Goal: Information Seeking & Learning: Compare options

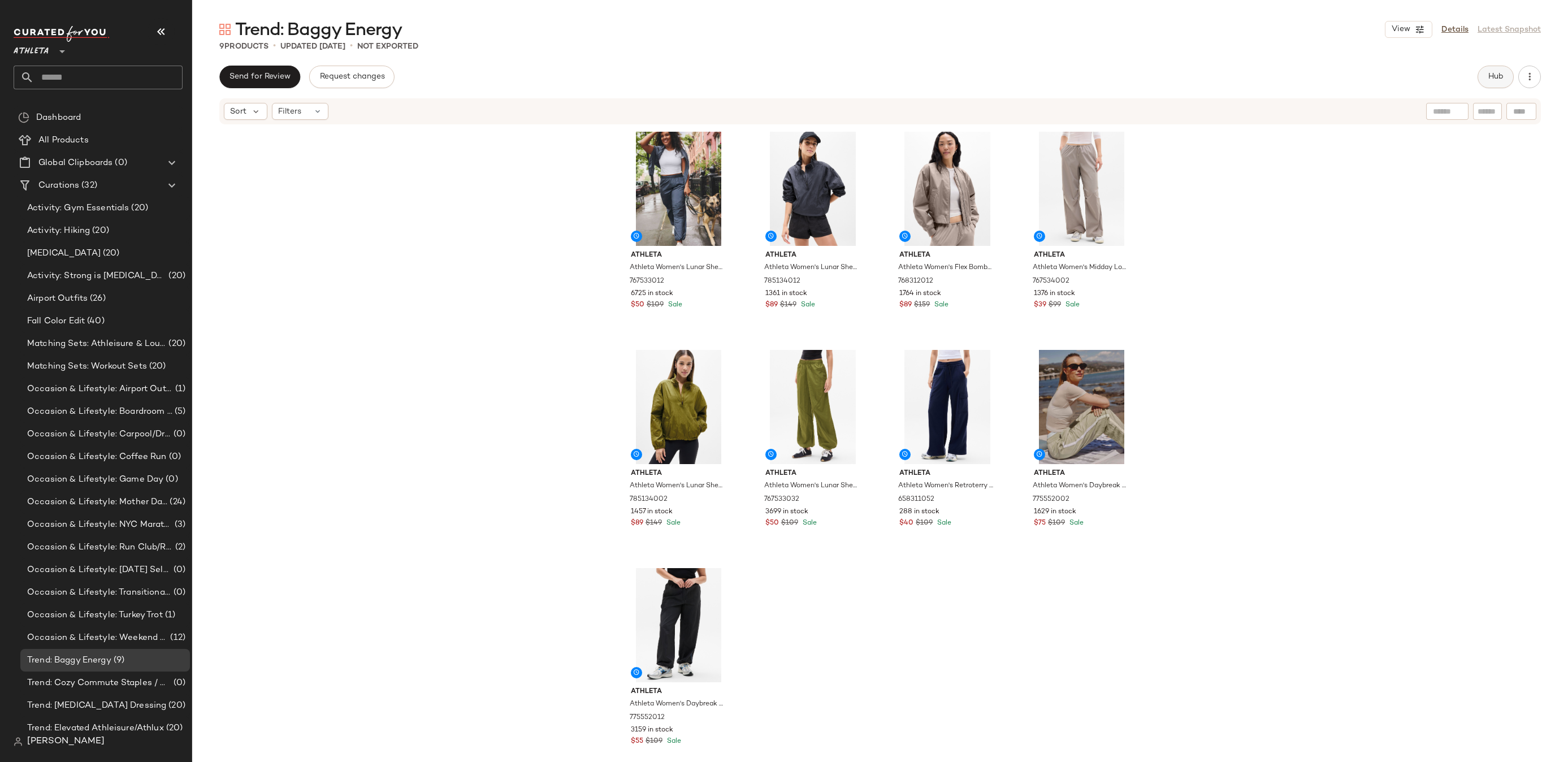
click at [1500, 68] on button "Hub" at bounding box center [1495, 76] width 36 height 22
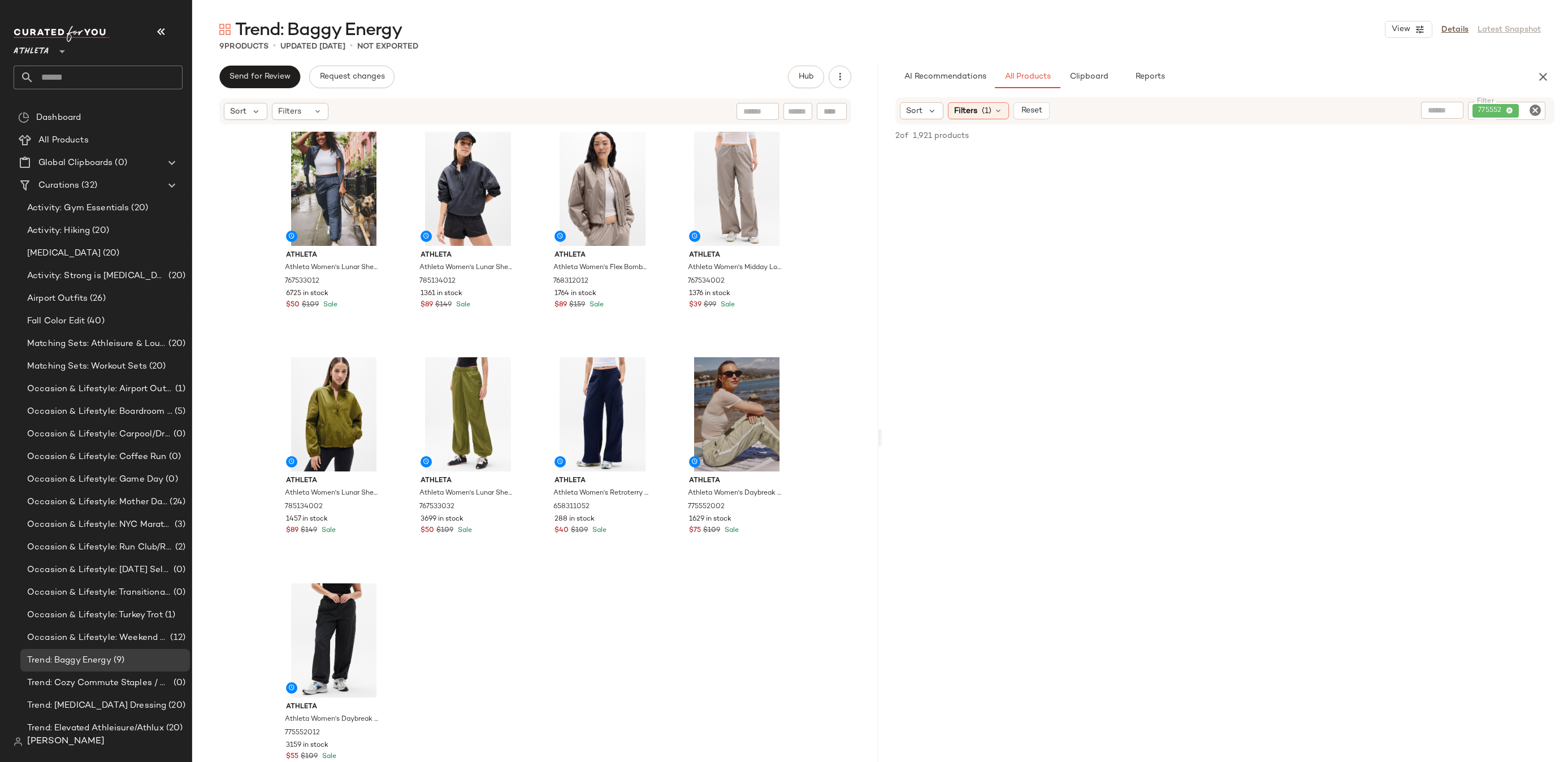
click at [1533, 111] on icon "Clear Filter" at bounding box center [1535, 110] width 13 height 13
click at [1432, 110] on div at bounding box center [1440, 110] width 141 height 17
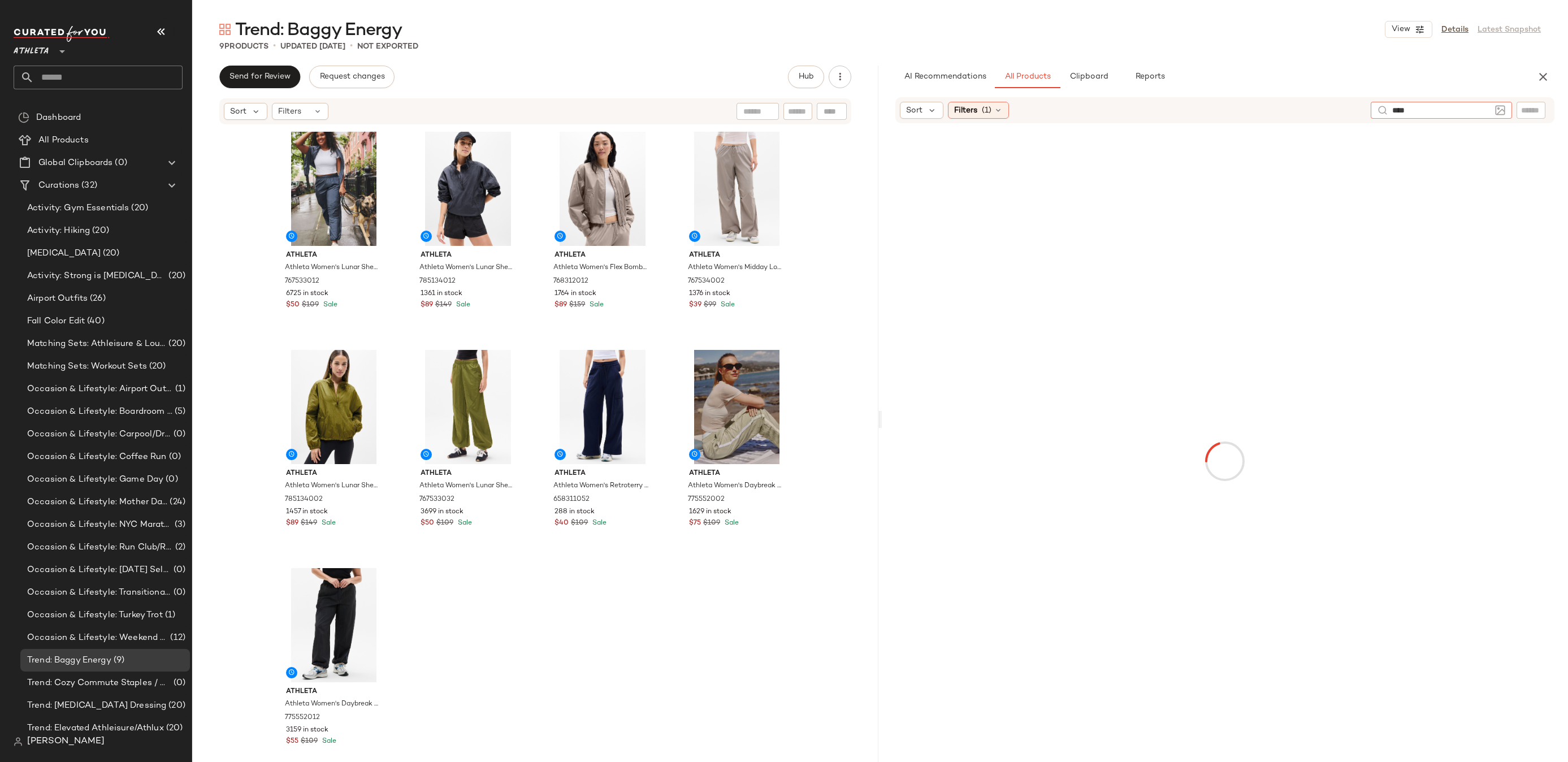
type input "*****"
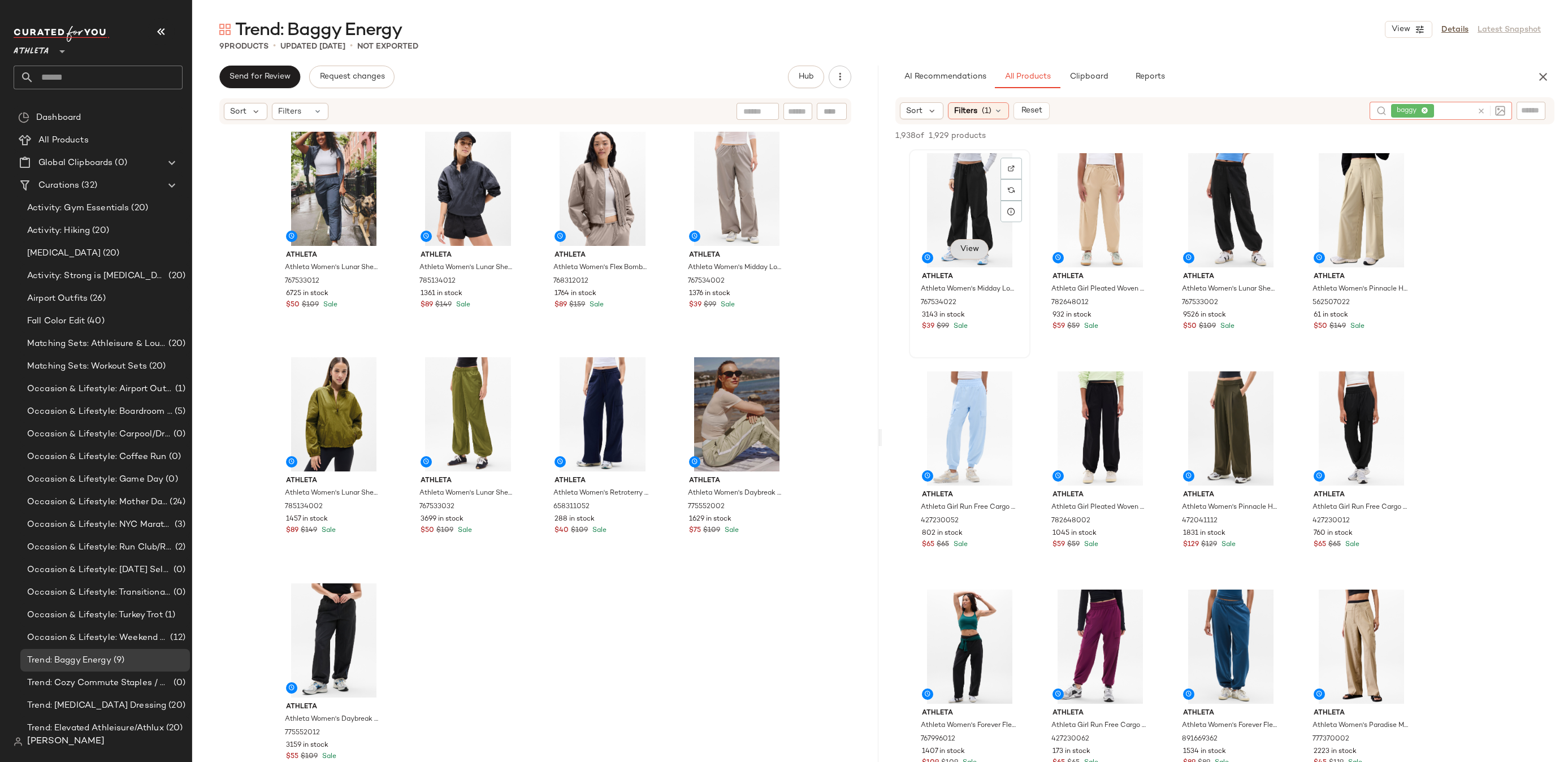
click at [966, 248] on span "View" at bounding box center [968, 249] width 19 height 9
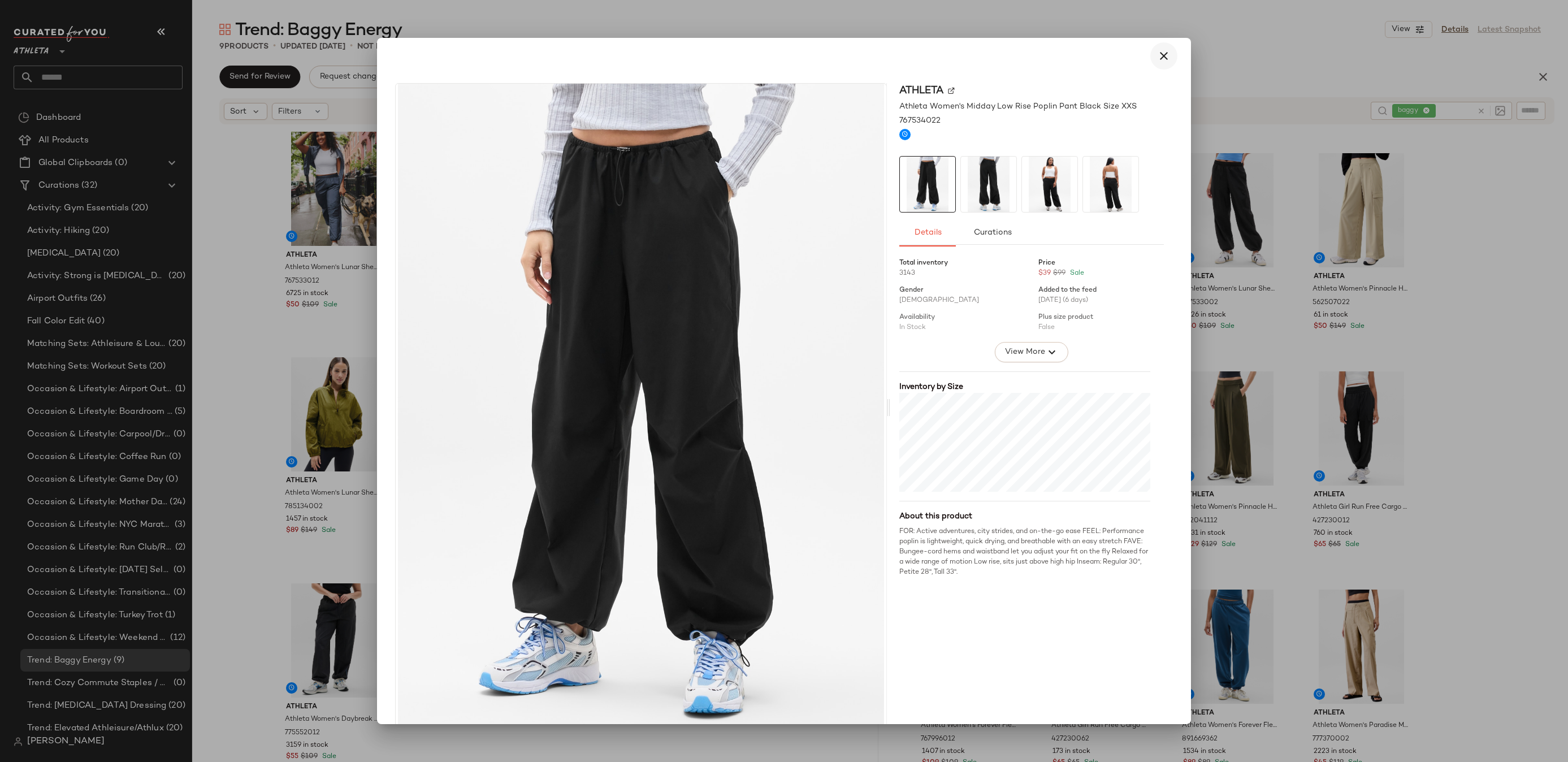
click at [1161, 55] on icon "button" at bounding box center [1163, 56] width 13 height 13
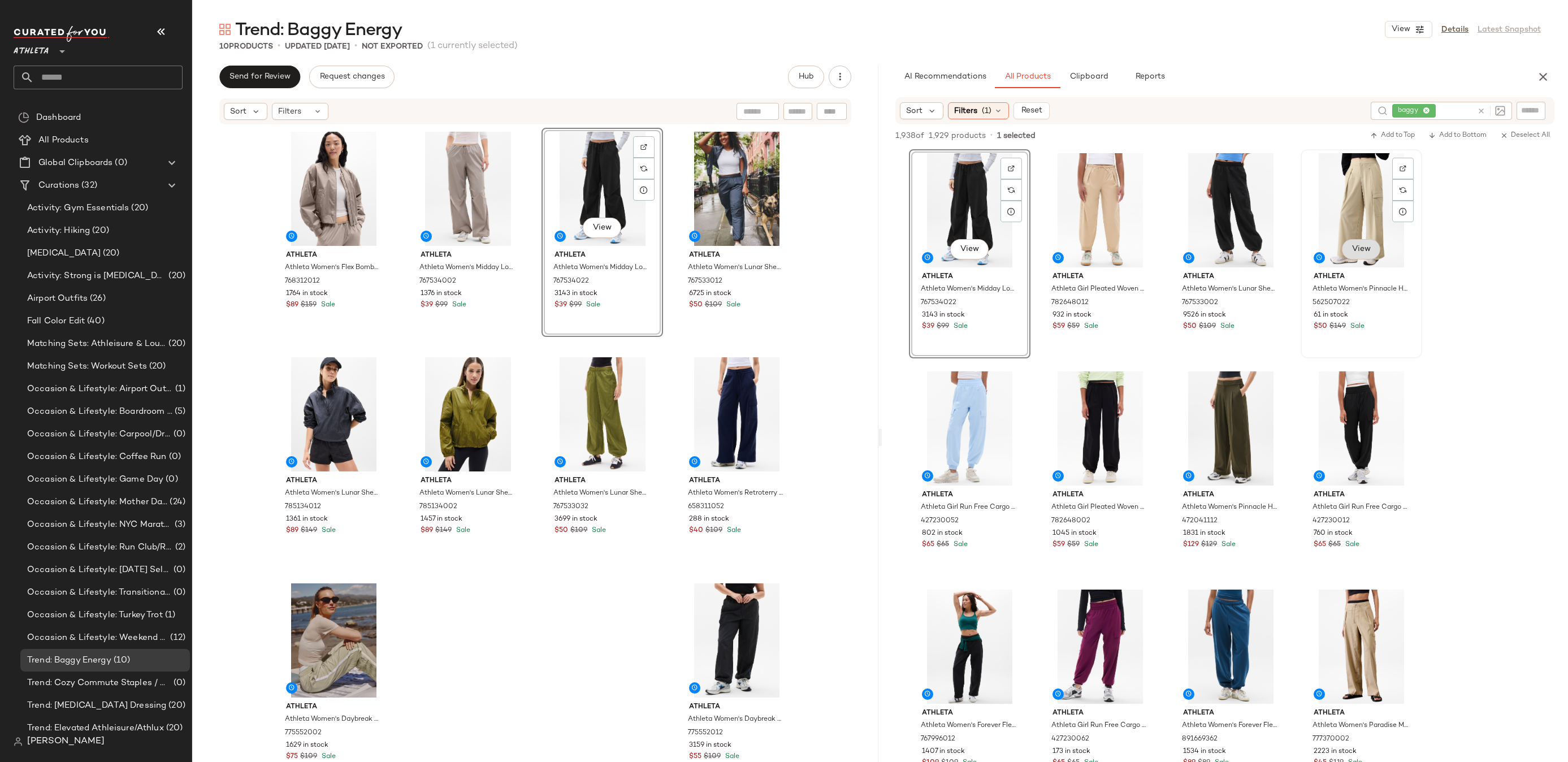
click at [1376, 247] on button "View" at bounding box center [1361, 249] width 39 height 21
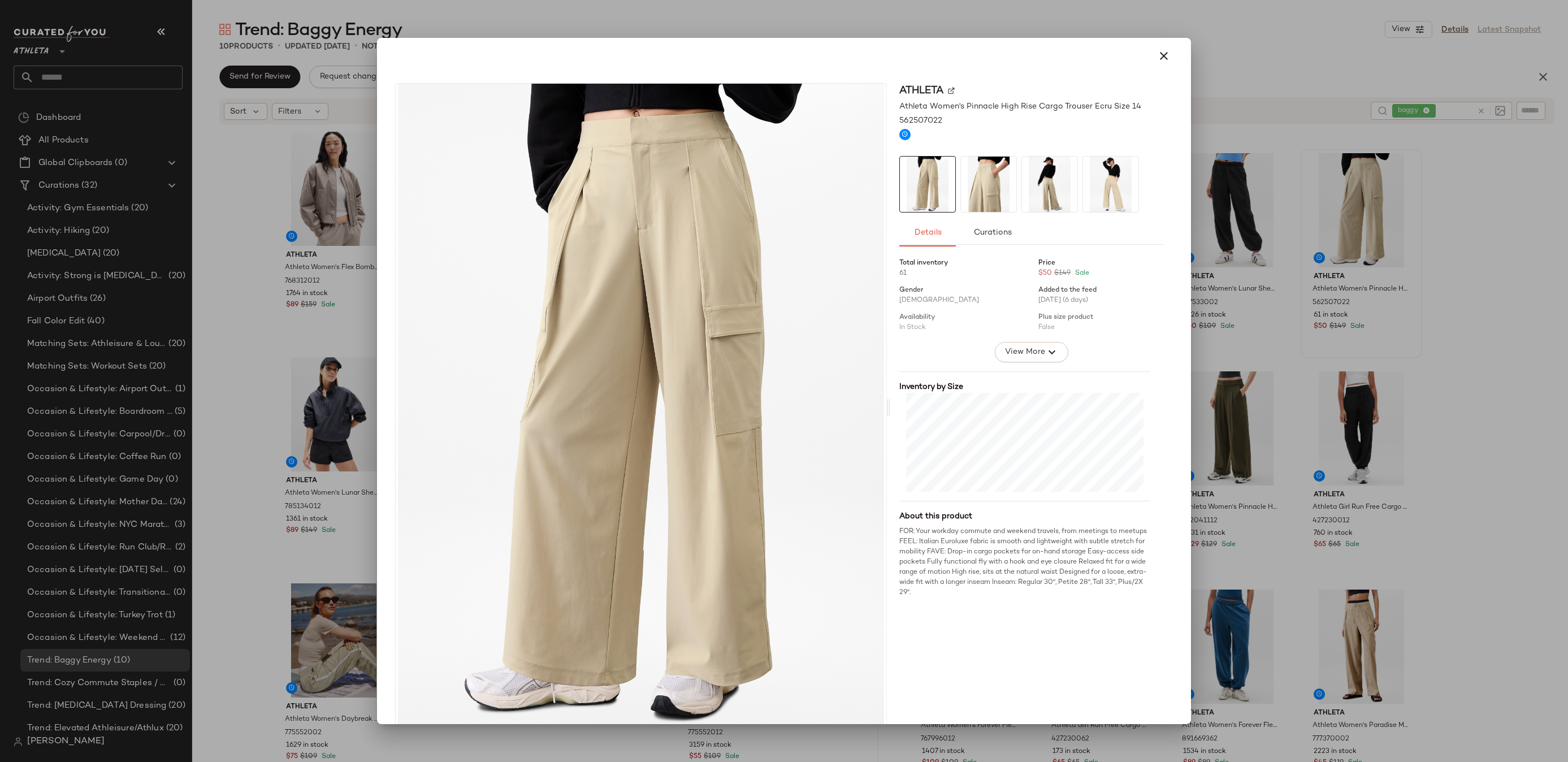
click at [1043, 176] on img at bounding box center [1049, 184] width 55 height 55
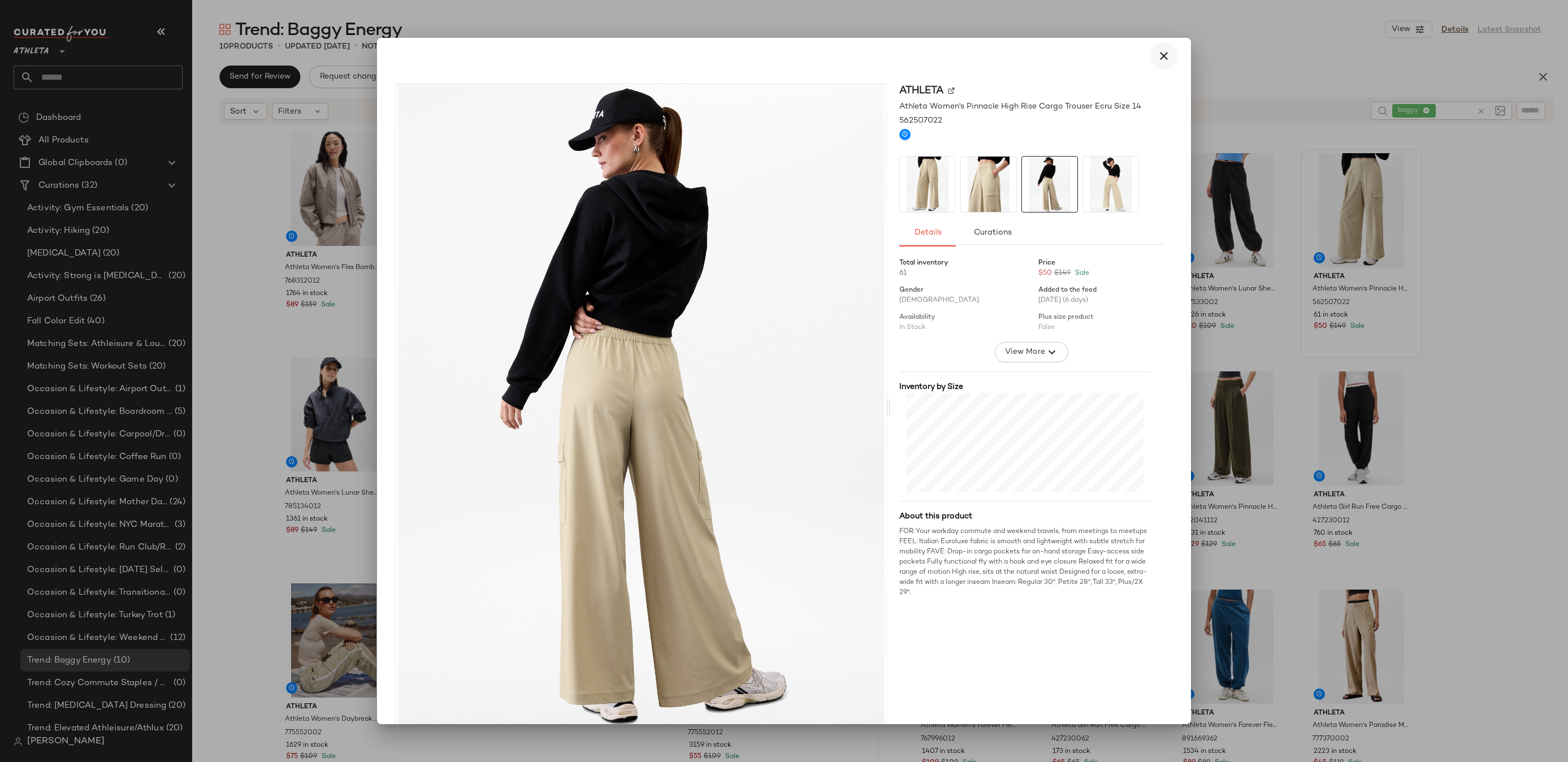
click at [1165, 49] on button "button" at bounding box center [1163, 55] width 27 height 27
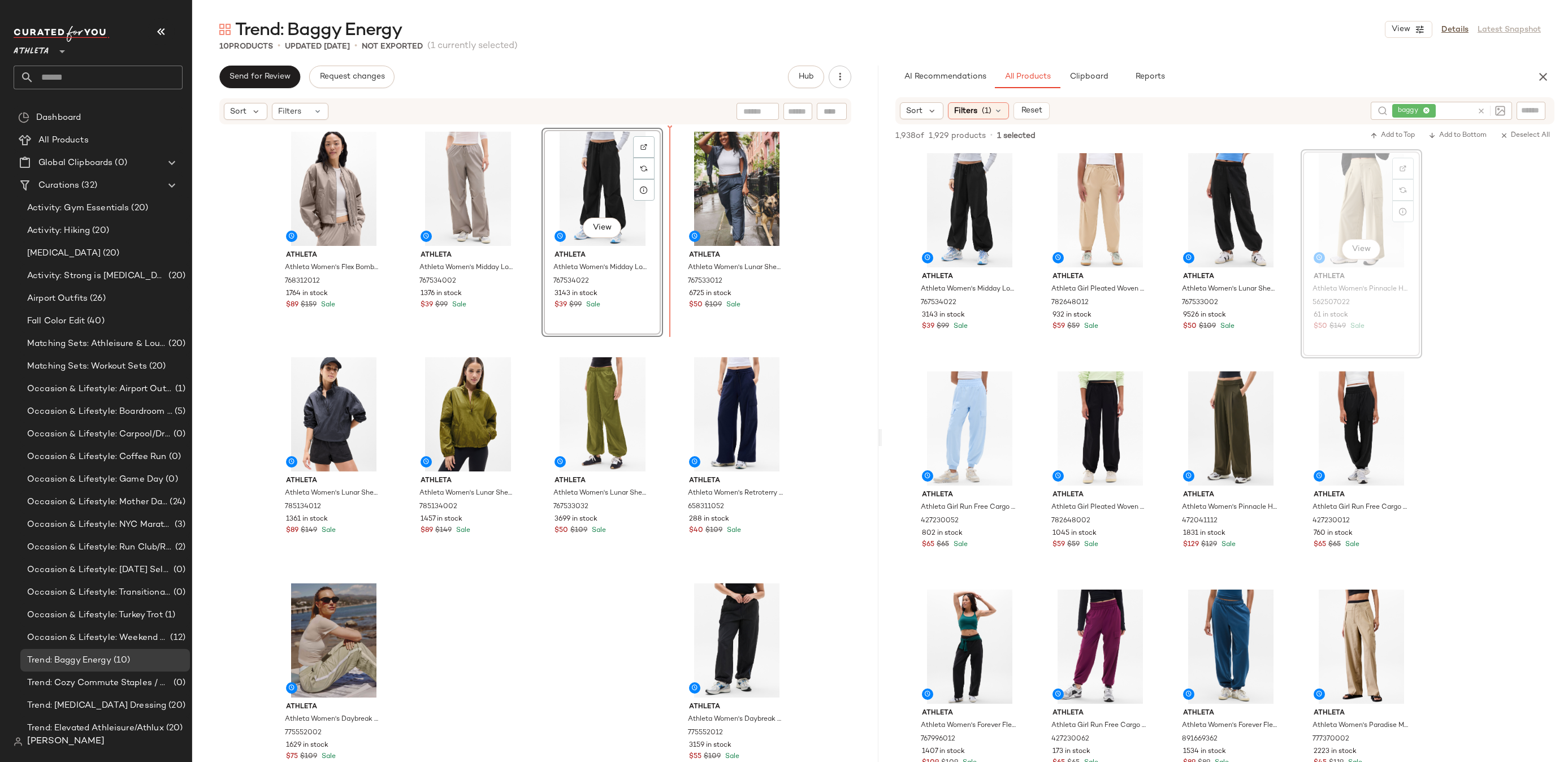
drag, startPoint x: 1365, startPoint y: 191, endPoint x: 1358, endPoint y: 191, distance: 7.0
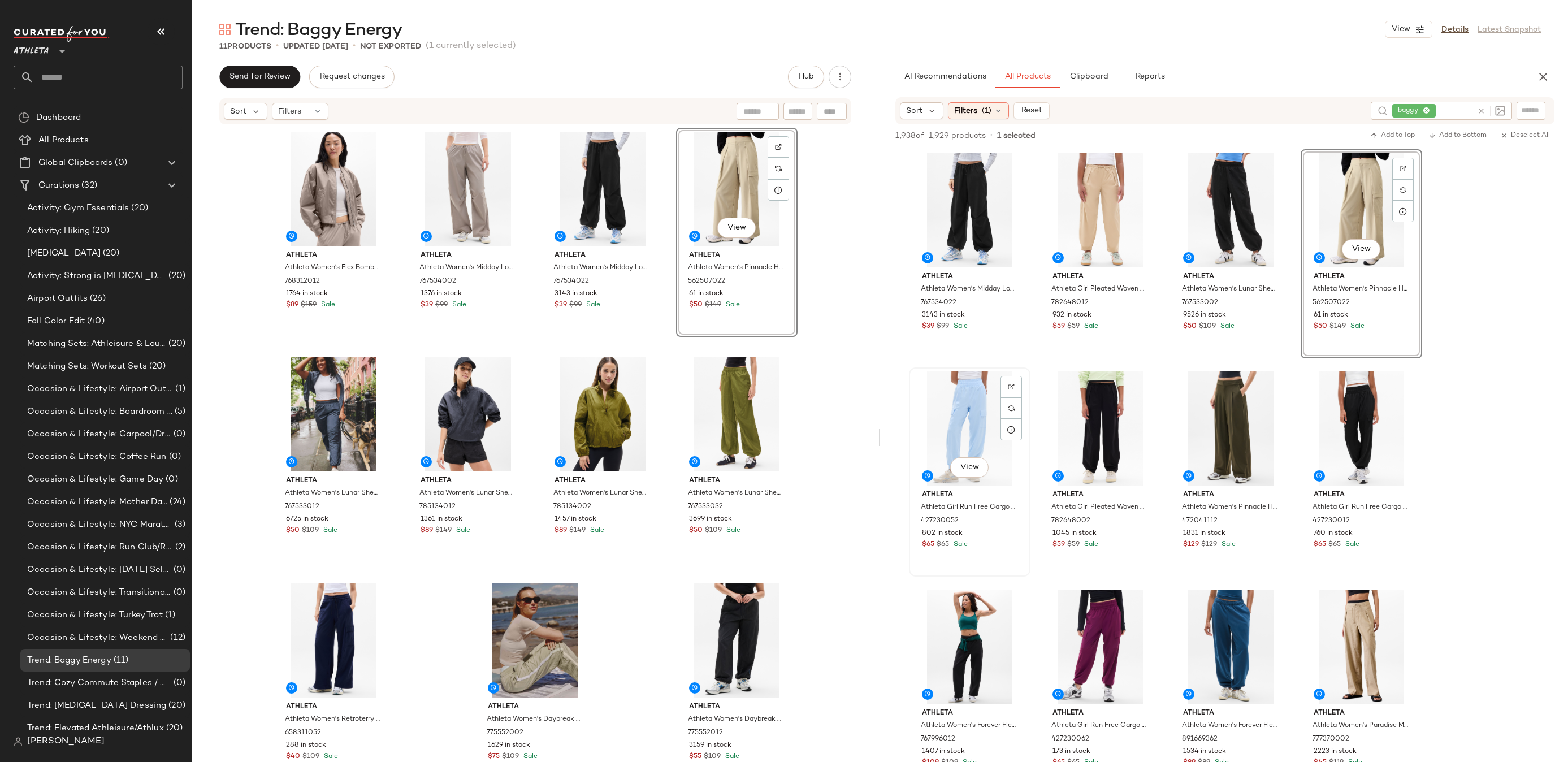
scroll to position [421, 0]
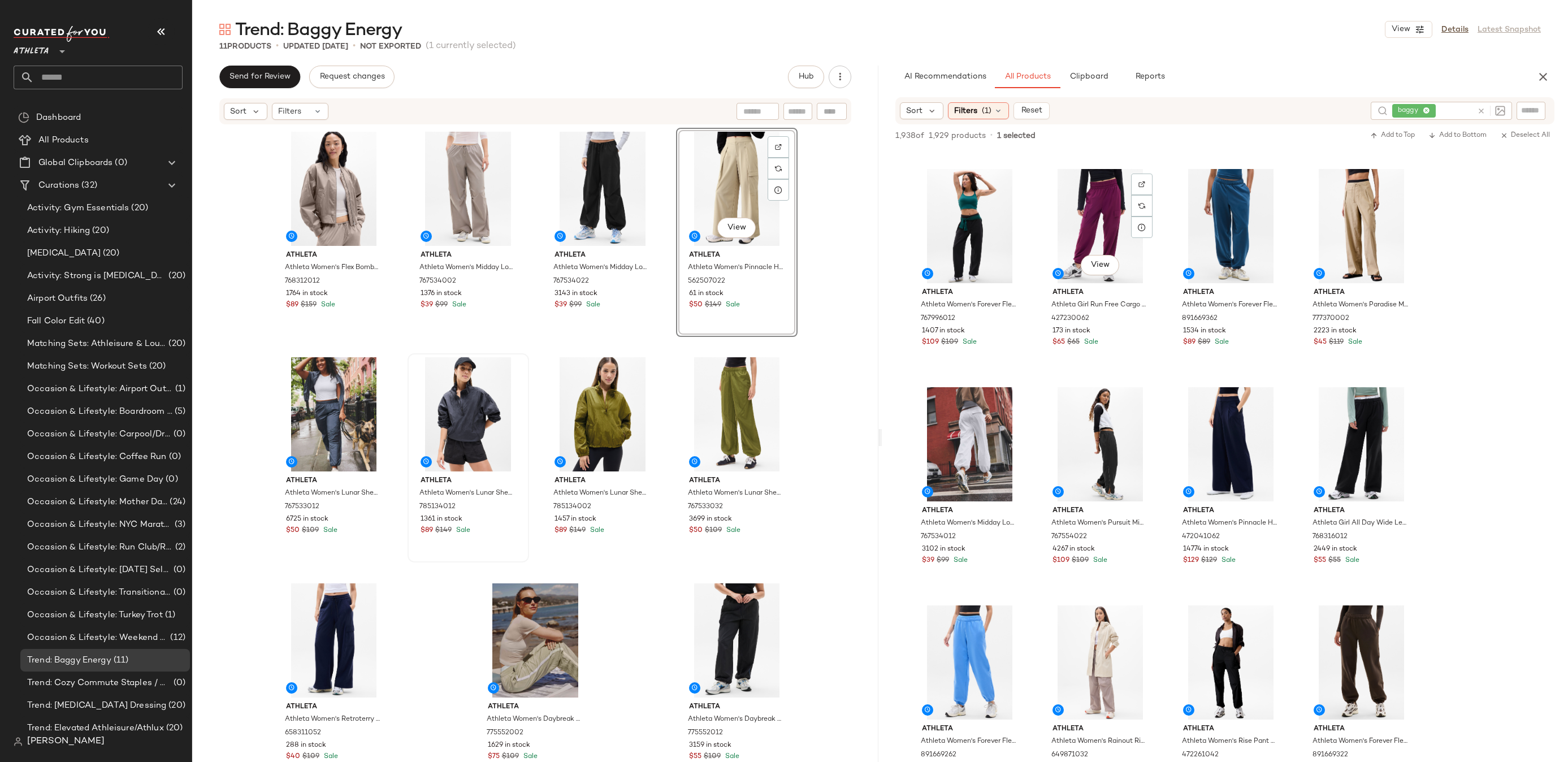
click at [972, 421] on div at bounding box center [970, 444] width 114 height 114
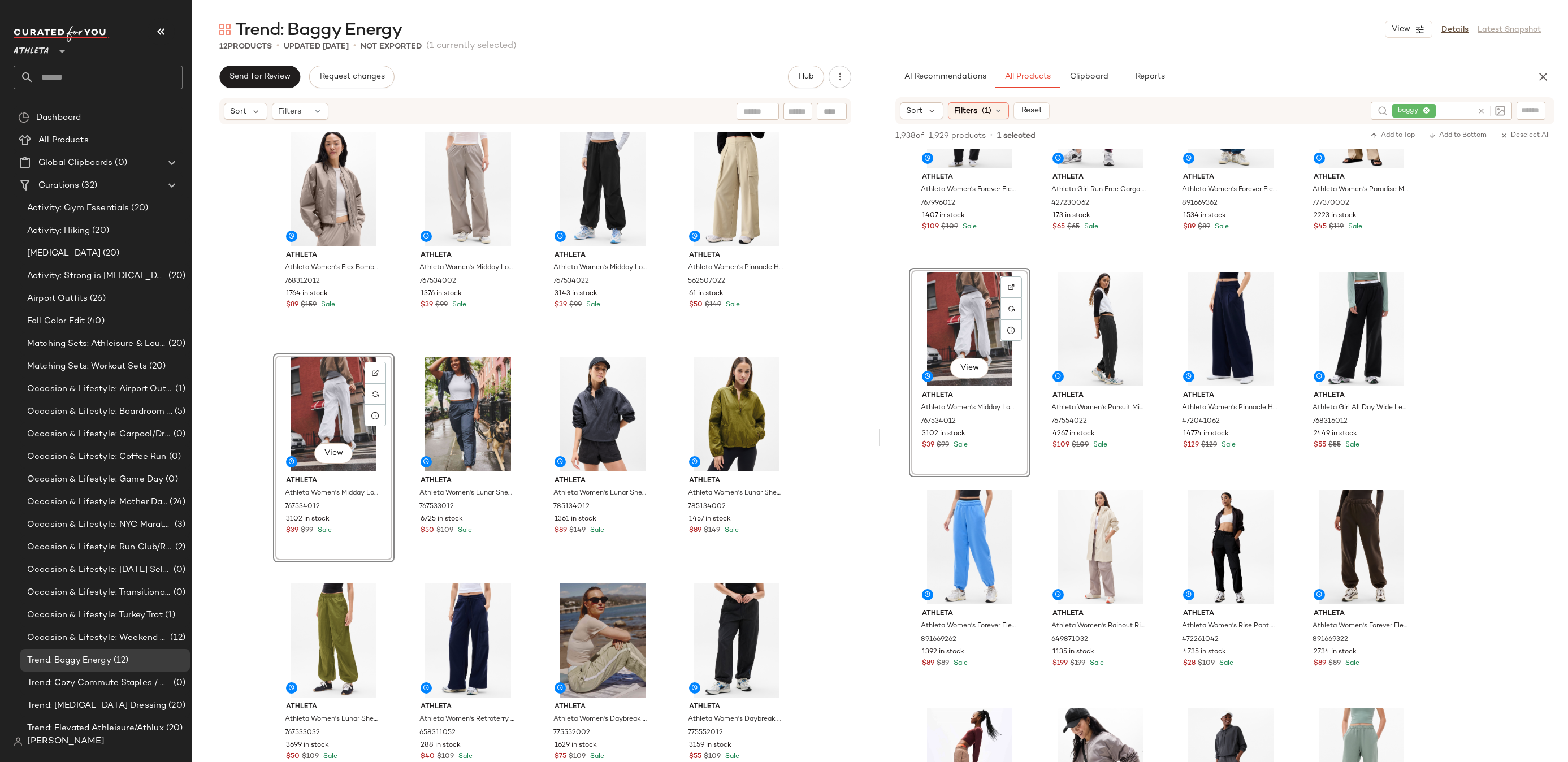
scroll to position [867, 0]
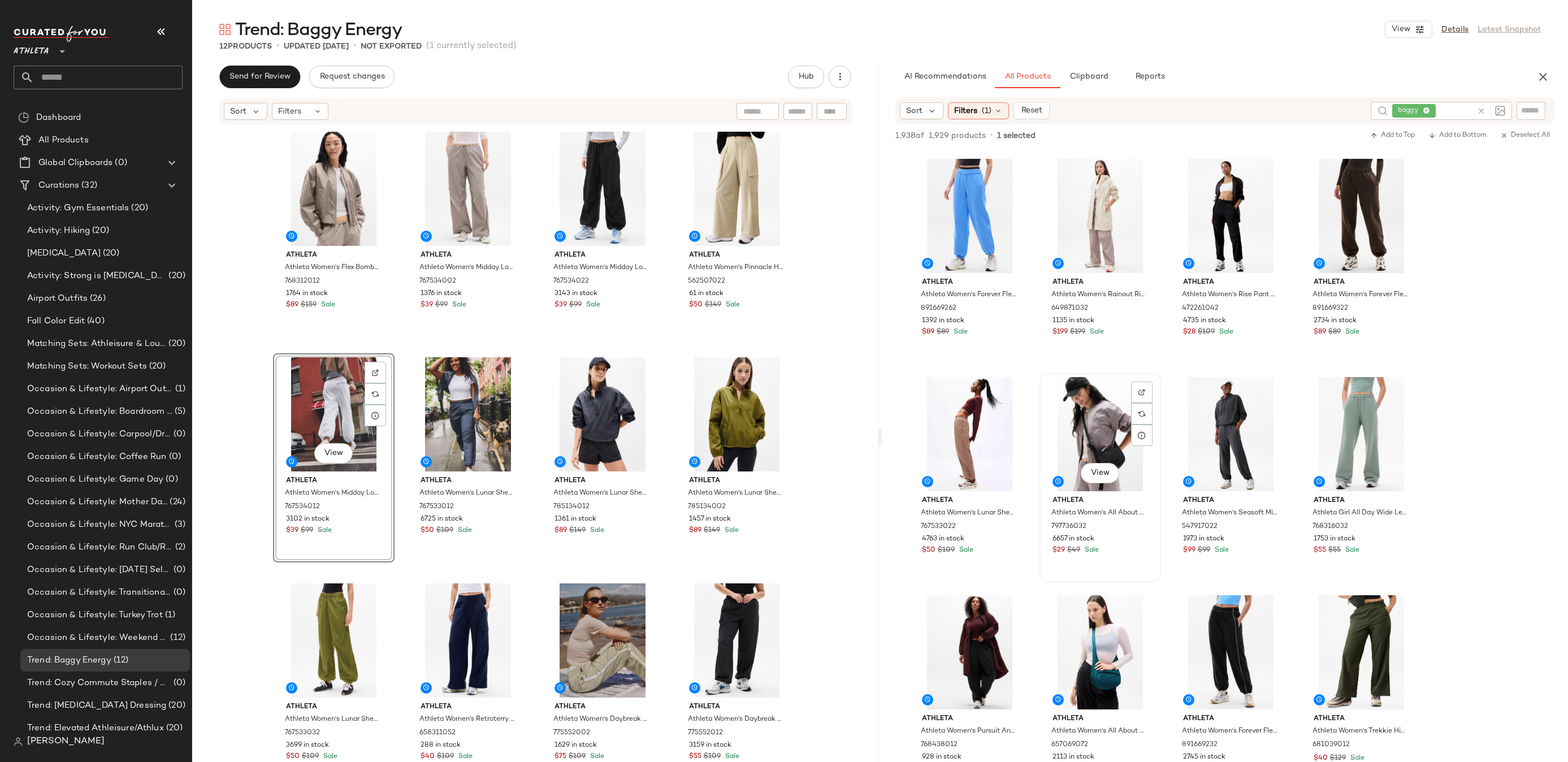
click at [1123, 464] on div "View" at bounding box center [1100, 434] width 114 height 114
click at [1100, 469] on span "View" at bounding box center [1099, 473] width 19 height 9
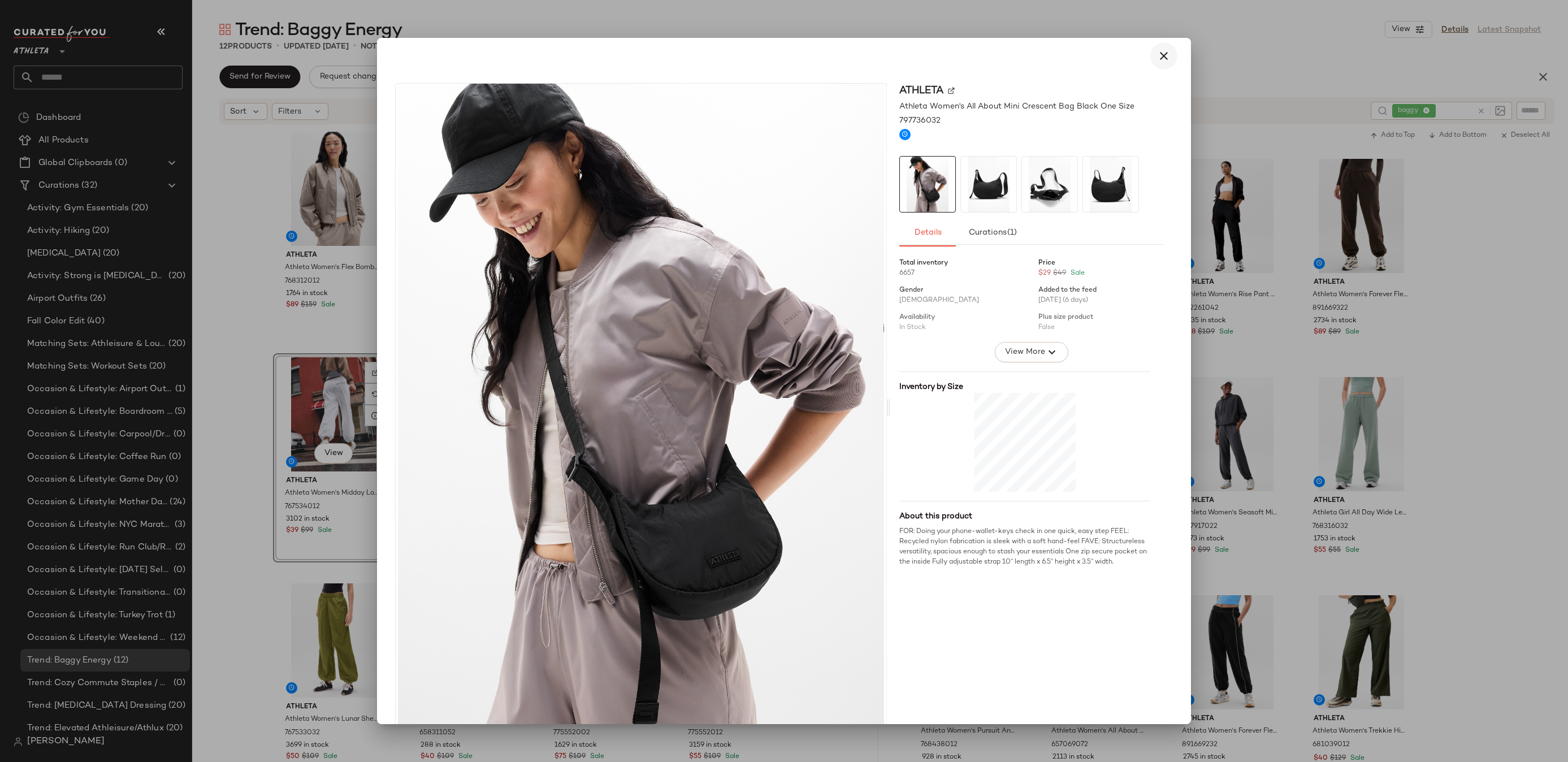
click at [1161, 49] on button "button" at bounding box center [1163, 55] width 27 height 27
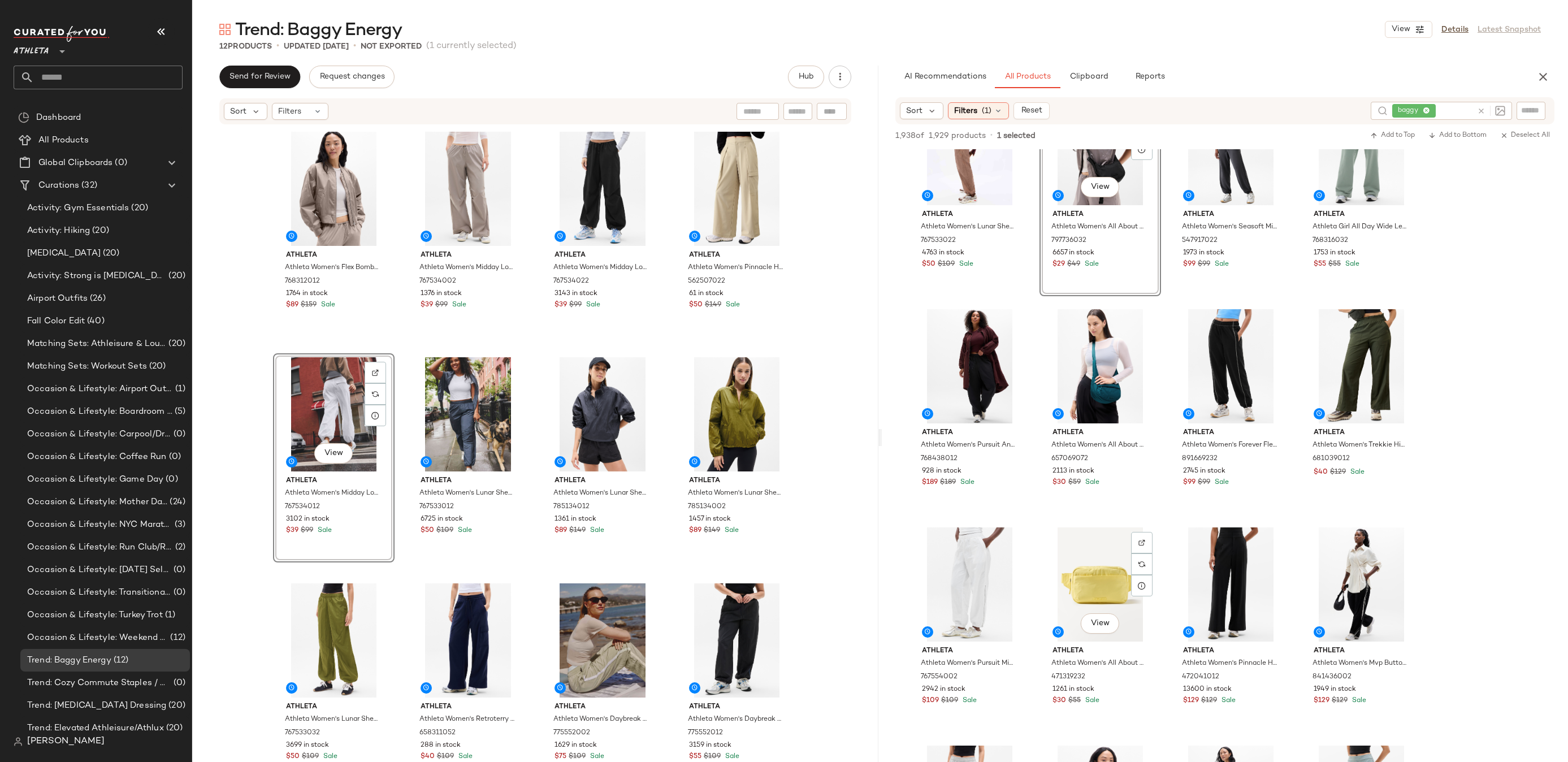
scroll to position [1243, 0]
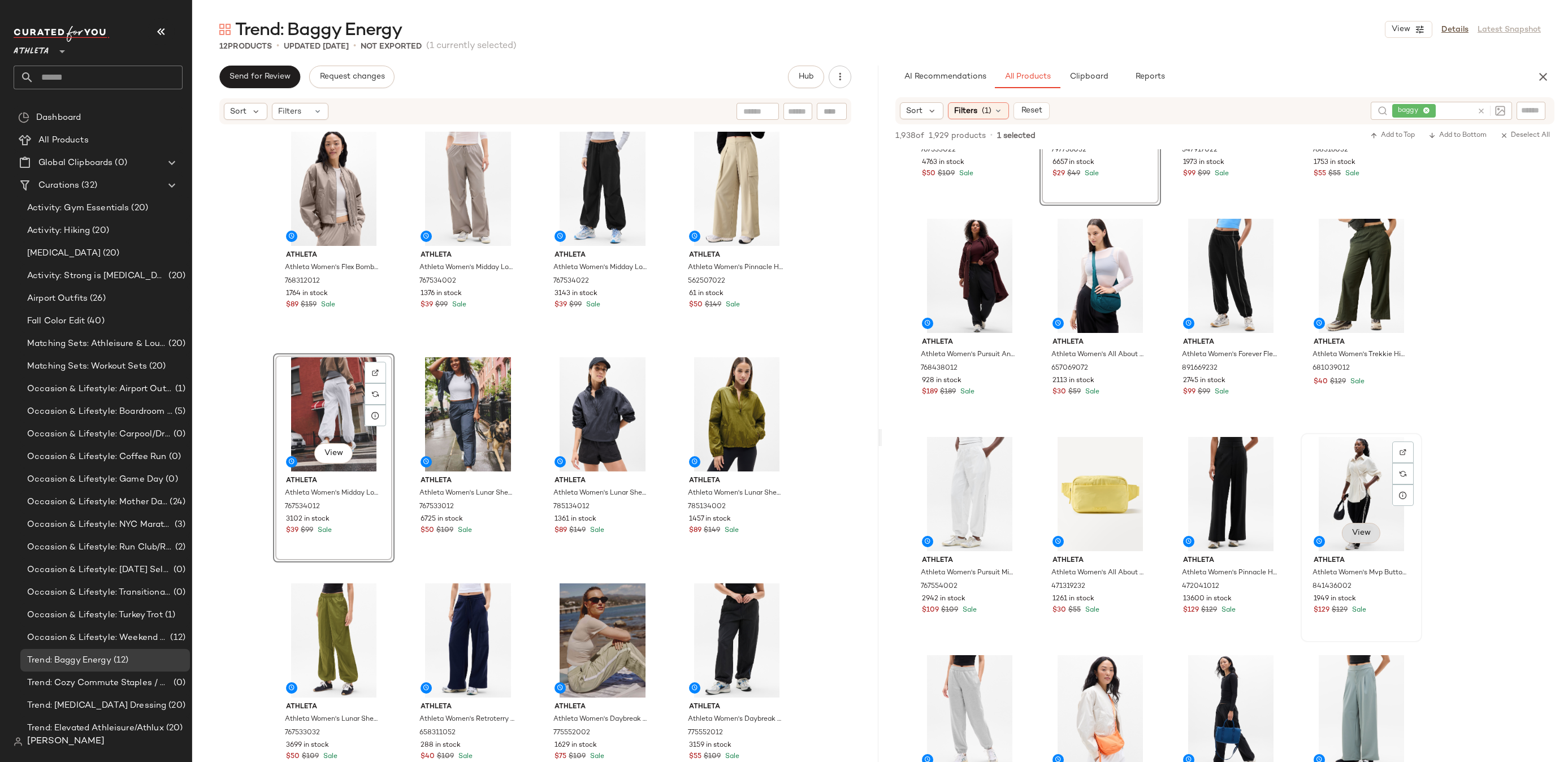
click at [1361, 533] on span "View" at bounding box center [1360, 533] width 19 height 9
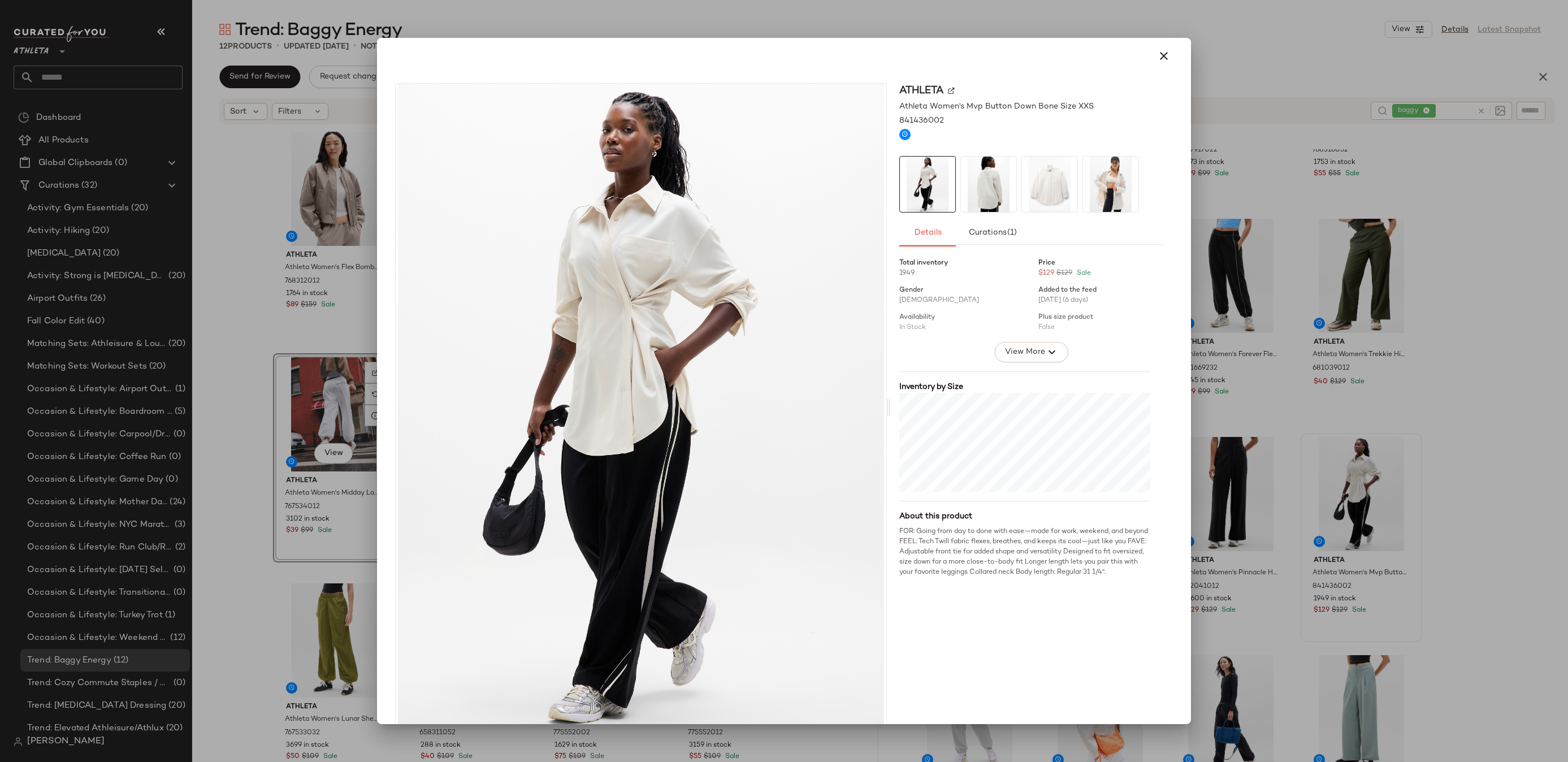
click at [1112, 161] on img at bounding box center [1110, 184] width 55 height 55
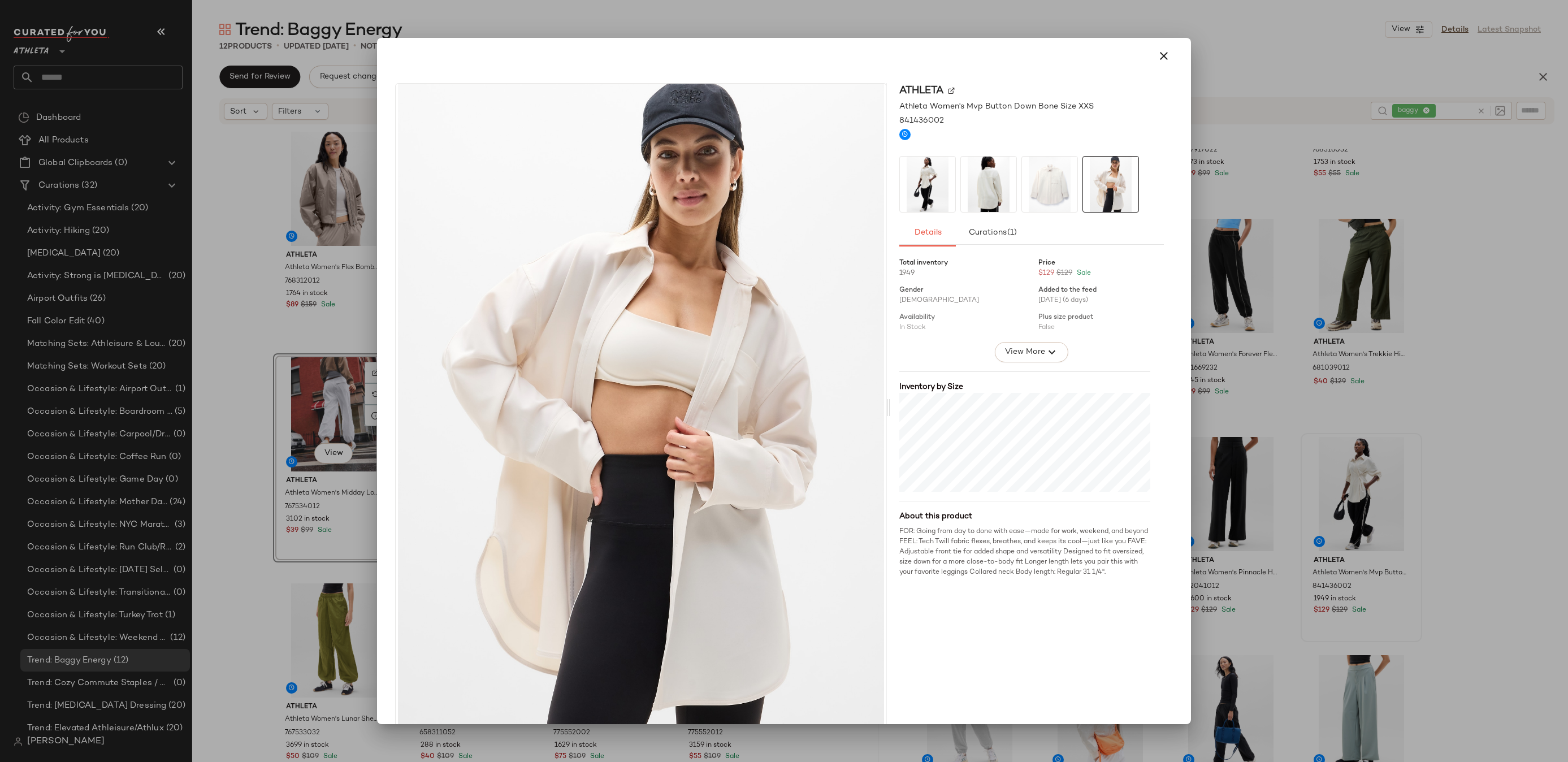
click at [1041, 192] on img at bounding box center [1049, 184] width 55 height 55
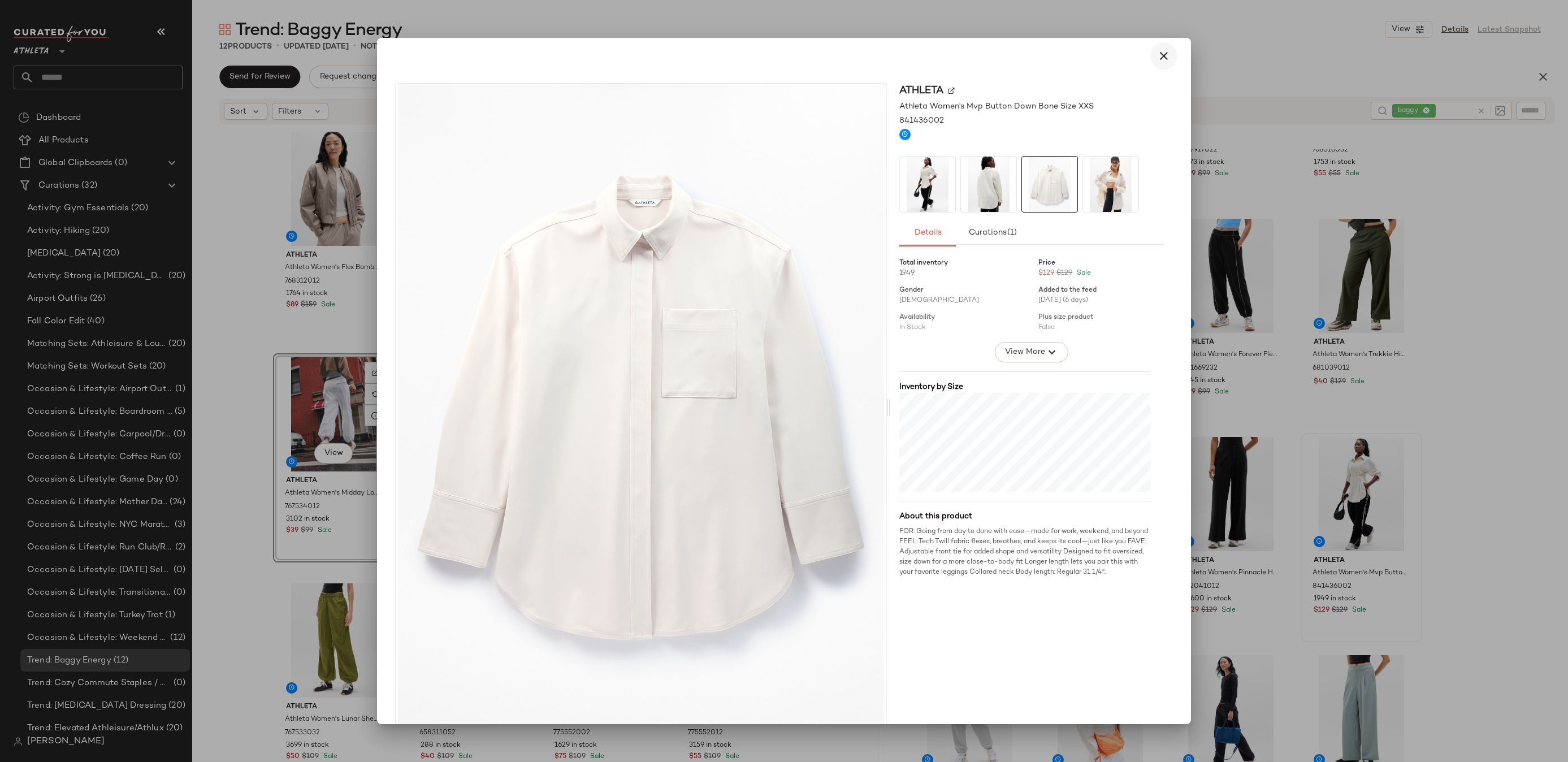
click at [1162, 54] on icon "button" at bounding box center [1163, 56] width 13 height 13
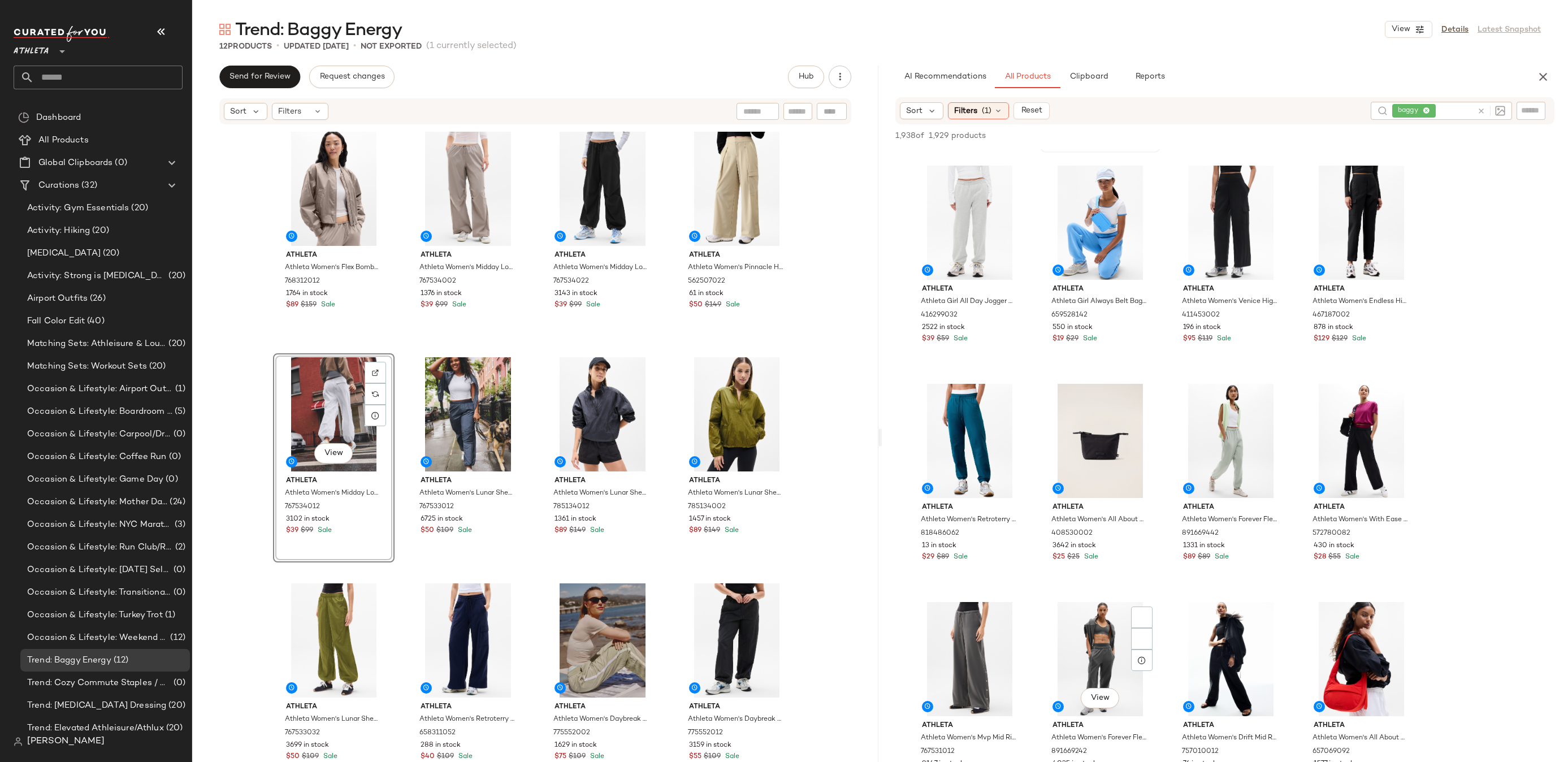
scroll to position [2871, 0]
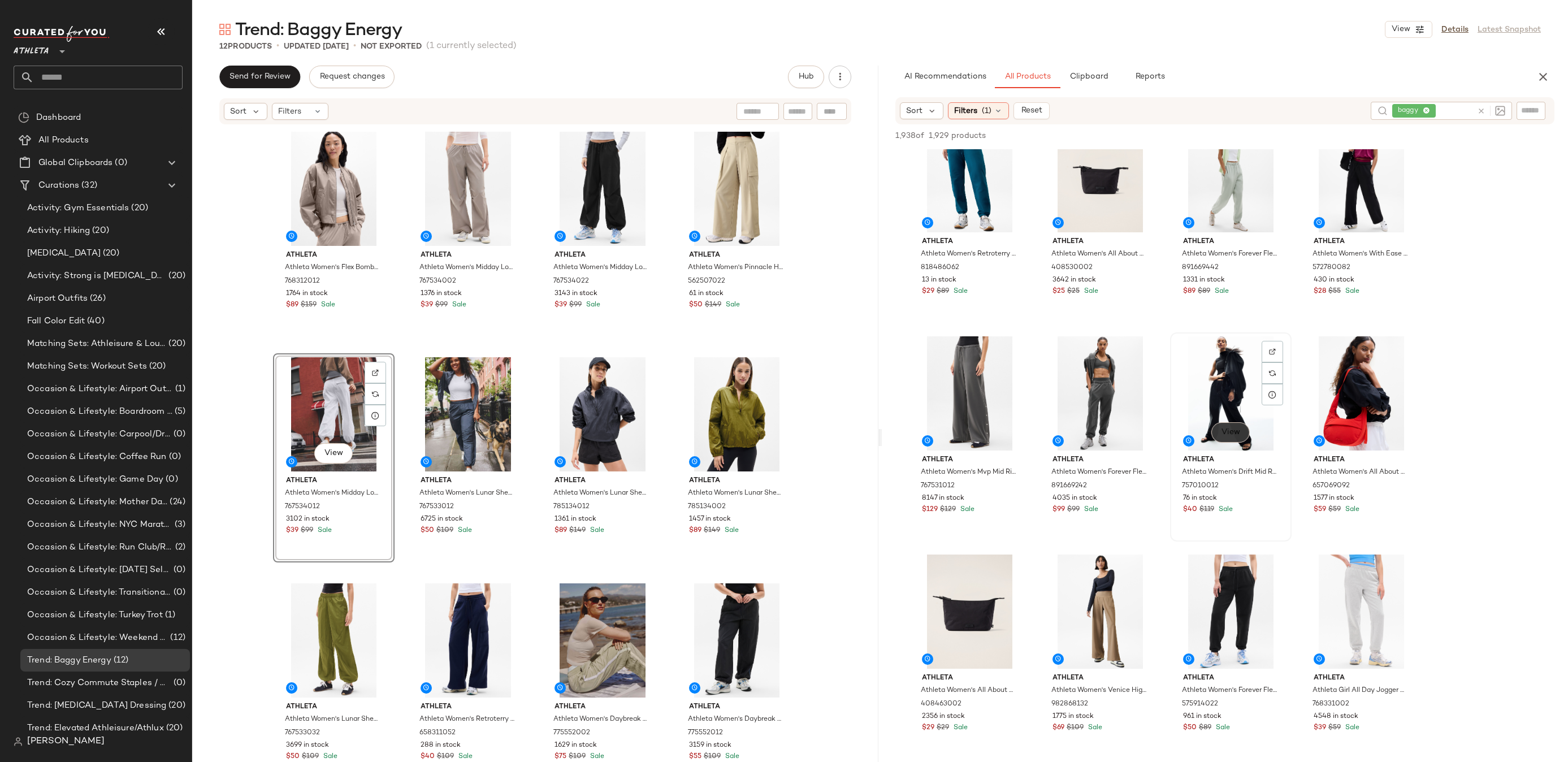
click at [1234, 426] on button "View" at bounding box center [1230, 432] width 39 height 21
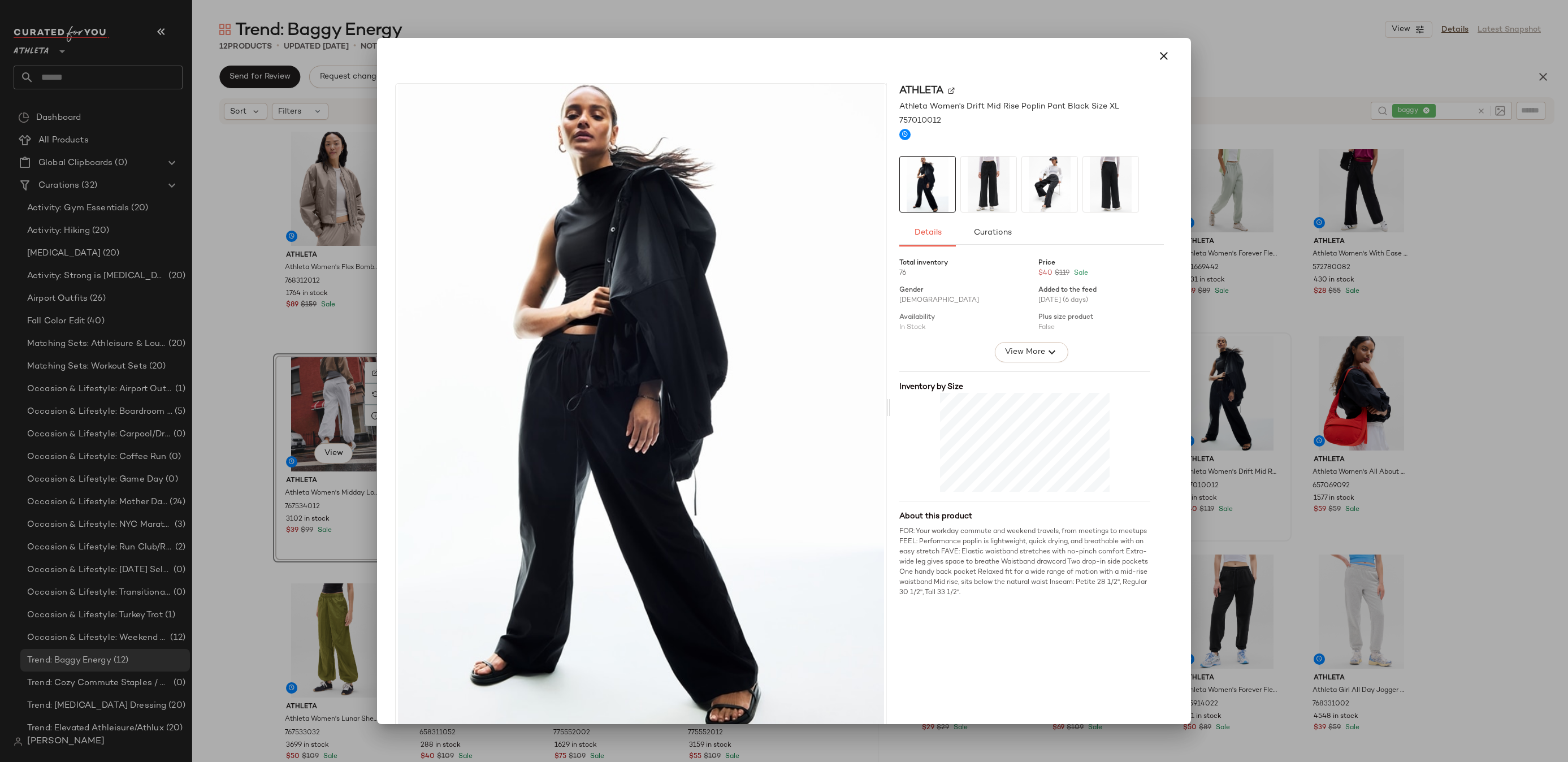
click at [968, 190] on img at bounding box center [988, 184] width 55 height 55
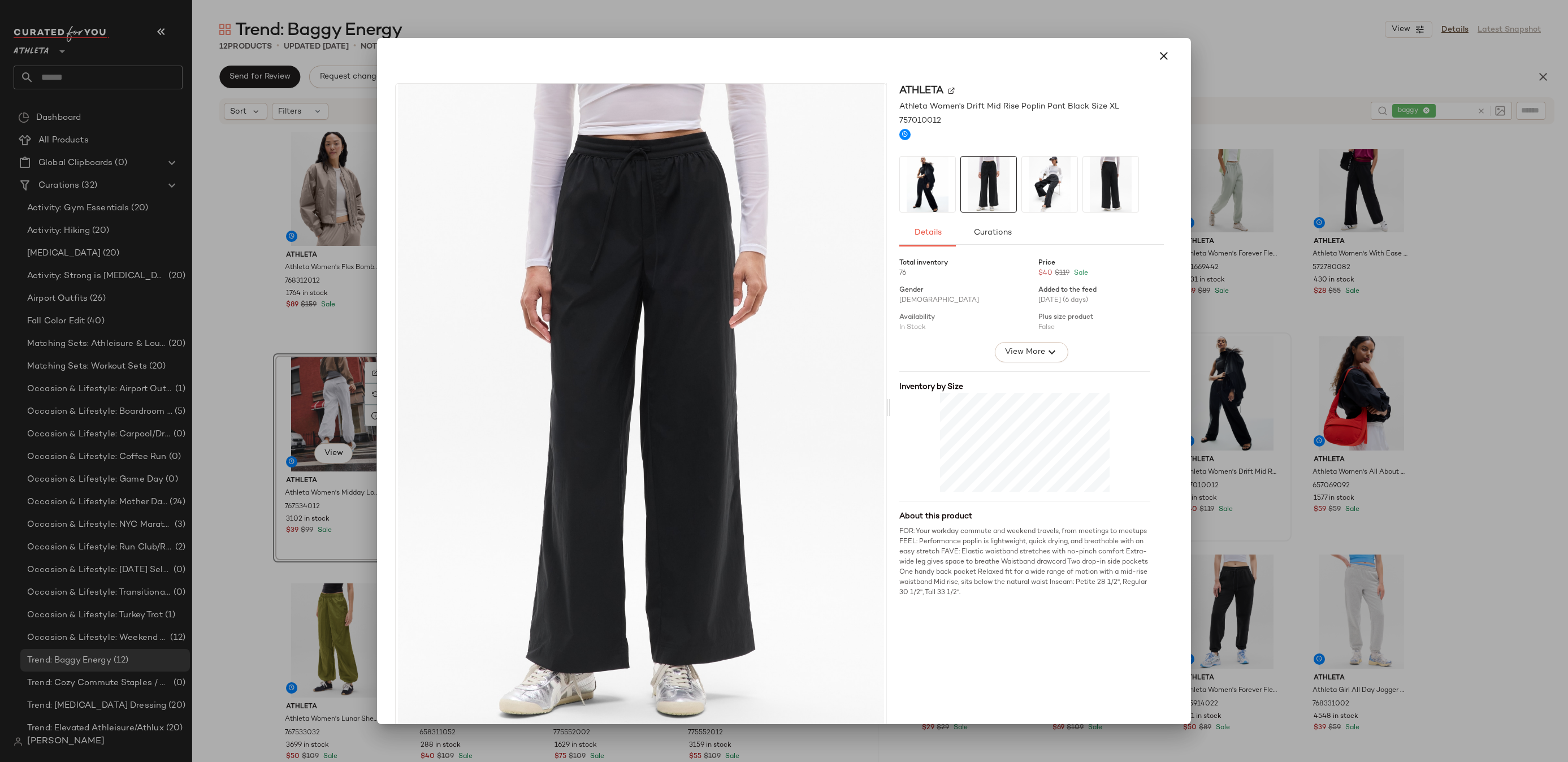
click at [1030, 200] on img at bounding box center [1049, 184] width 55 height 55
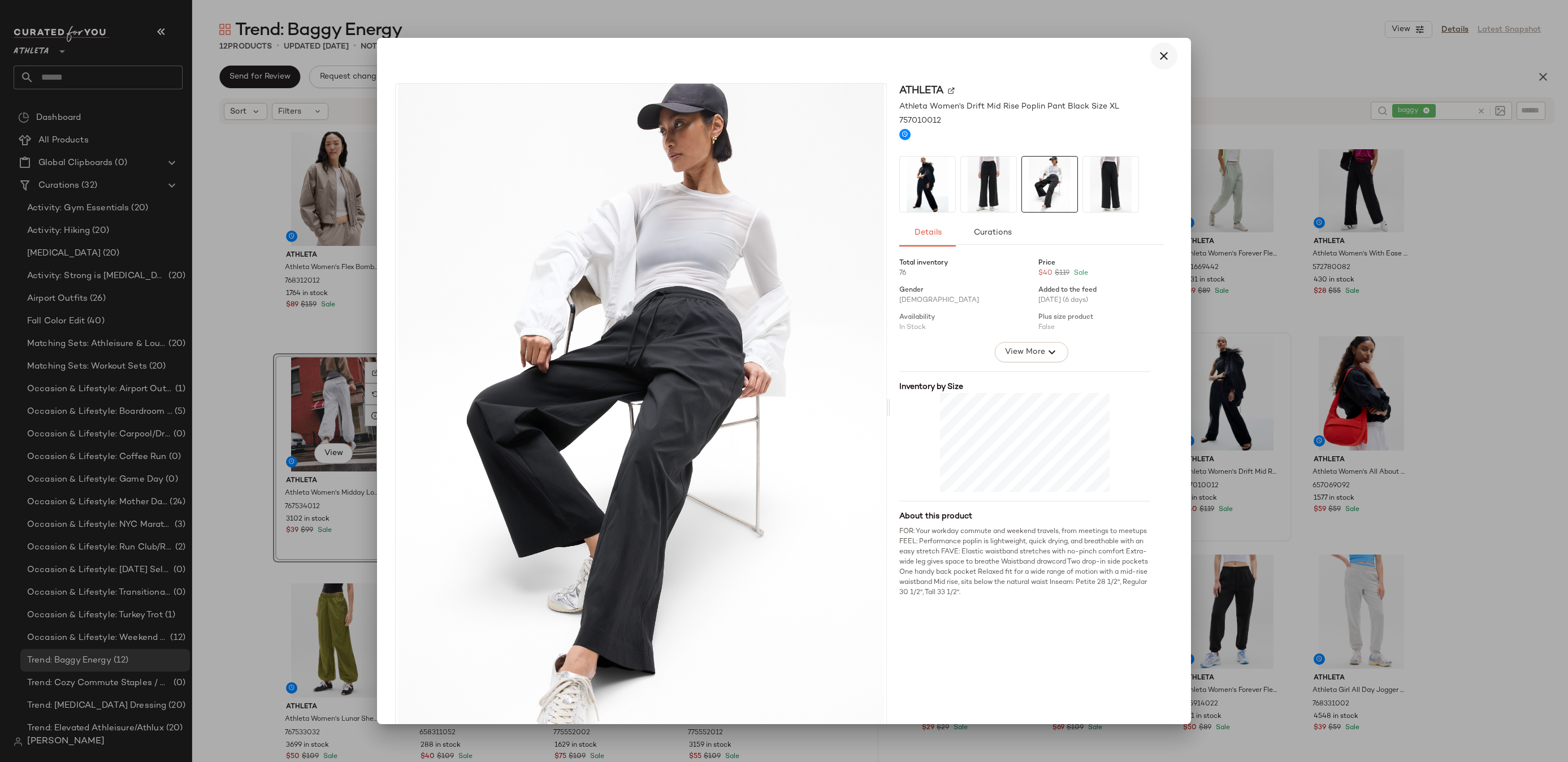
click at [1157, 58] on icon "button" at bounding box center [1163, 56] width 13 height 13
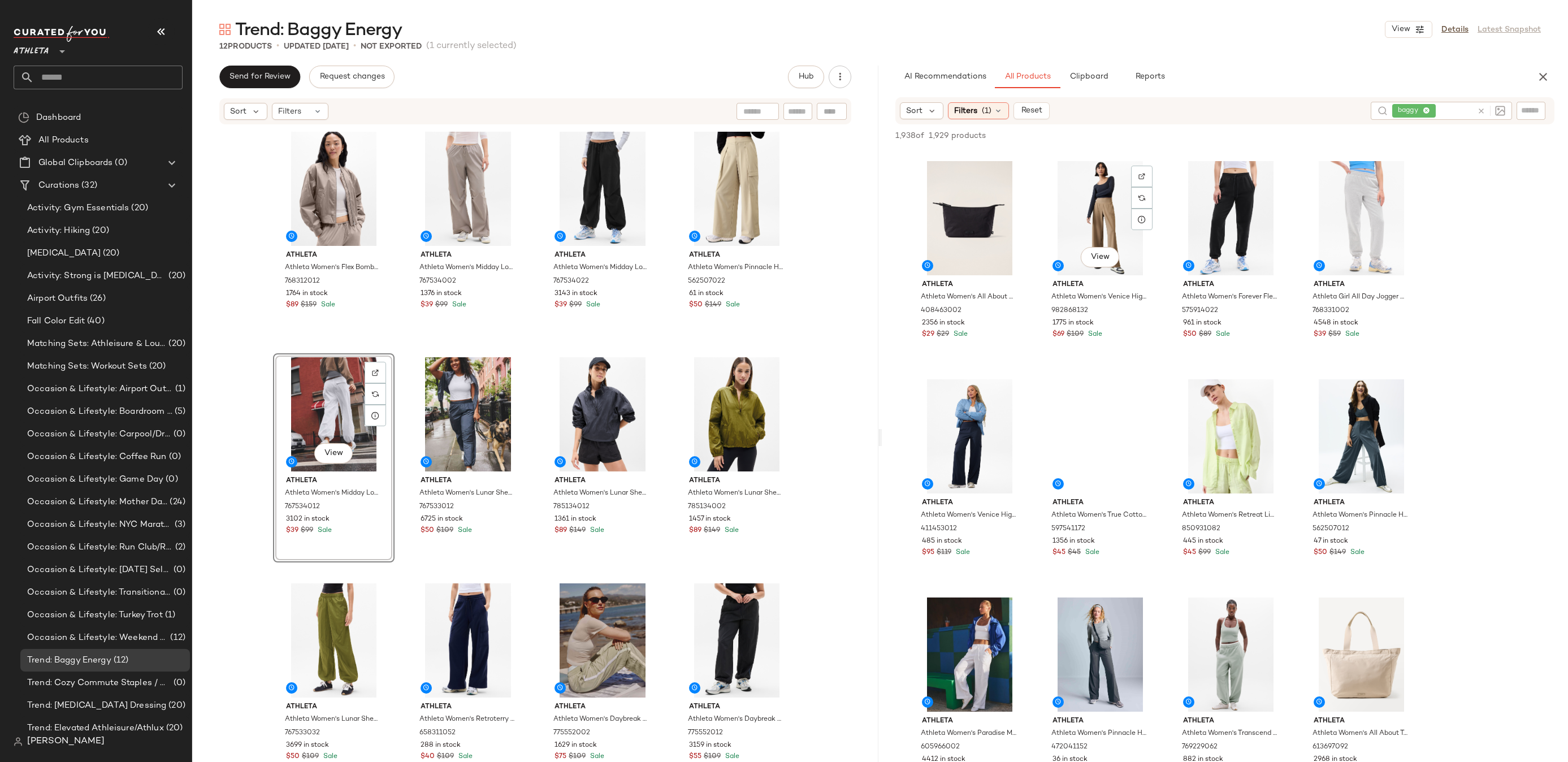
scroll to position [3267, 0]
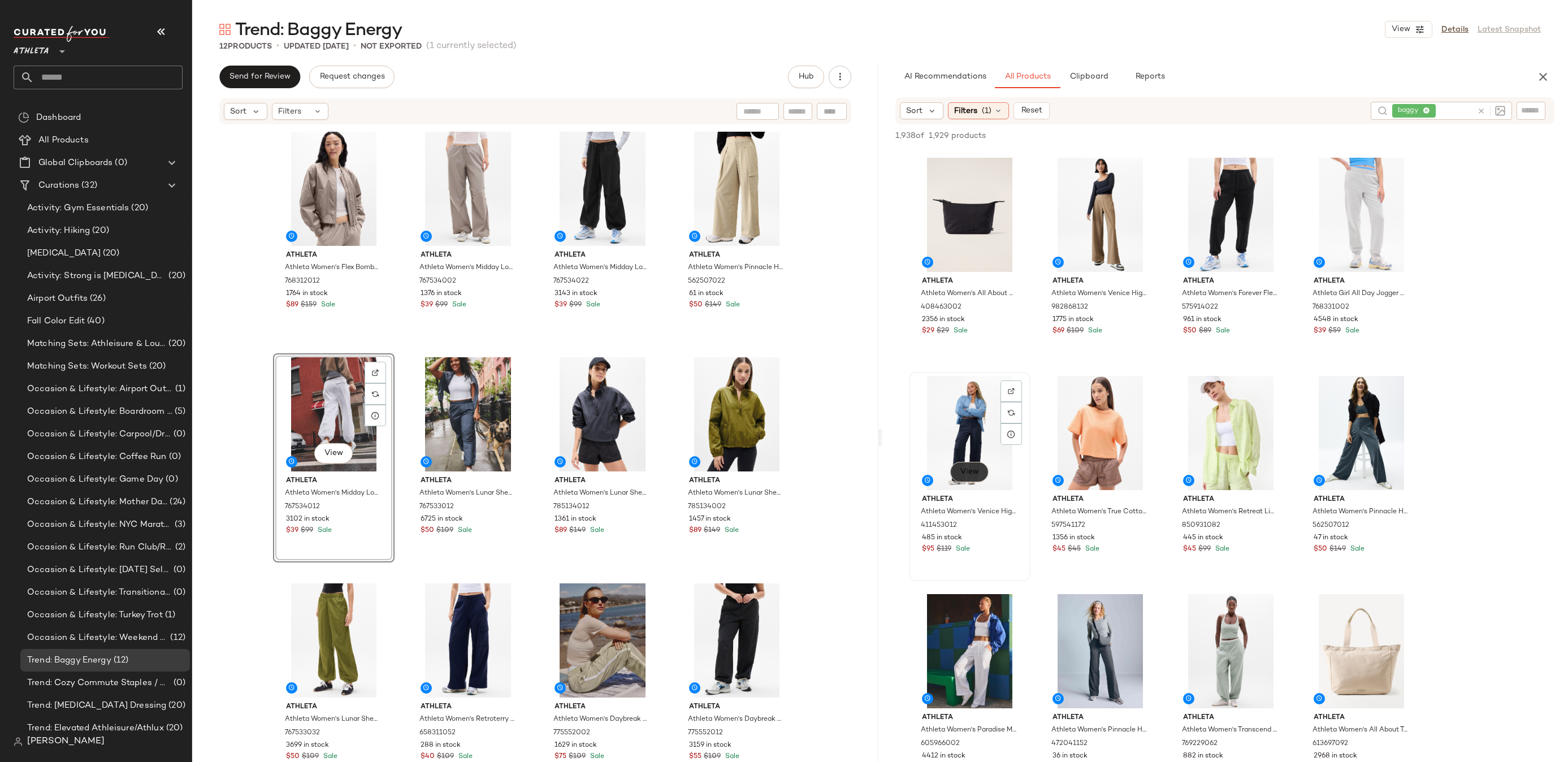
click at [980, 466] on button "View" at bounding box center [969, 472] width 39 height 21
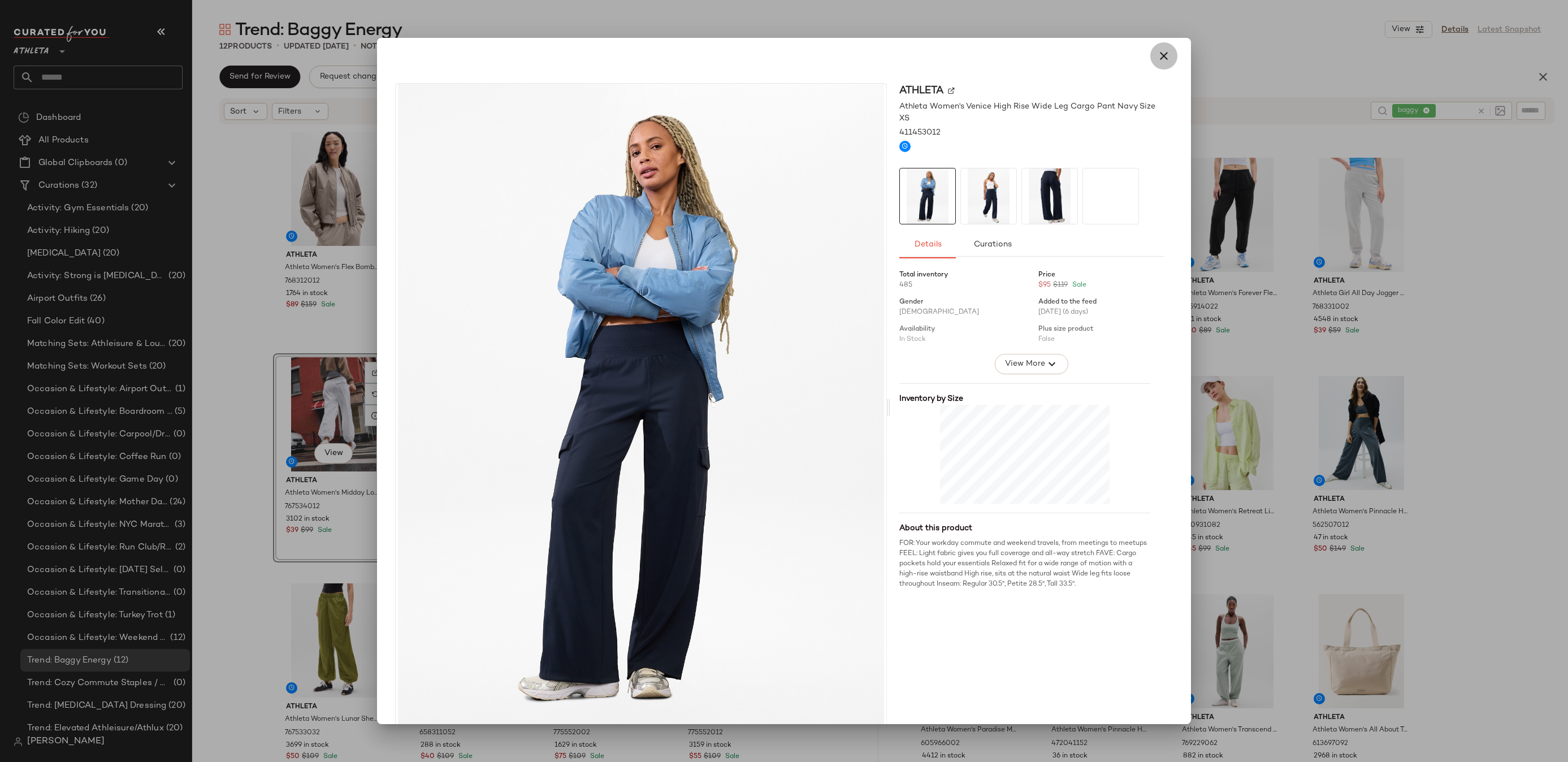
click at [1161, 65] on button "button" at bounding box center [1163, 55] width 27 height 27
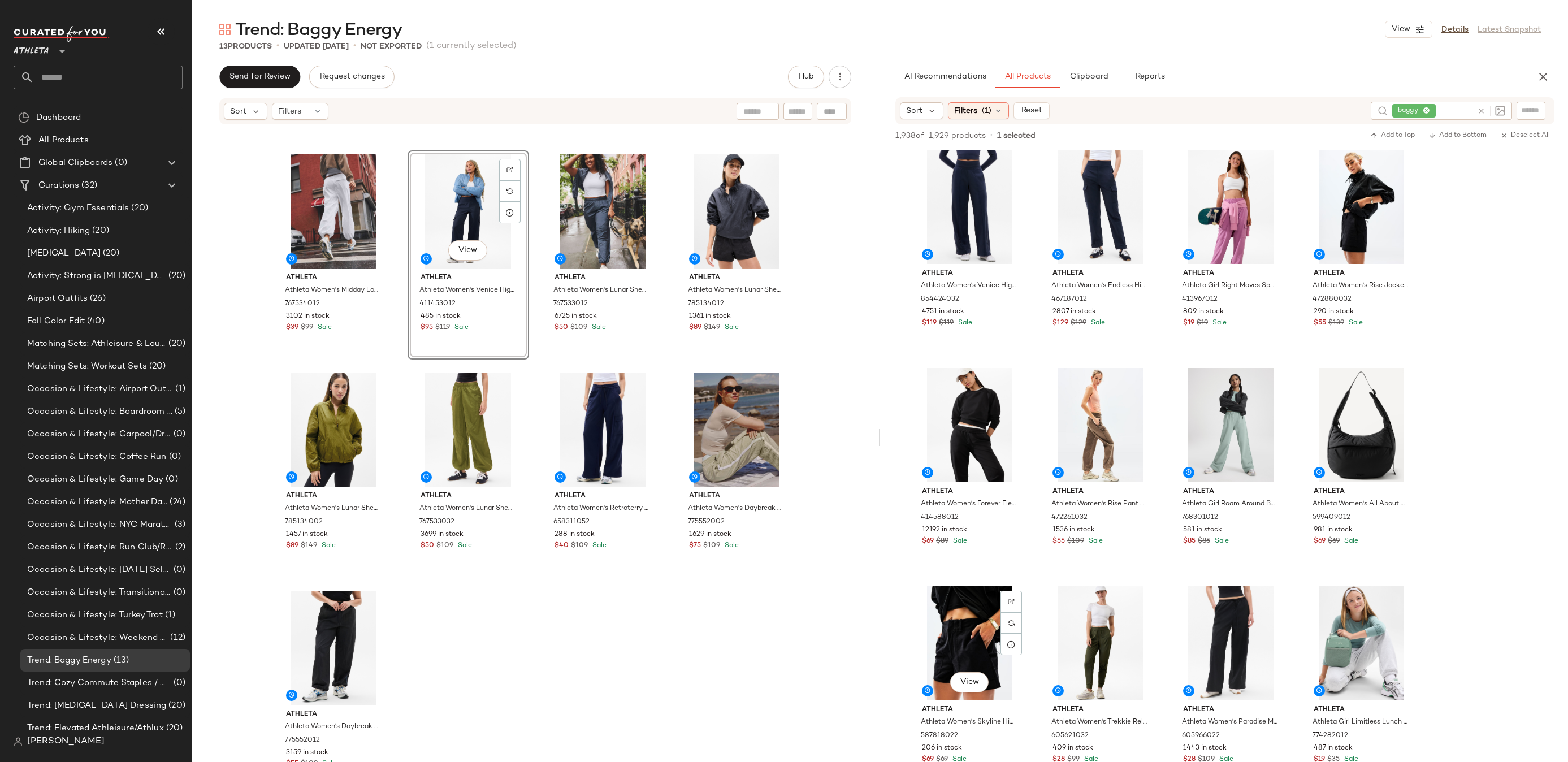
scroll to position [5215, 0]
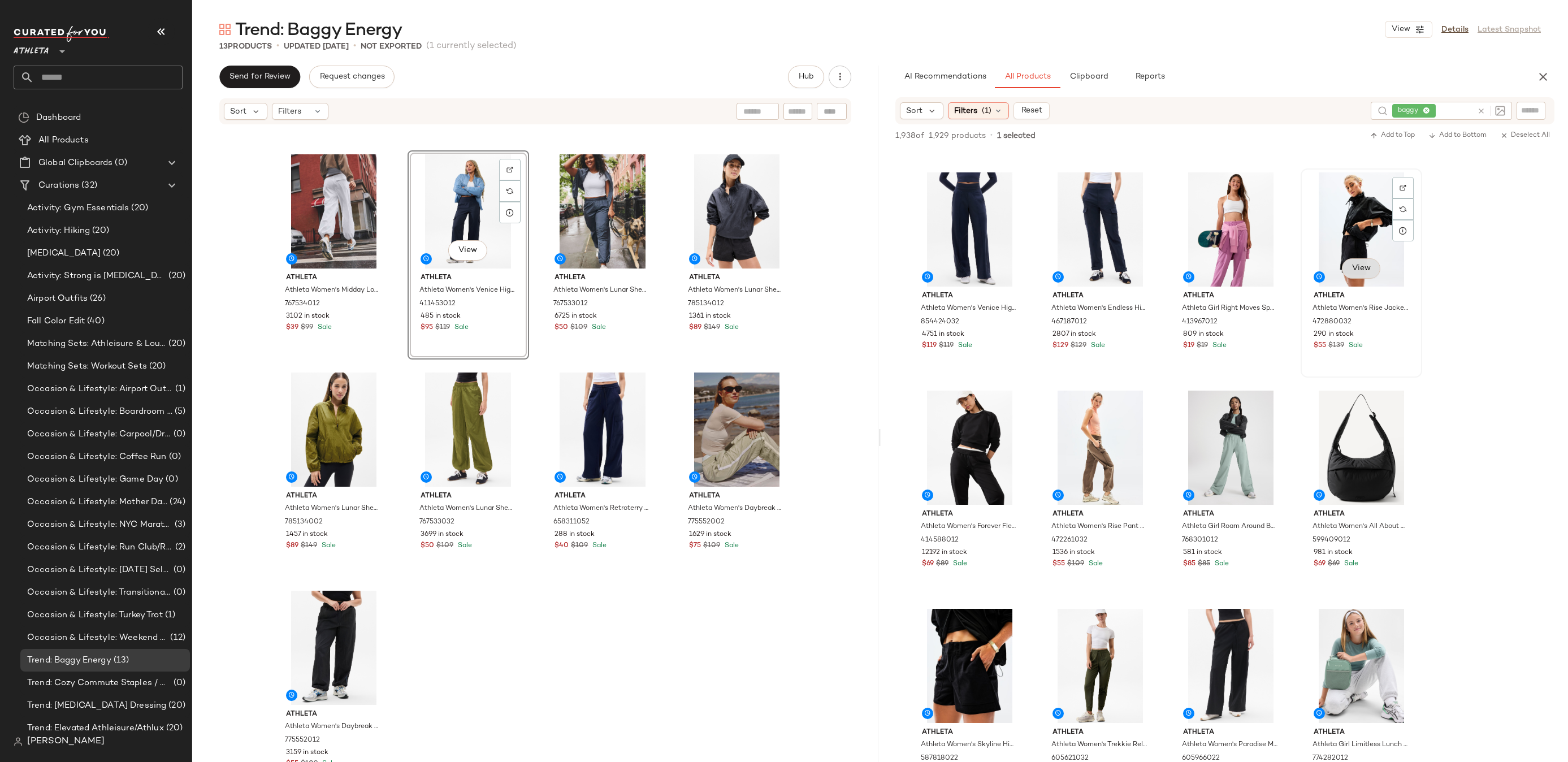
click at [1354, 266] on span "View" at bounding box center [1360, 268] width 19 height 9
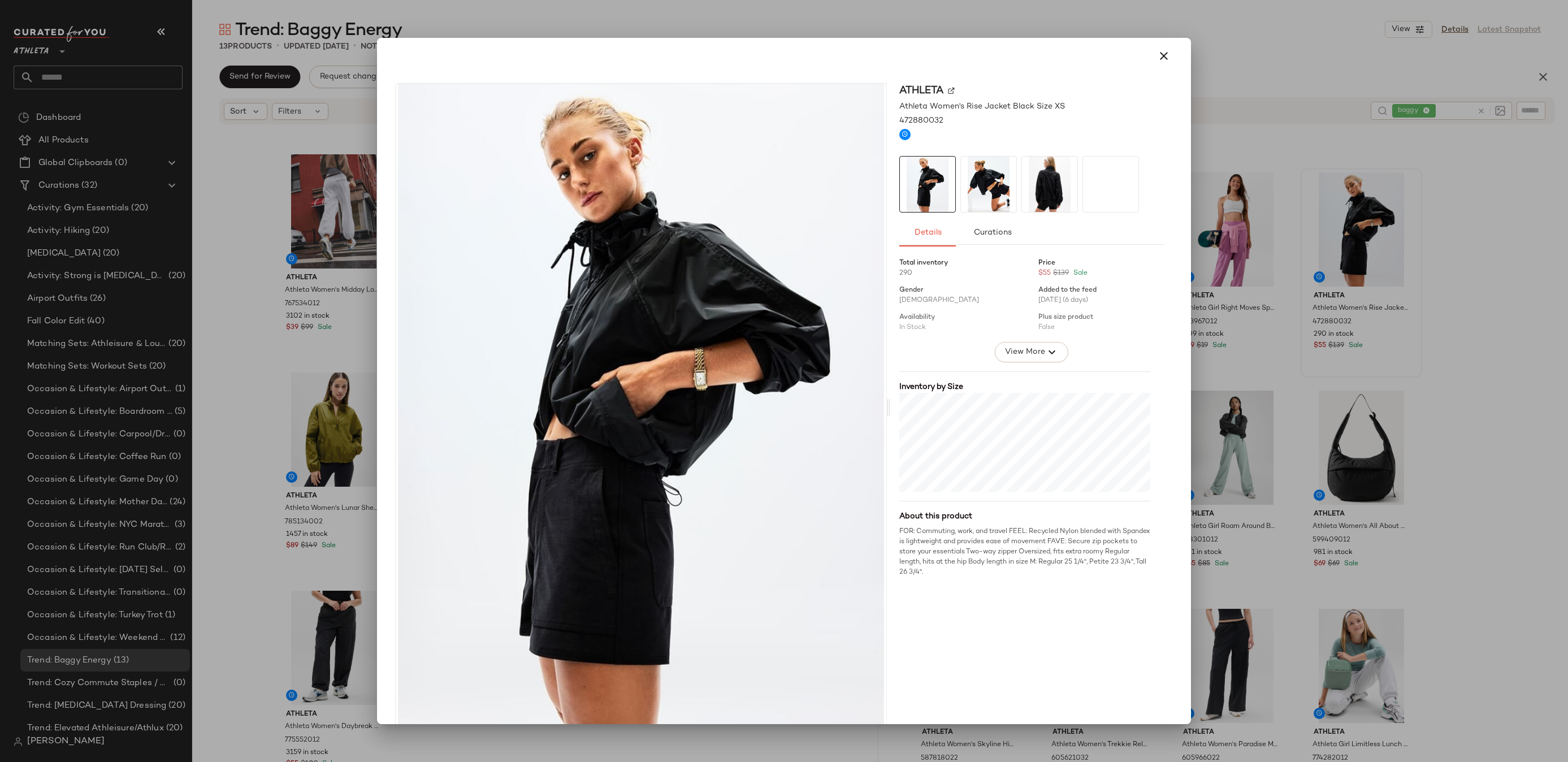
click at [961, 195] on img at bounding box center [988, 184] width 55 height 55
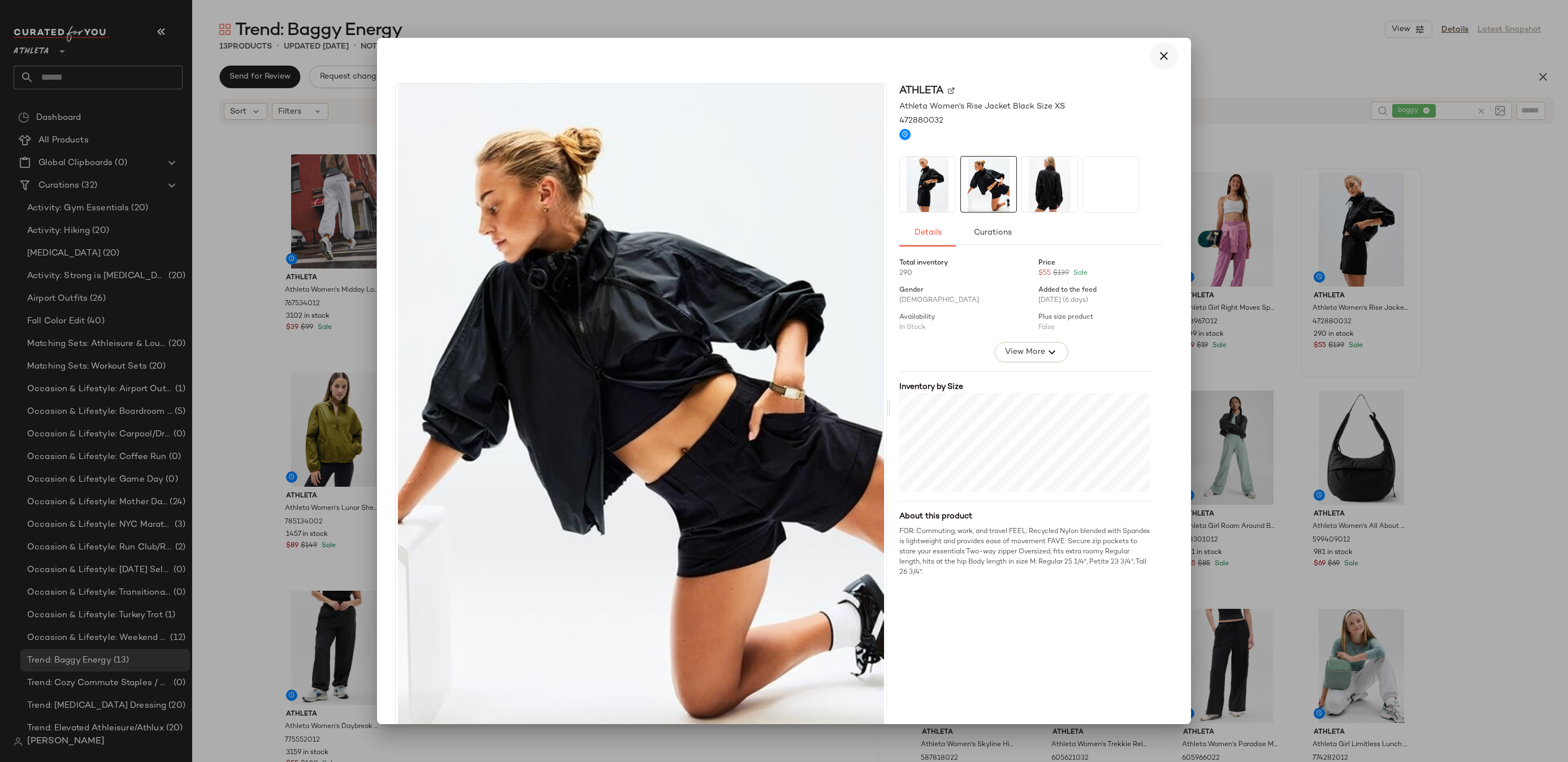
click at [1156, 56] on icon "button" at bounding box center [1163, 56] width 13 height 13
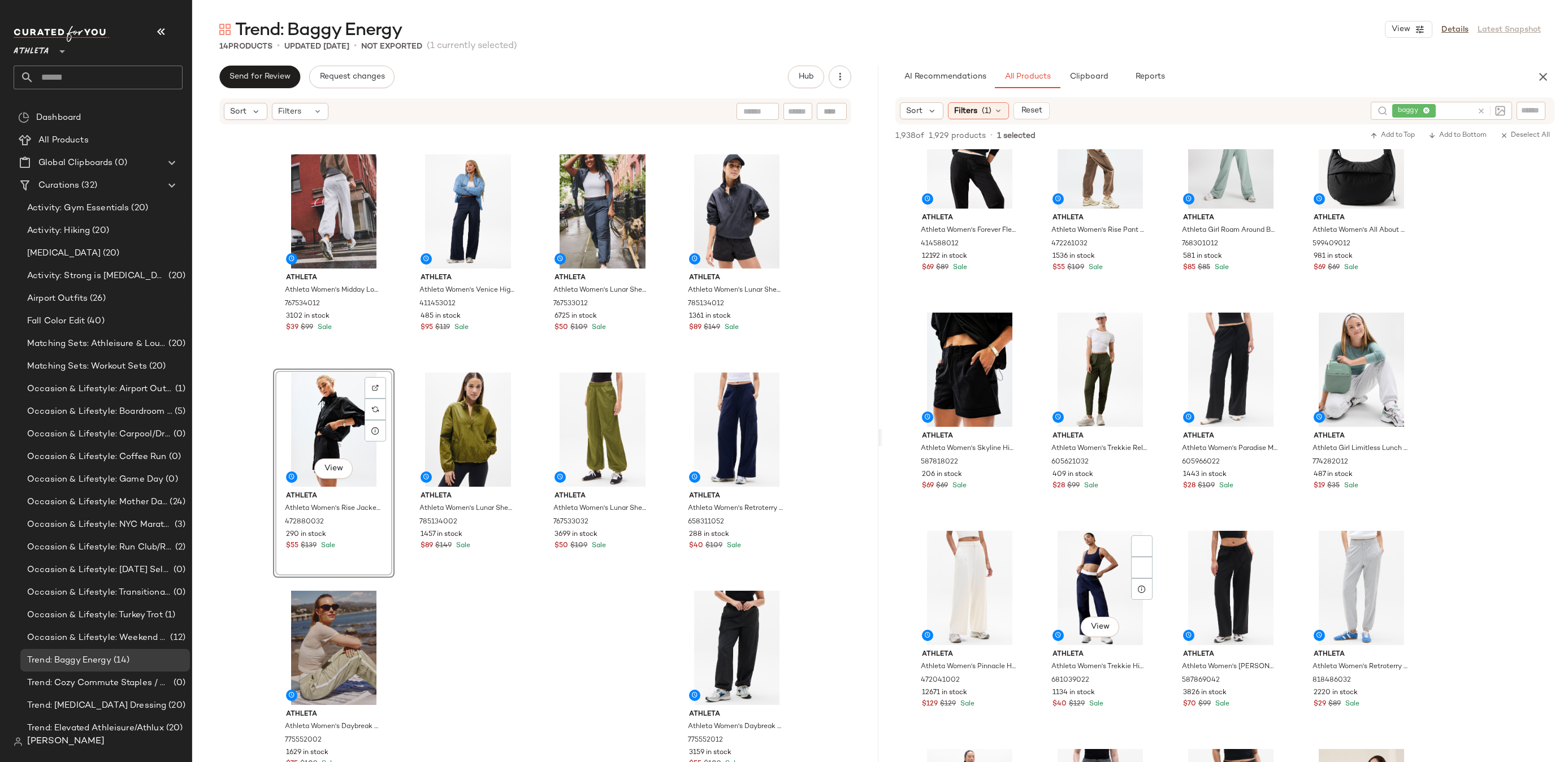
scroll to position [5771, 0]
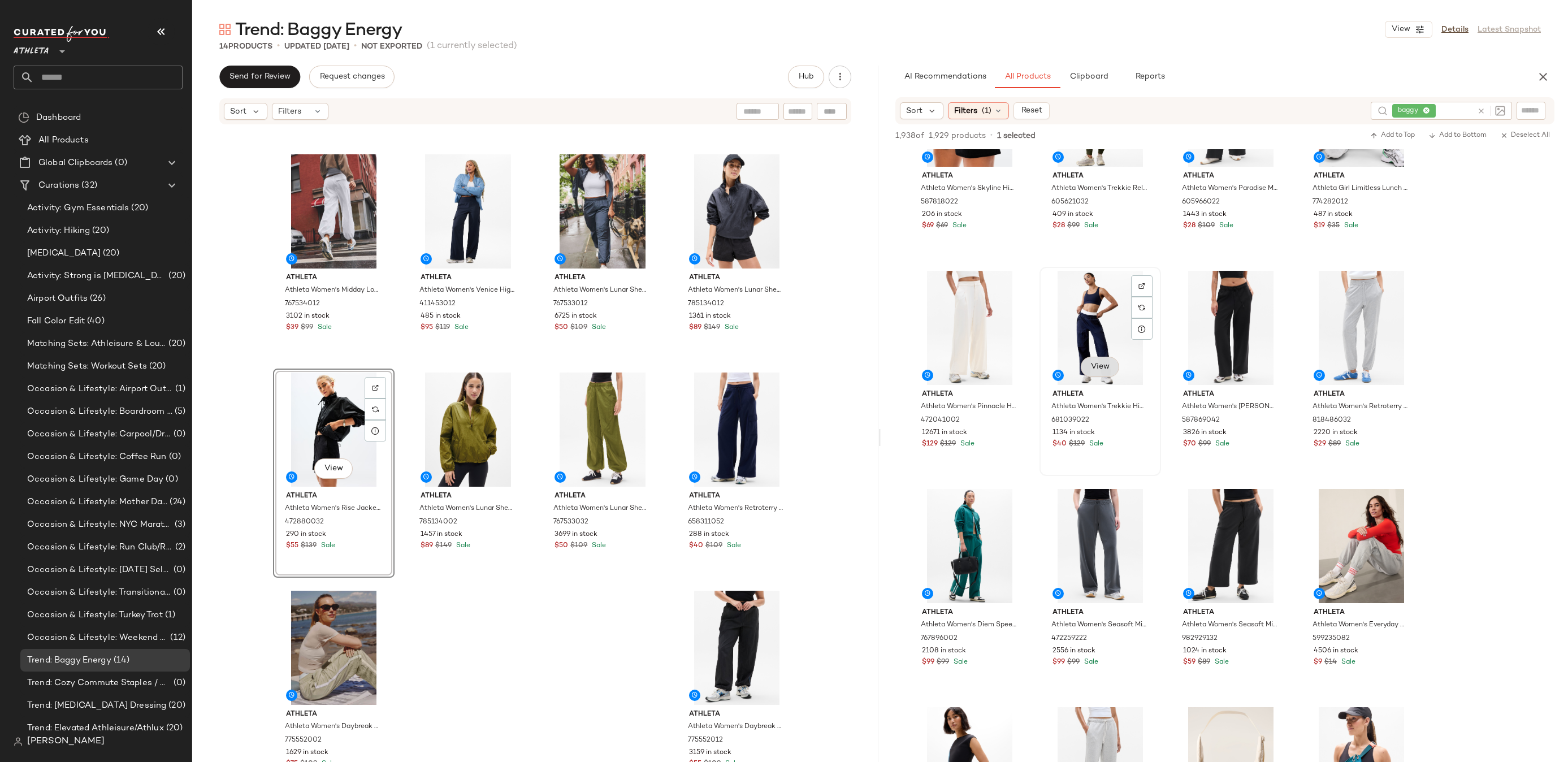
click at [1104, 374] on button "View" at bounding box center [1099, 366] width 39 height 21
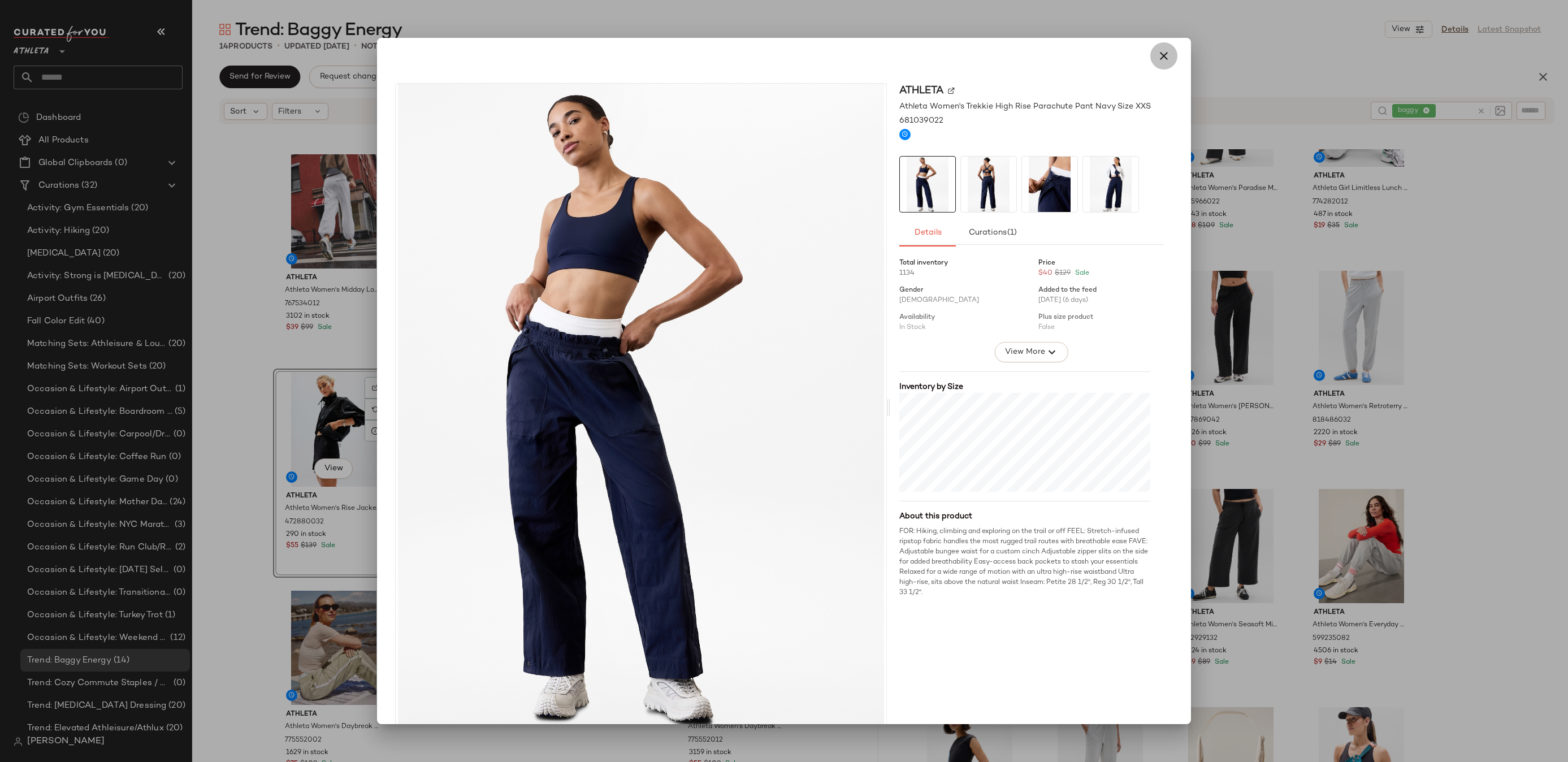
click at [1158, 58] on icon "button" at bounding box center [1163, 56] width 13 height 13
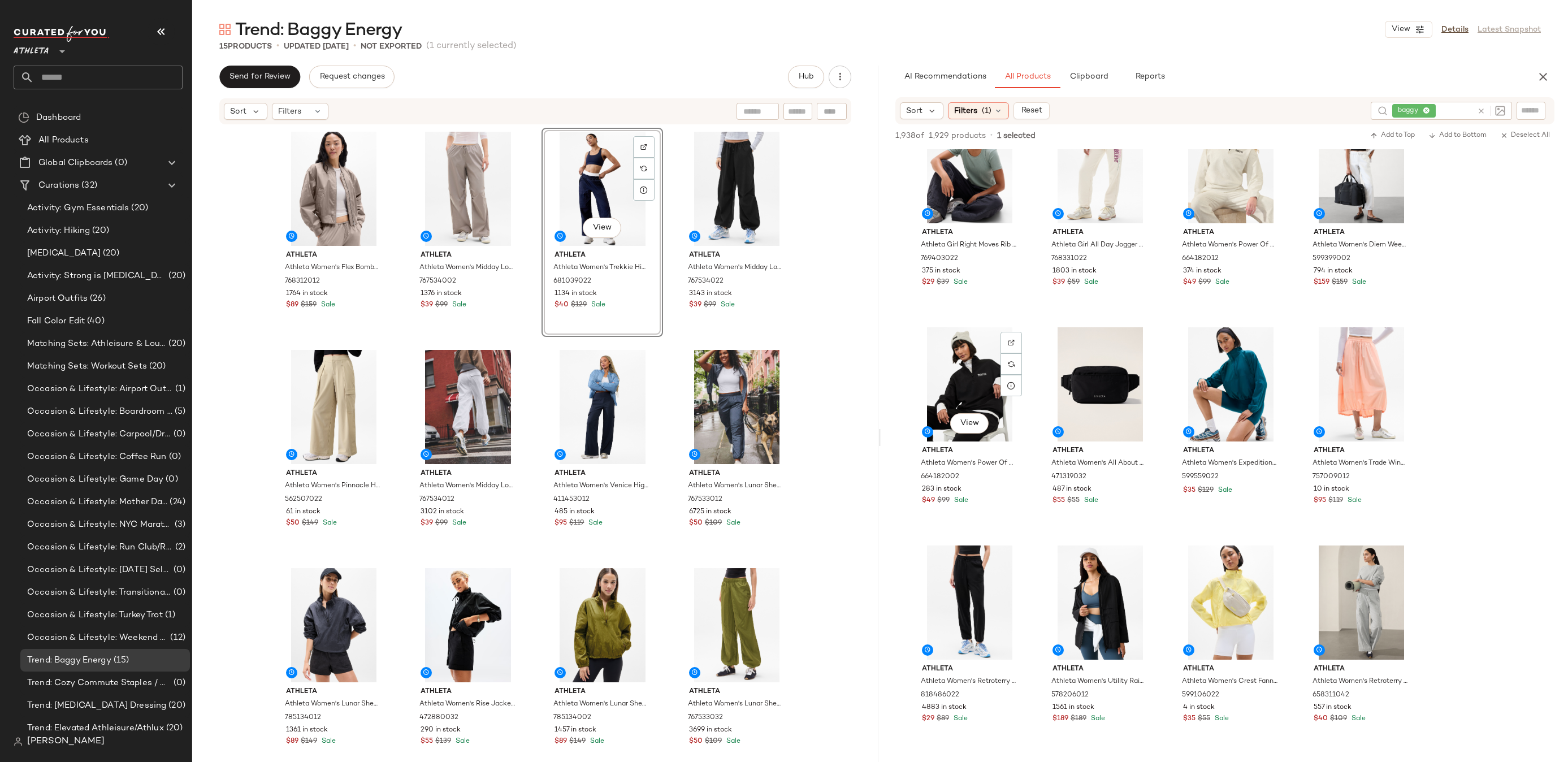
scroll to position [8058, 0]
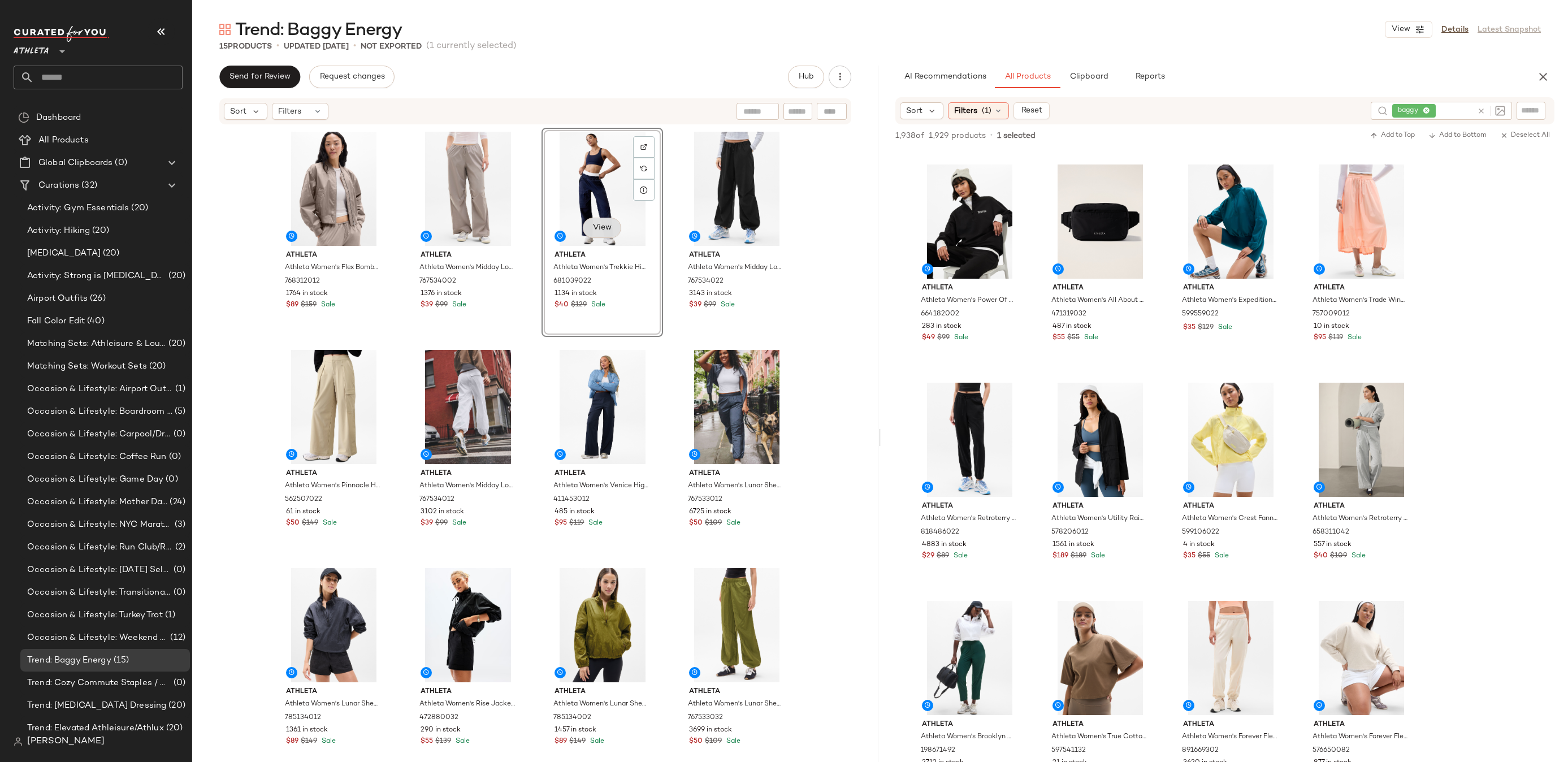
click at [597, 229] on span "View" at bounding box center [601, 228] width 19 height 9
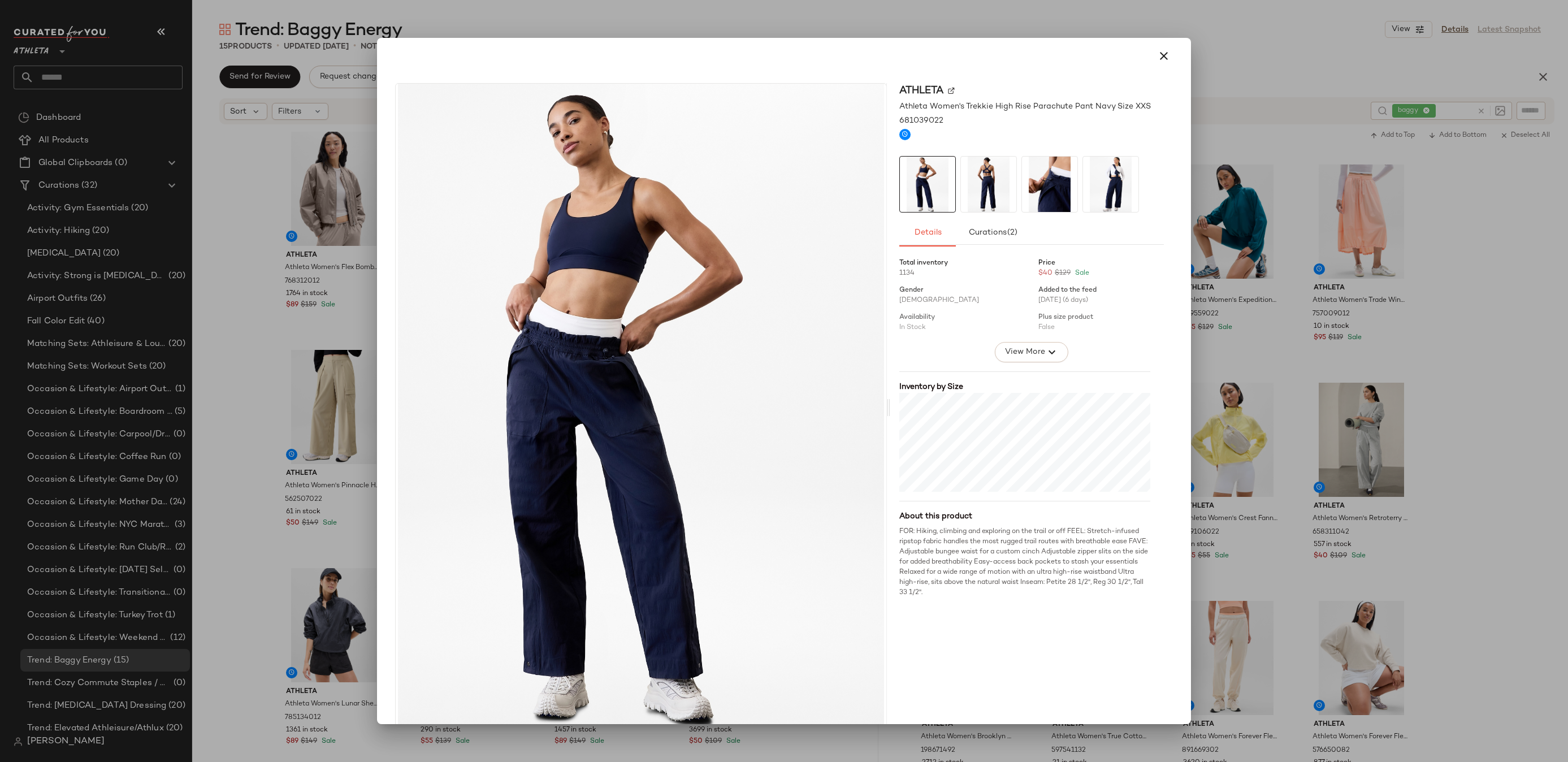
click at [716, 360] on img at bounding box center [641, 407] width 491 height 647
click at [631, 236] on img at bounding box center [641, 407] width 491 height 647
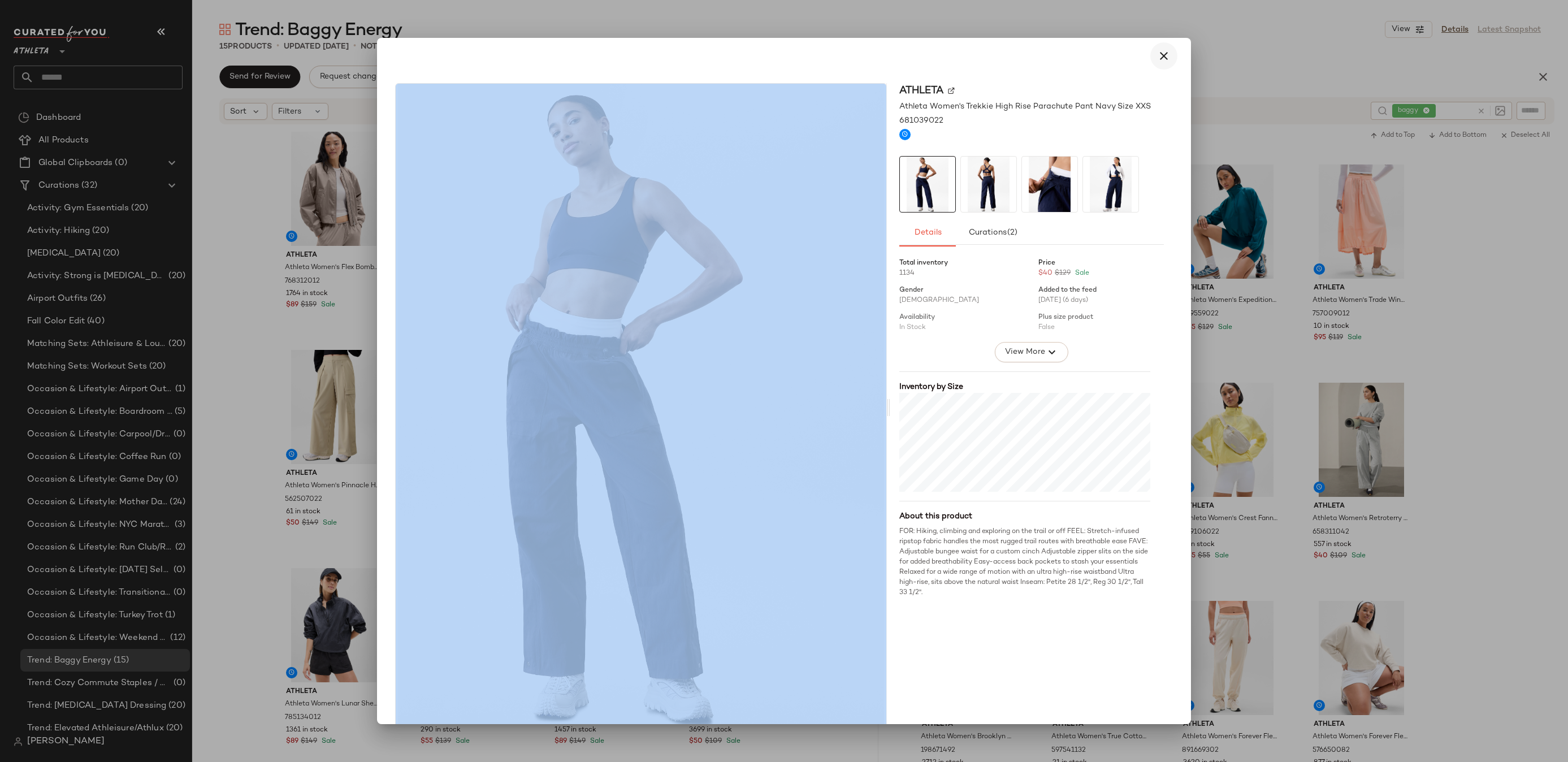
click at [1156, 58] on icon "button" at bounding box center [1163, 56] width 13 height 13
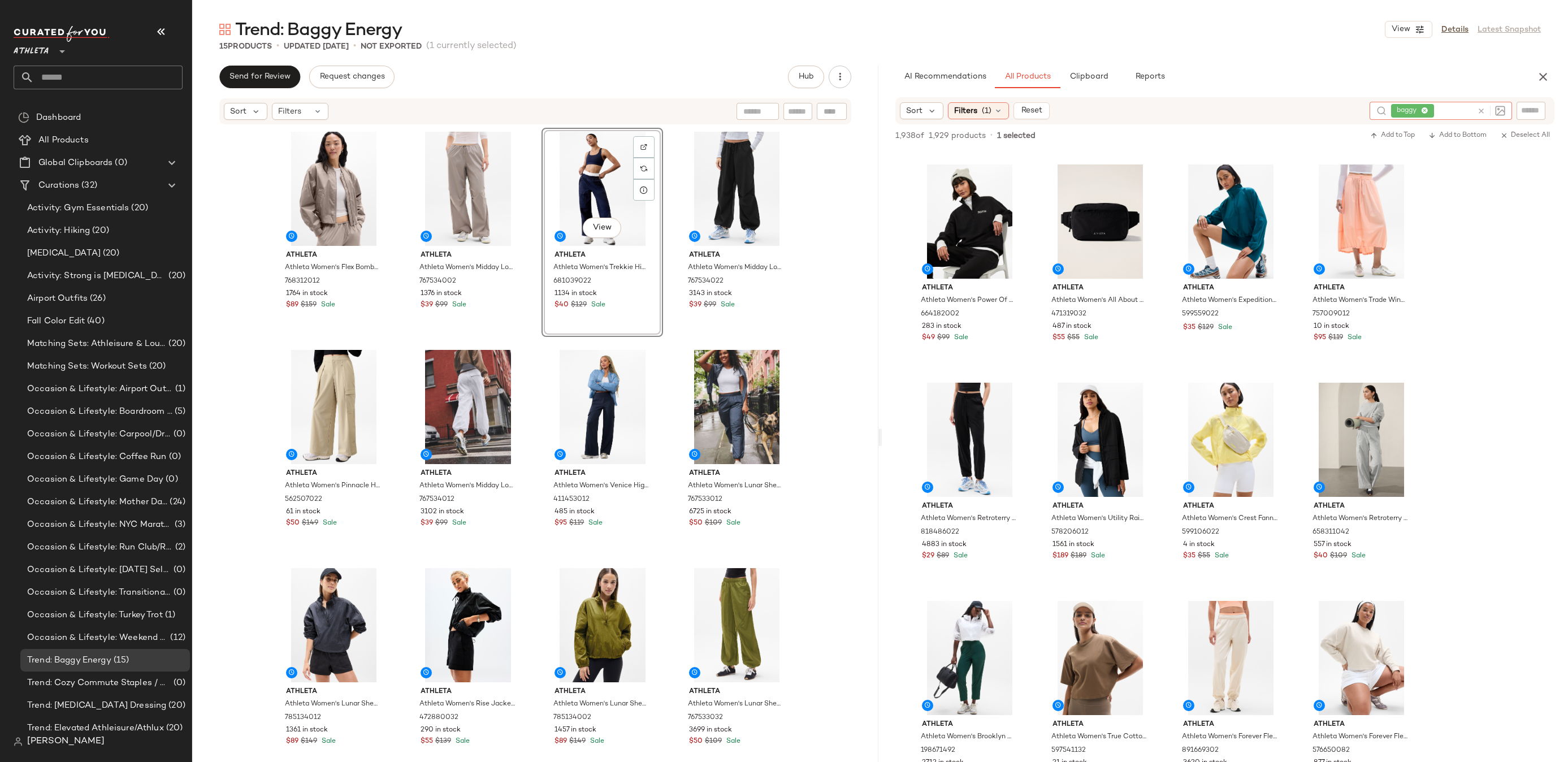
click at [1485, 107] on icon at bounding box center [1481, 111] width 8 height 8
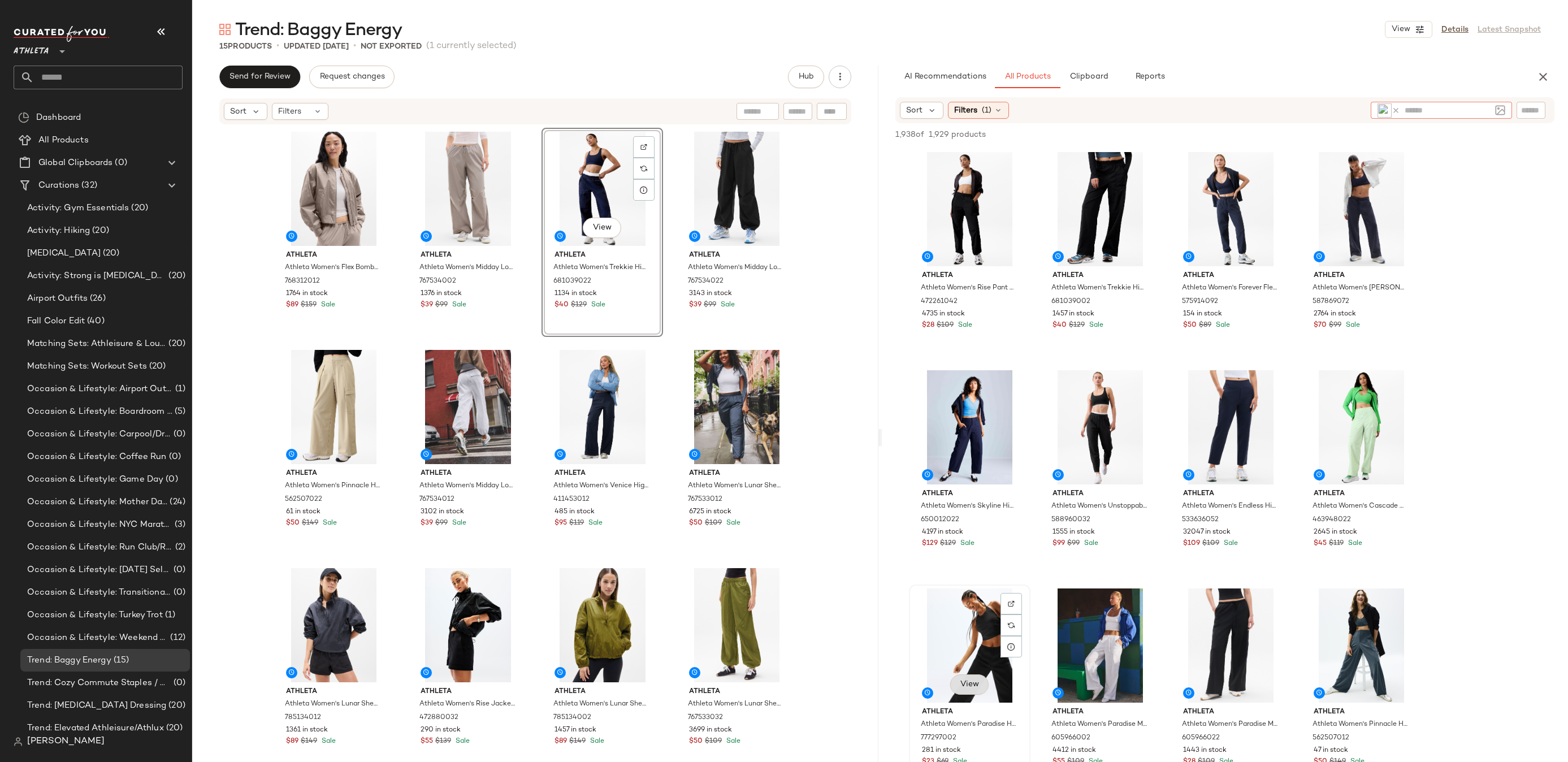
click at [966, 680] on span "View" at bounding box center [968, 684] width 19 height 9
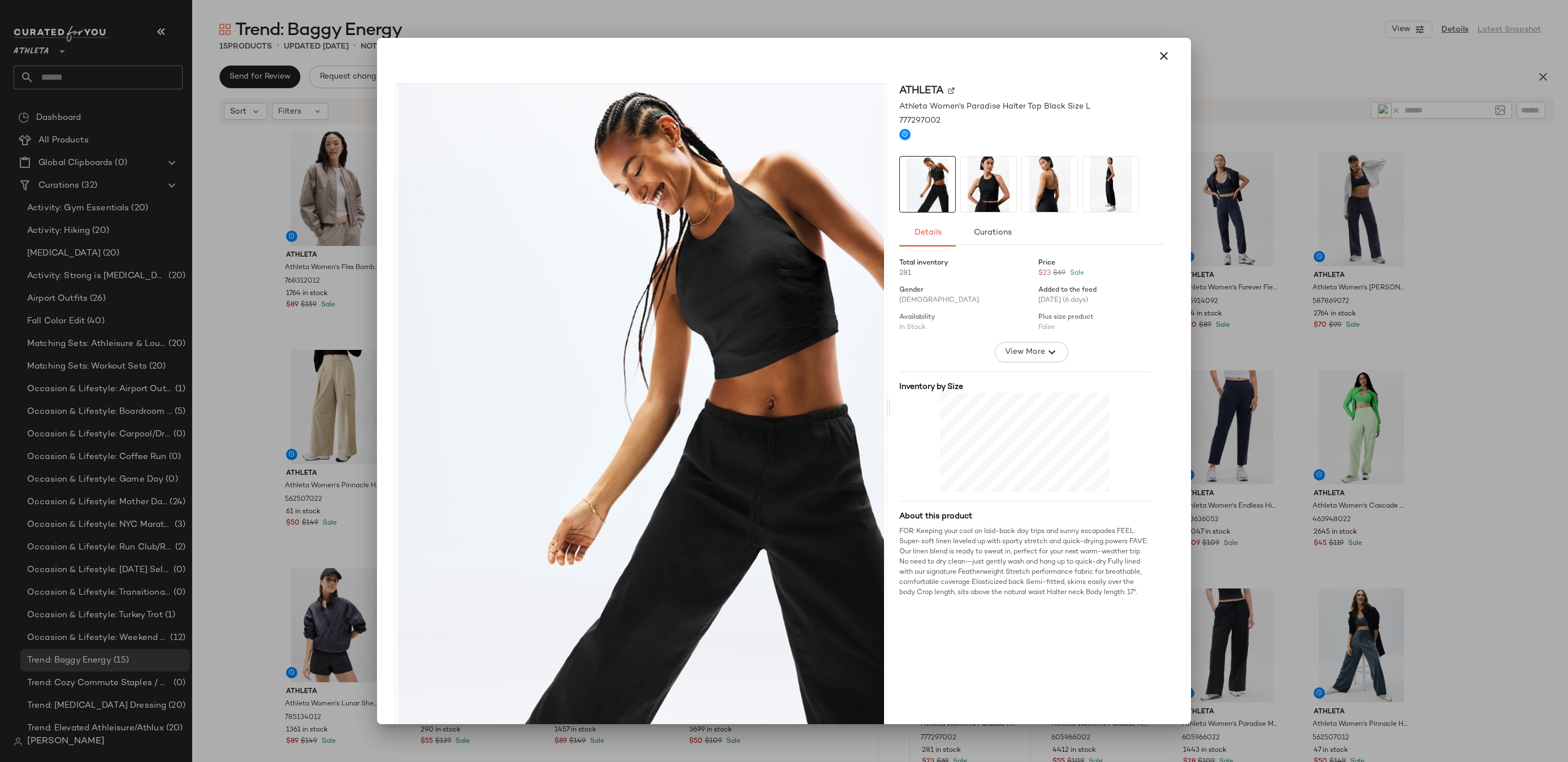
click at [982, 172] on img at bounding box center [988, 184] width 55 height 55
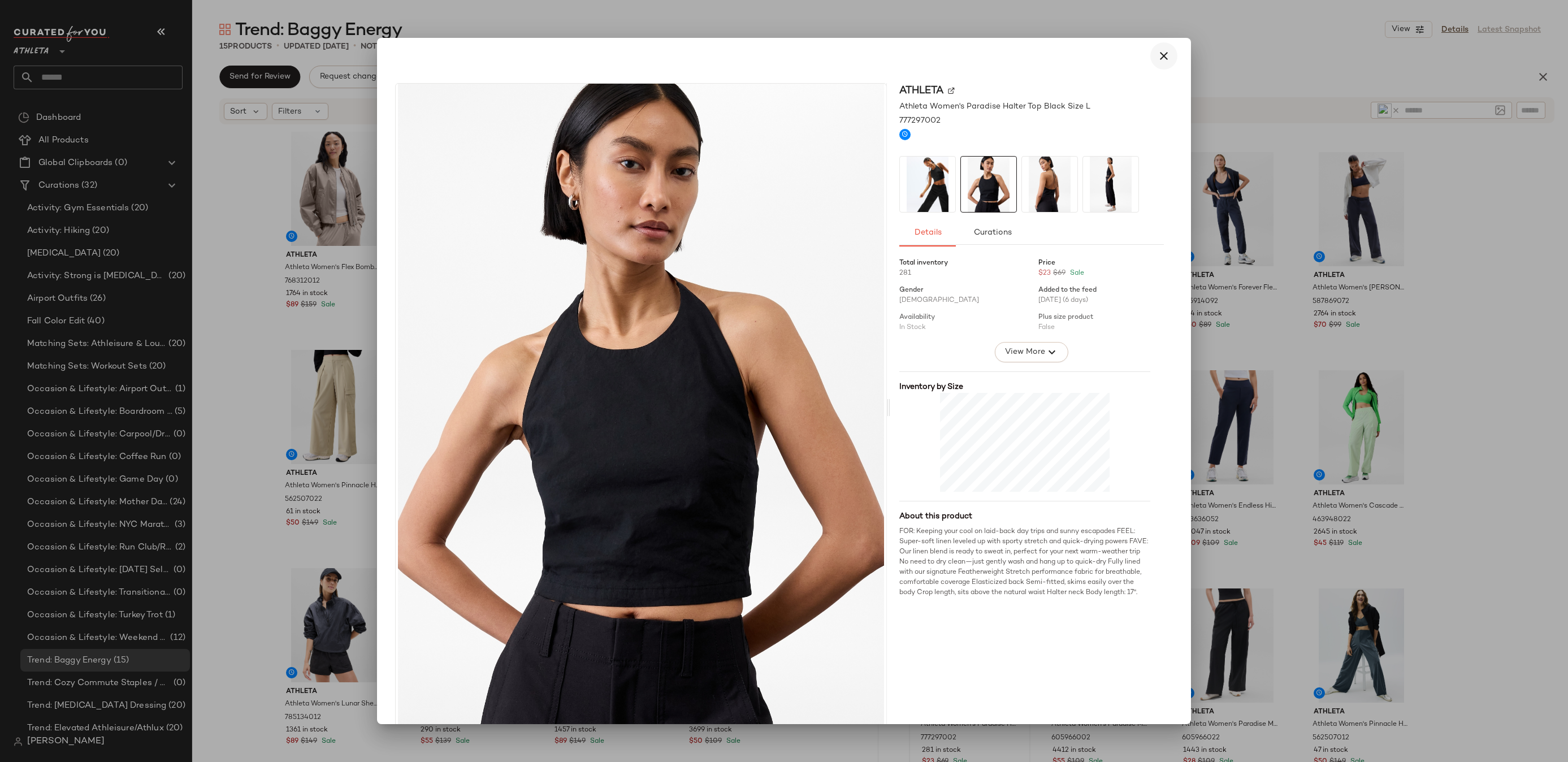
click at [1159, 62] on icon "button" at bounding box center [1163, 56] width 13 height 13
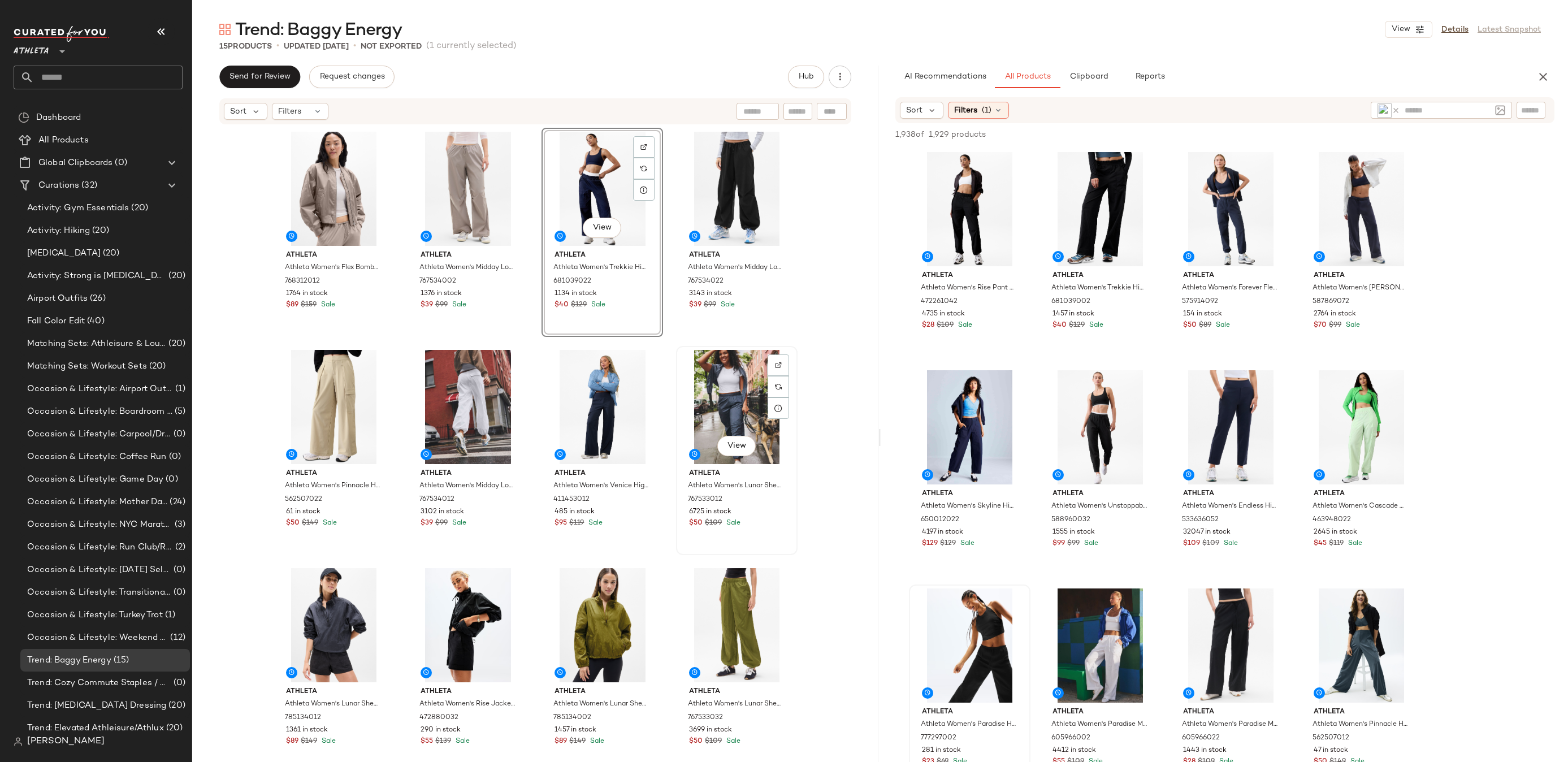
scroll to position [195, 0]
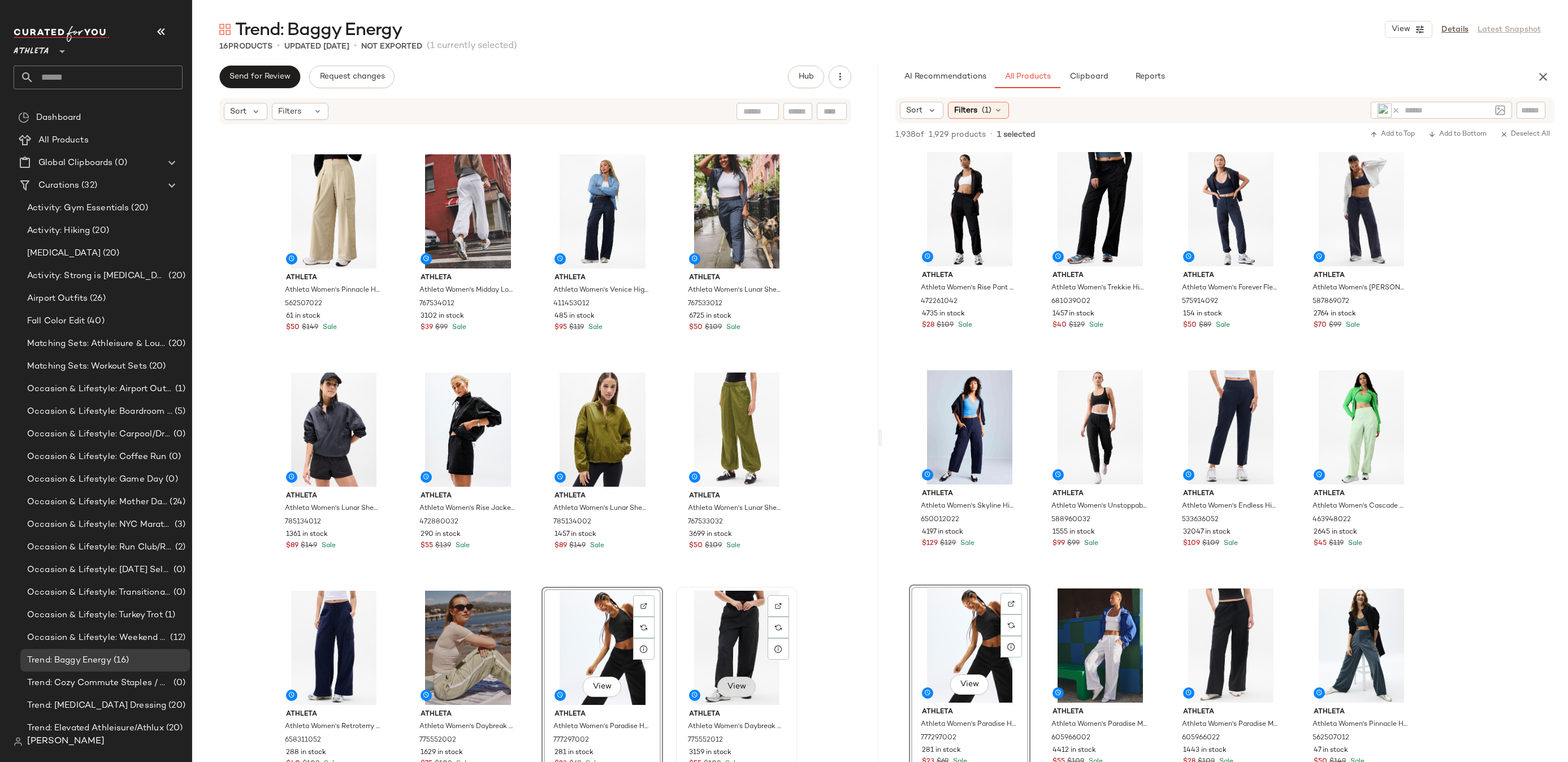
click at [727, 686] on span "View" at bounding box center [735, 686] width 19 height 9
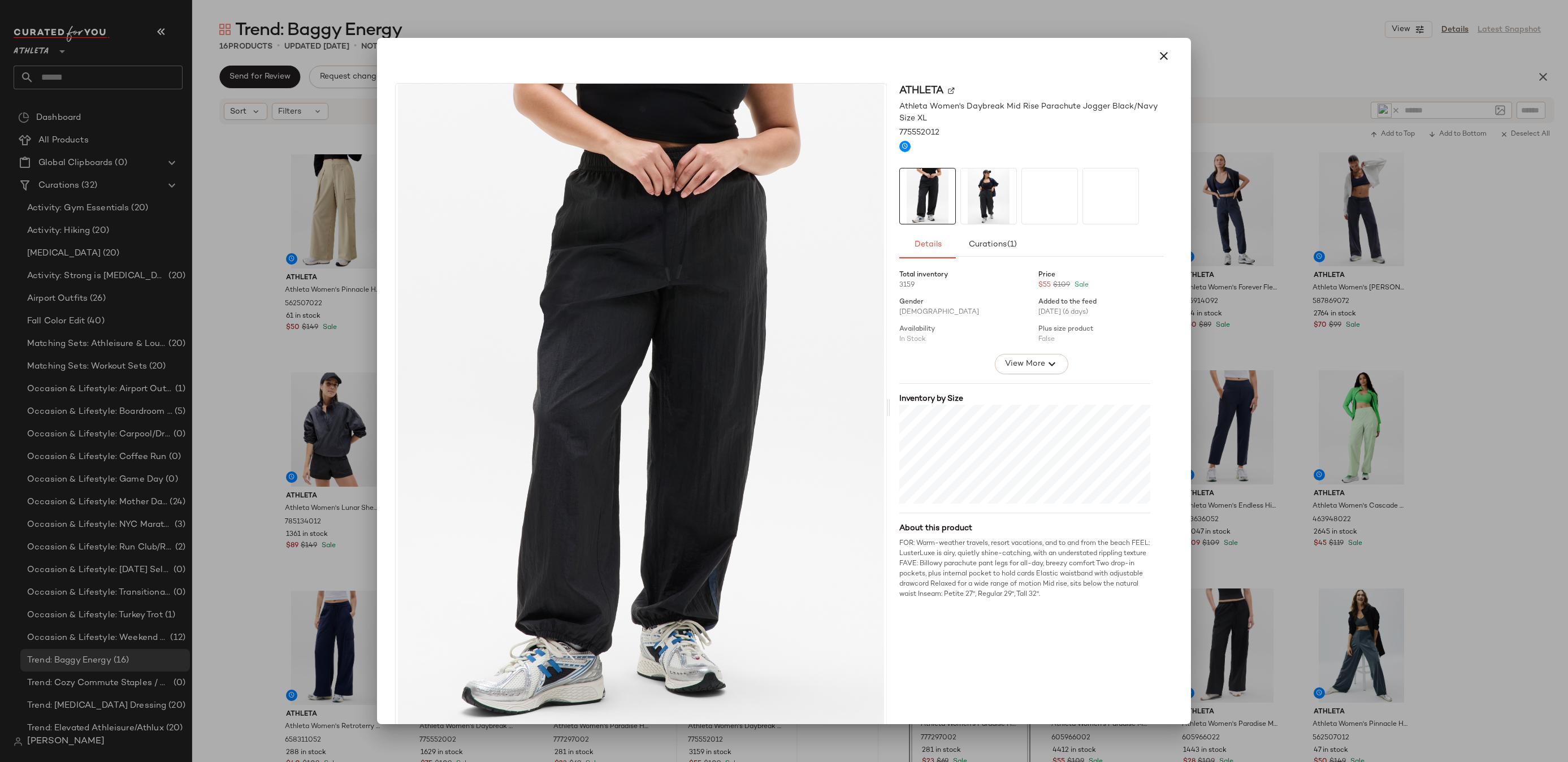
click at [984, 209] on img at bounding box center [988, 195] width 55 height 55
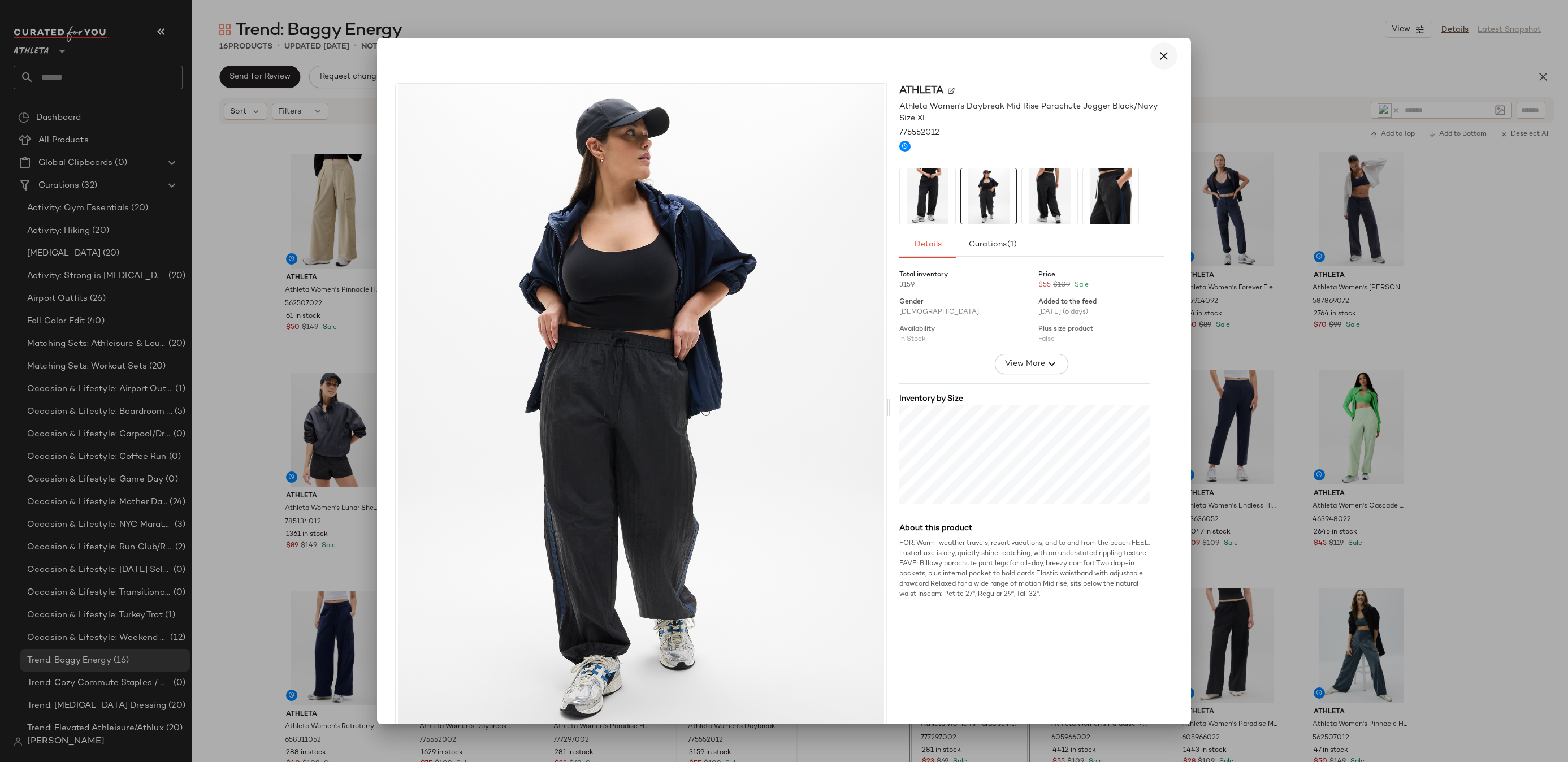
click at [1164, 59] on button "button" at bounding box center [1163, 55] width 27 height 27
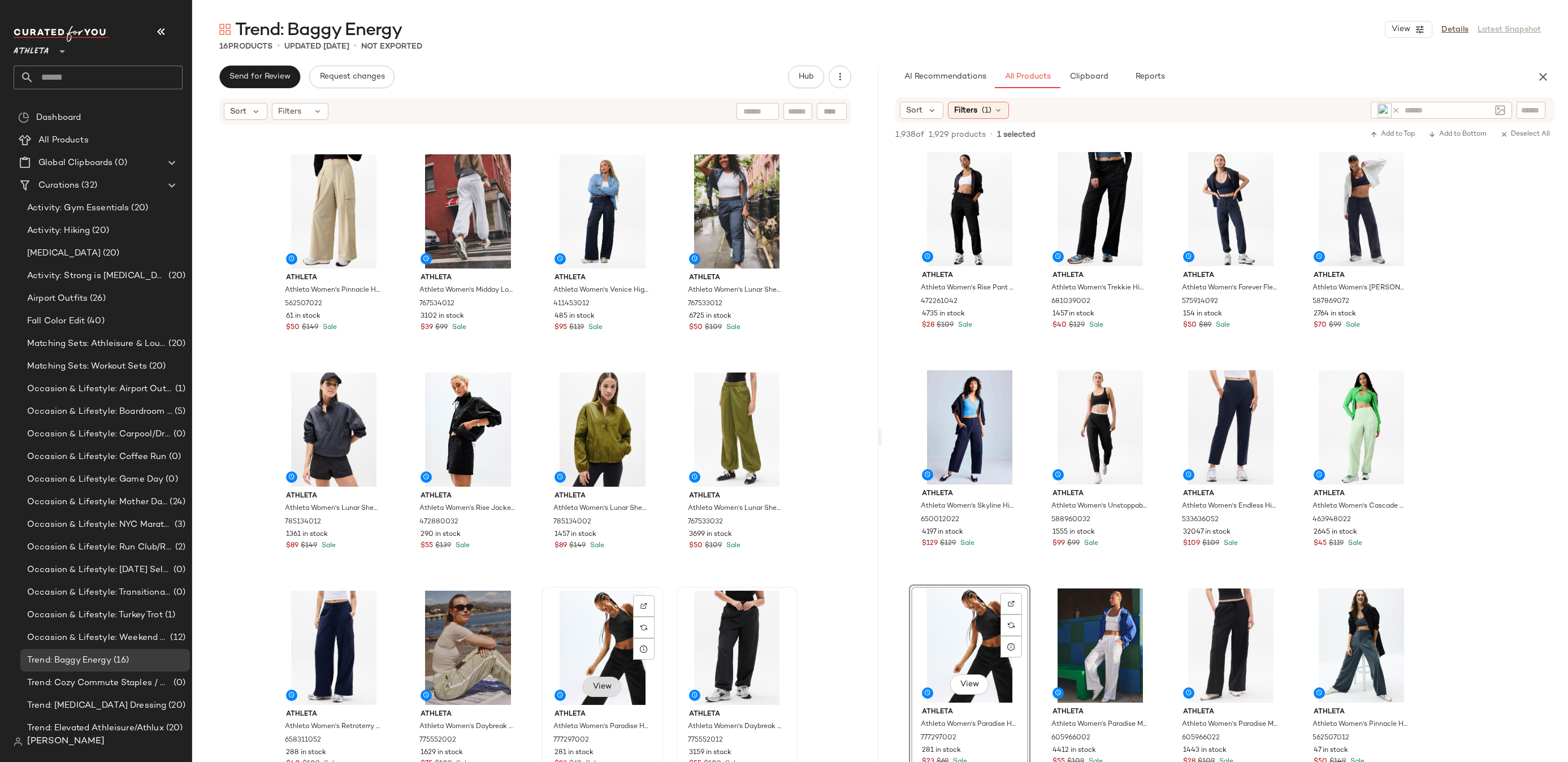
click at [605, 686] on span "View" at bounding box center [601, 686] width 19 height 9
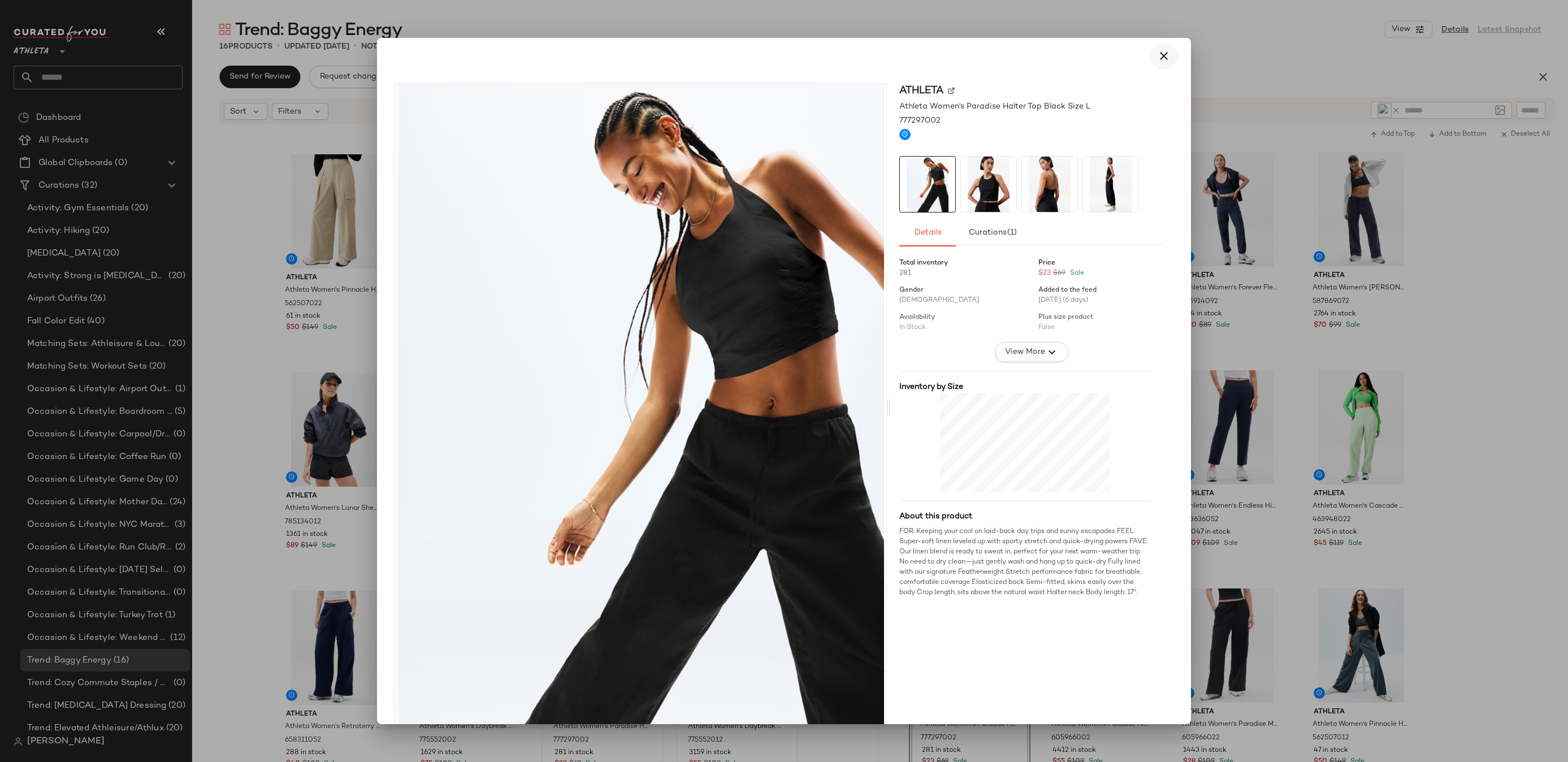
click at [1159, 55] on icon "button" at bounding box center [1163, 56] width 13 height 13
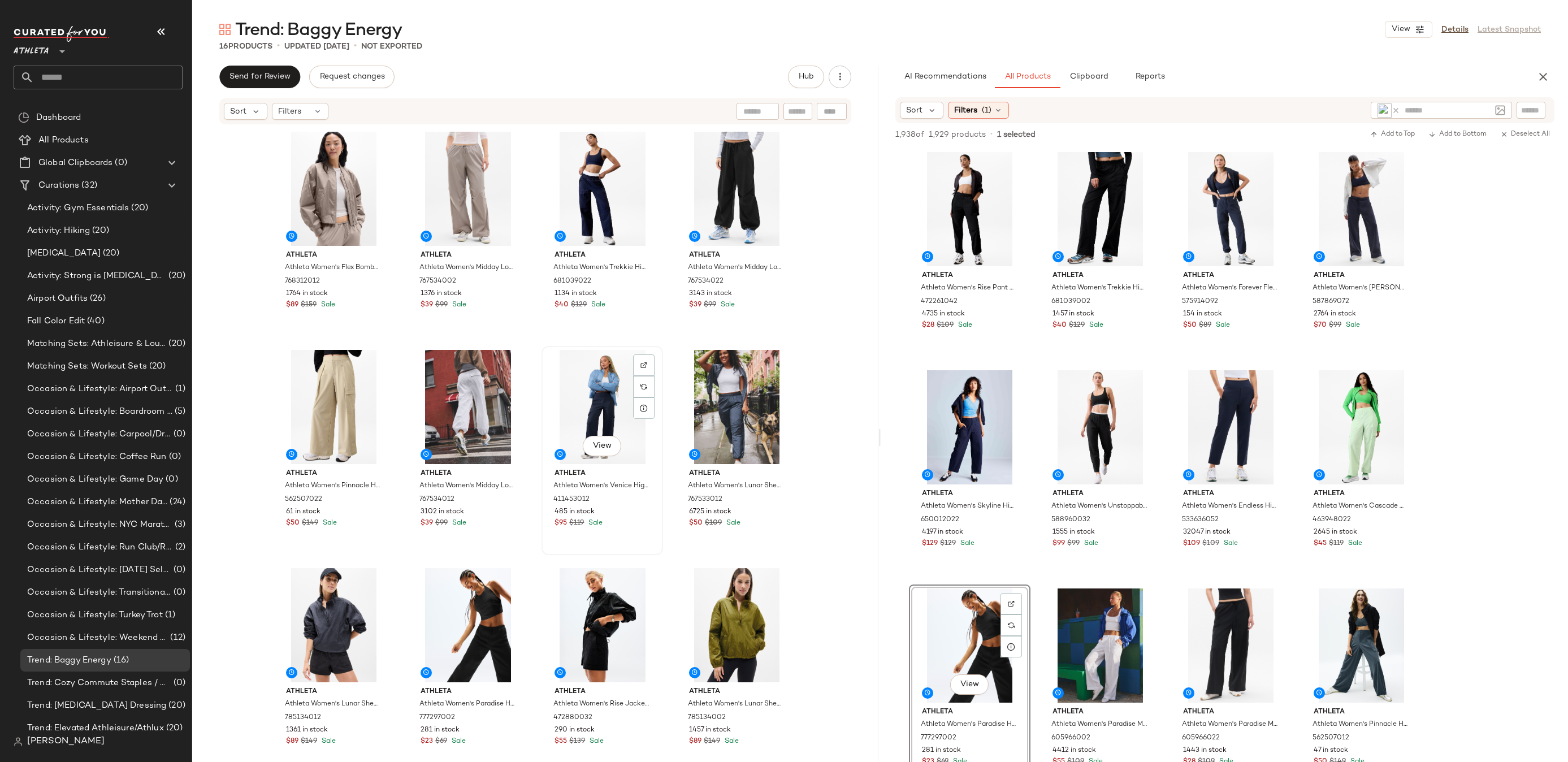
click at [578, 386] on div "View" at bounding box center [602, 407] width 114 height 114
drag, startPoint x: 464, startPoint y: 600, endPoint x: 464, endPoint y: 590, distance: 10.0
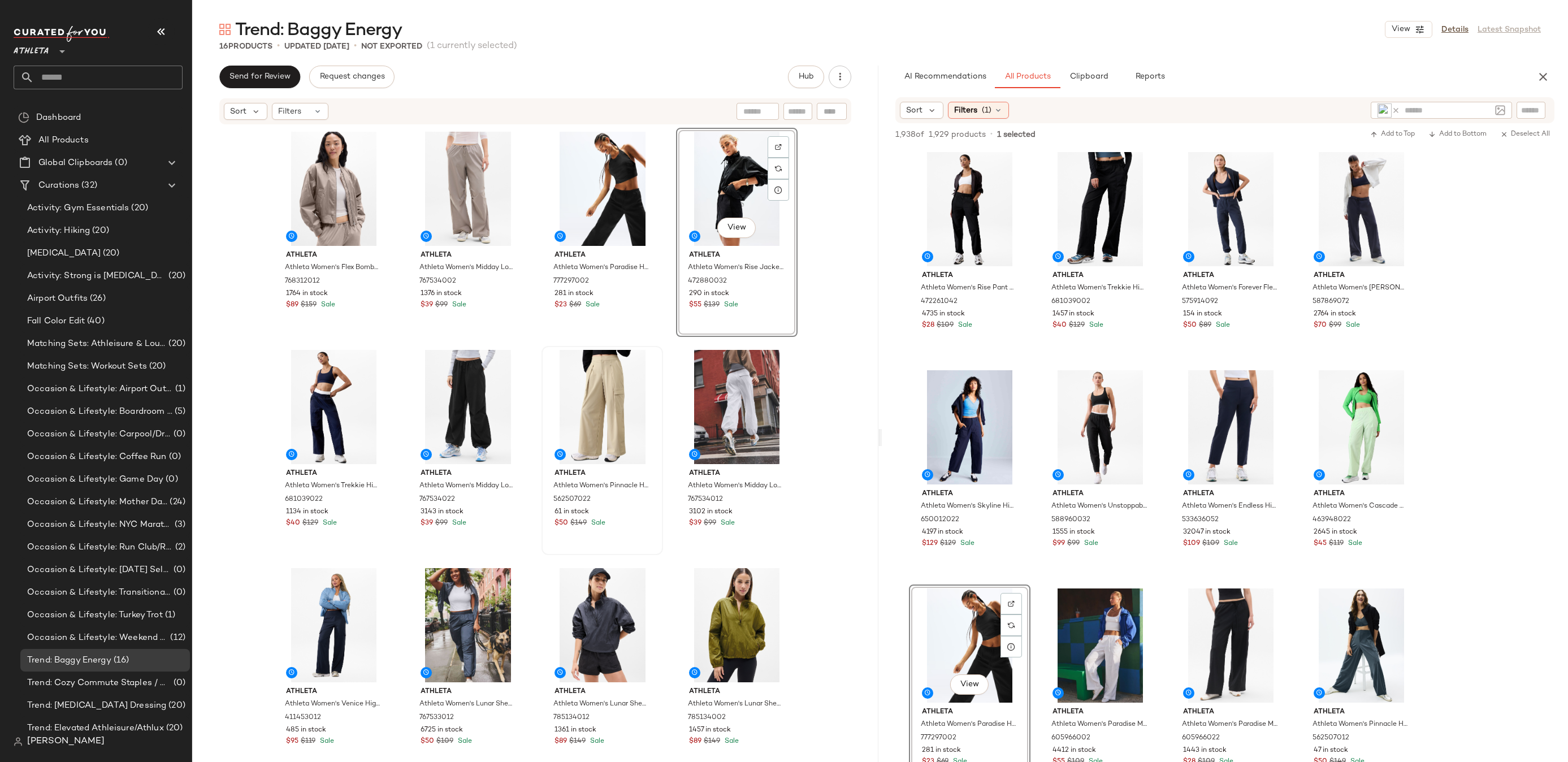
click at [841, 234] on div "Athleta Athleta Women's Flex Bomber Mortar Mushroom Size XXS 768312012 1764 in …" at bounding box center [535, 460] width 686 height 670
click at [810, 300] on div "Athleta Athleta Women's Flex Bomber Mortar Mushroom Size XXS 768312012 1764 in …" at bounding box center [535, 460] width 686 height 670
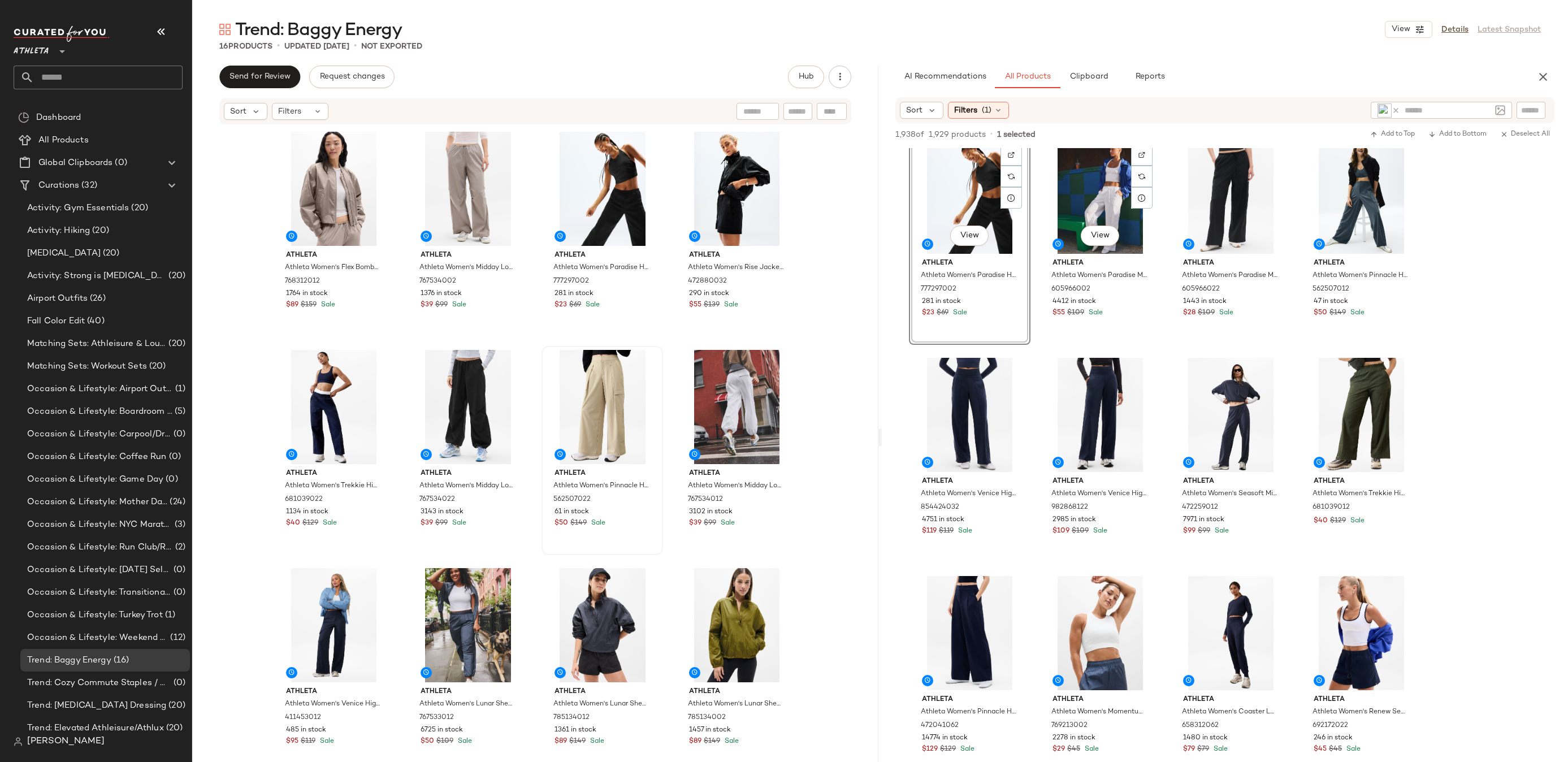
scroll to position [449, 0]
click at [1112, 670] on button "View" at bounding box center [1099, 670] width 39 height 21
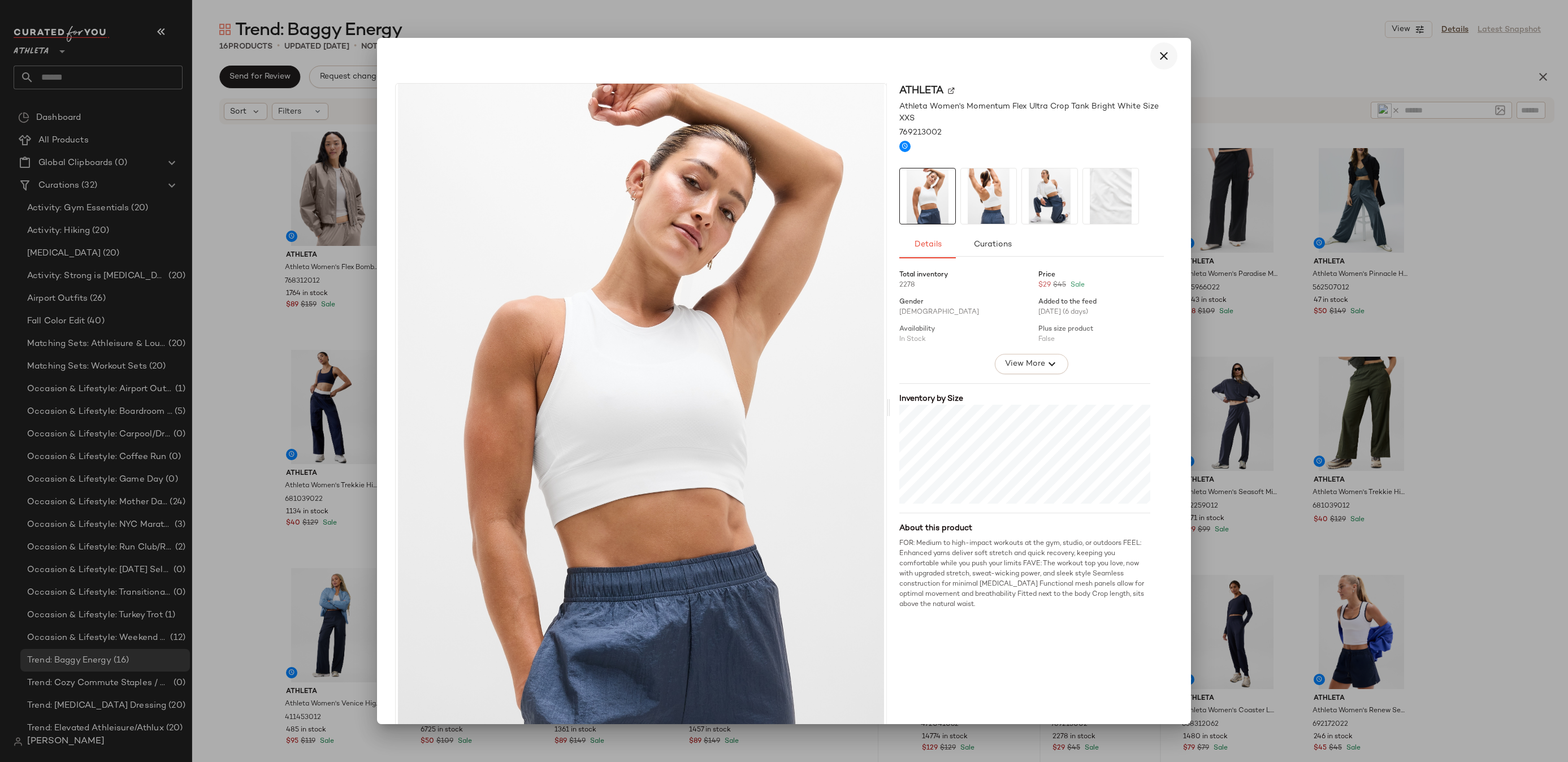
click at [1156, 55] on icon "button" at bounding box center [1163, 56] width 13 height 13
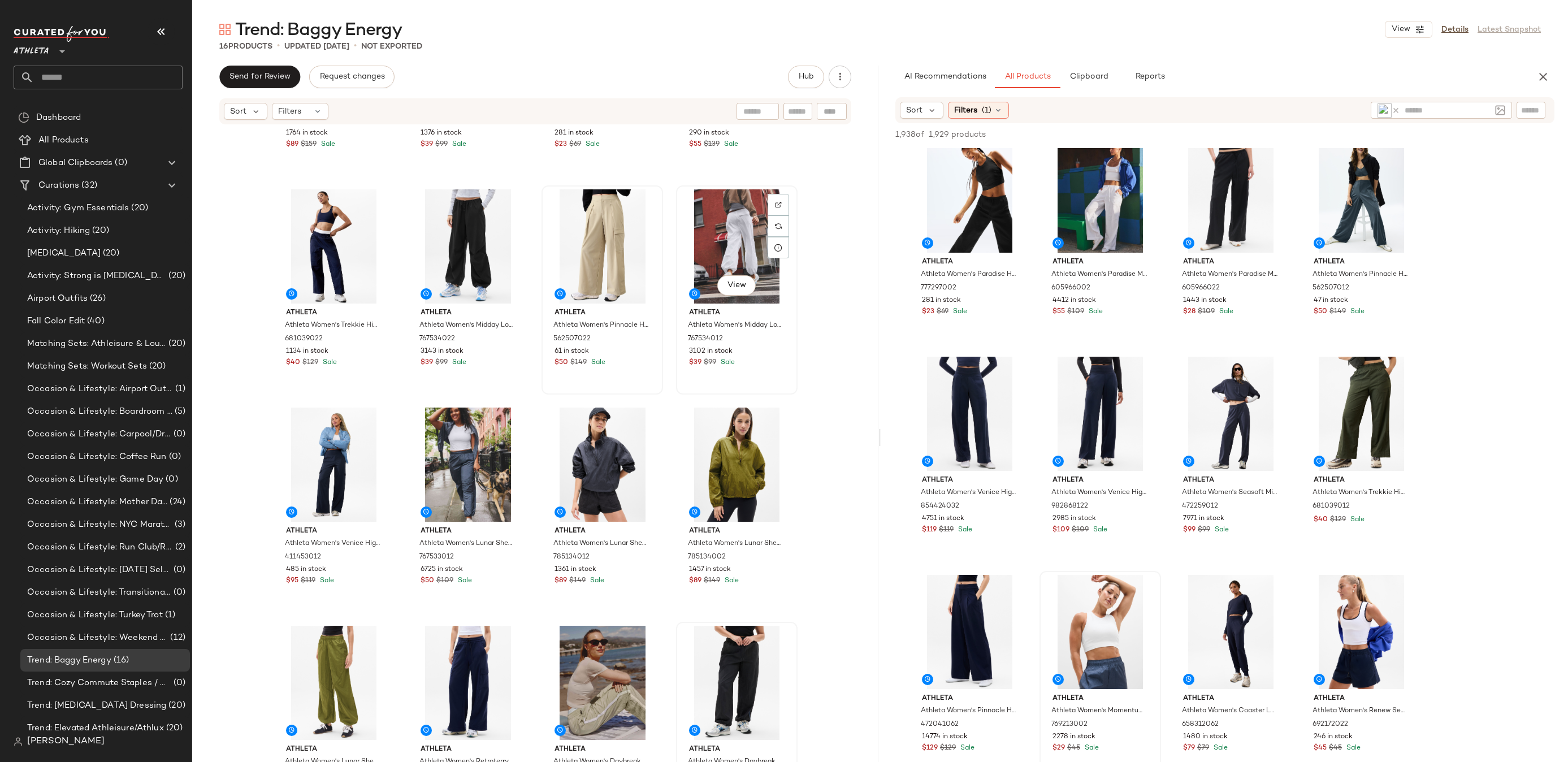
scroll to position [195, 0]
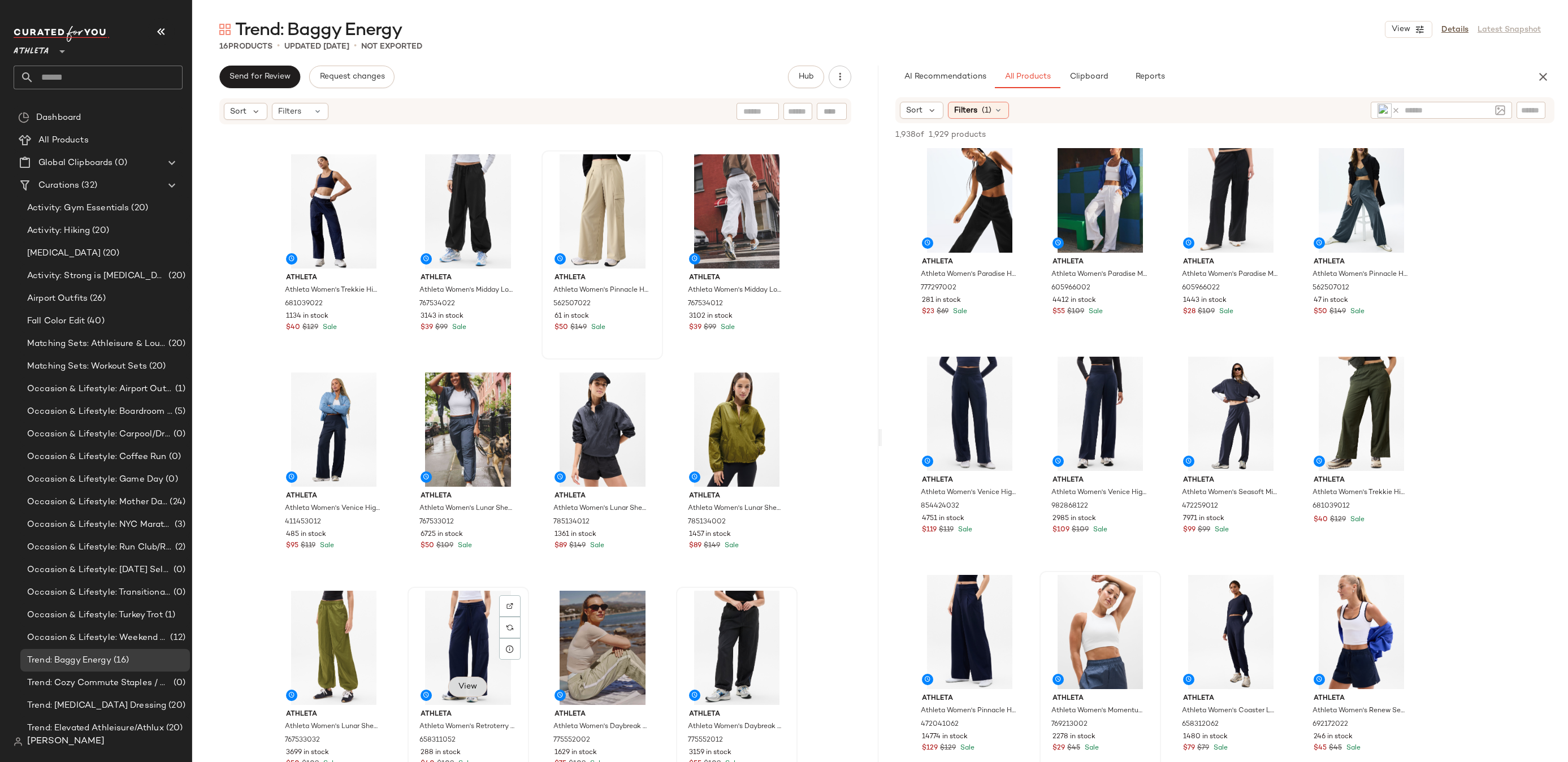
click at [464, 678] on button "View" at bounding box center [467, 686] width 39 height 21
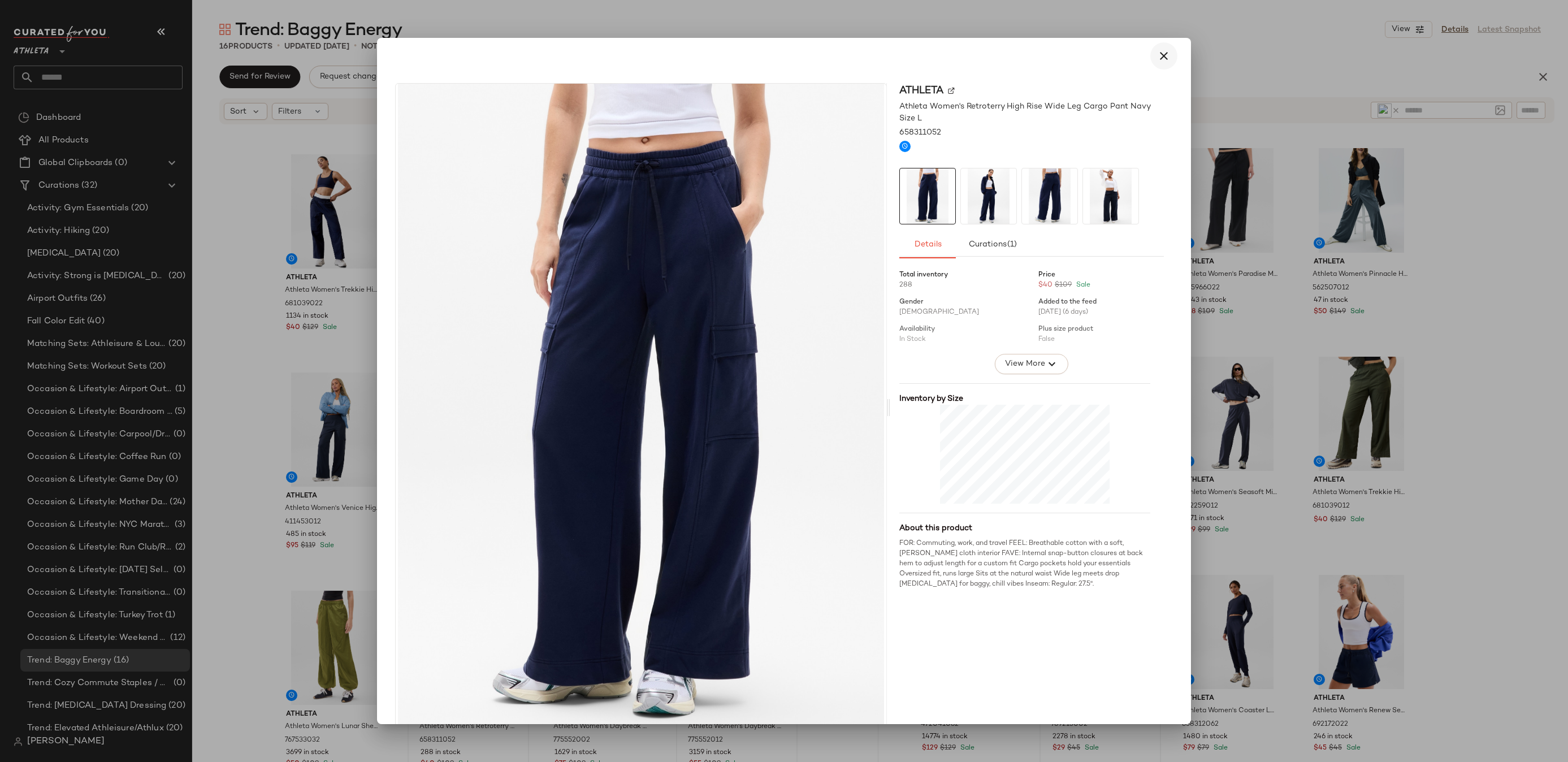
click at [1156, 58] on icon "button" at bounding box center [1163, 56] width 13 height 13
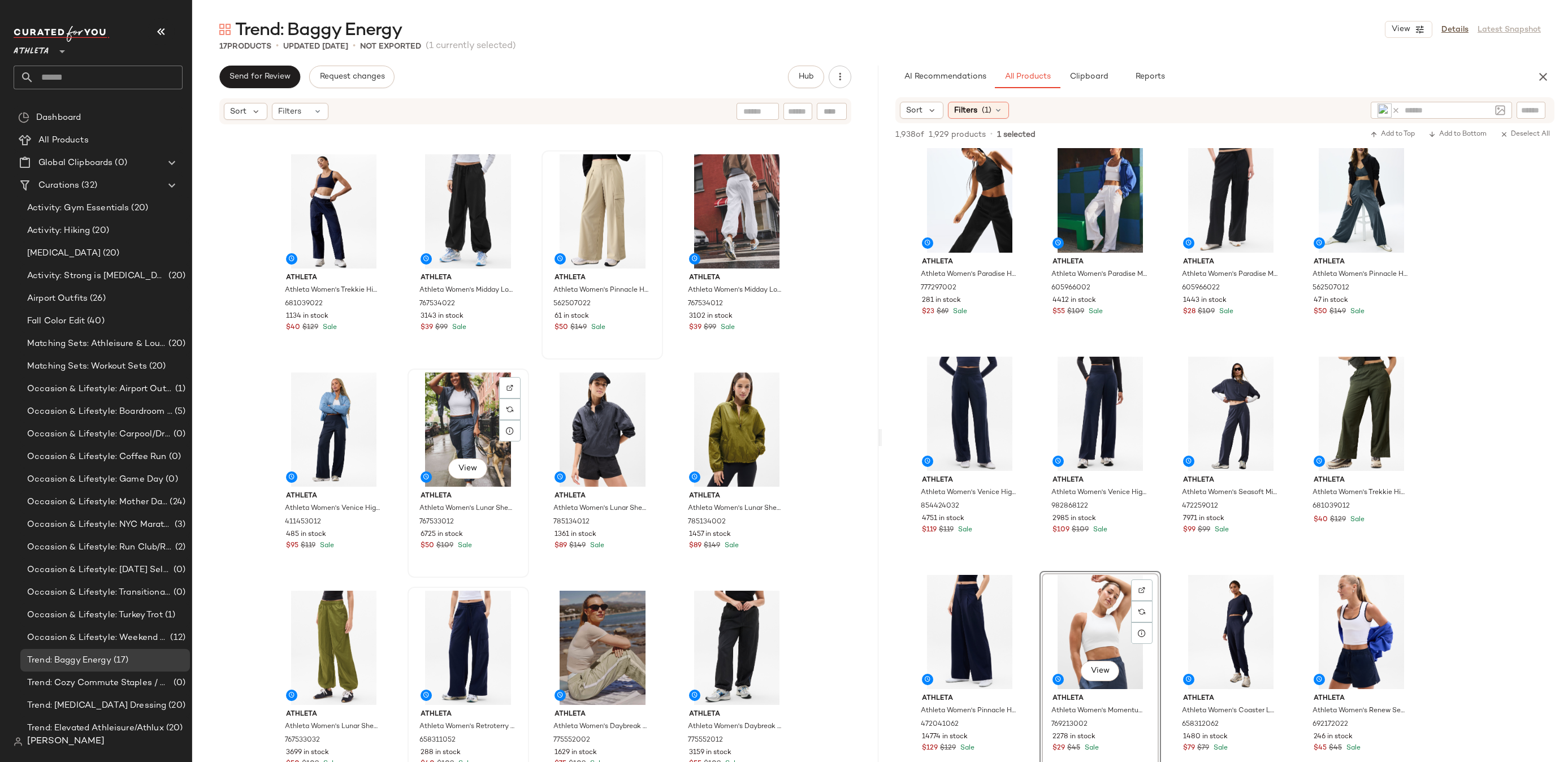
click at [459, 482] on div "View" at bounding box center [469, 430] width 114 height 114
click at [462, 468] on span "View" at bounding box center [467, 468] width 19 height 9
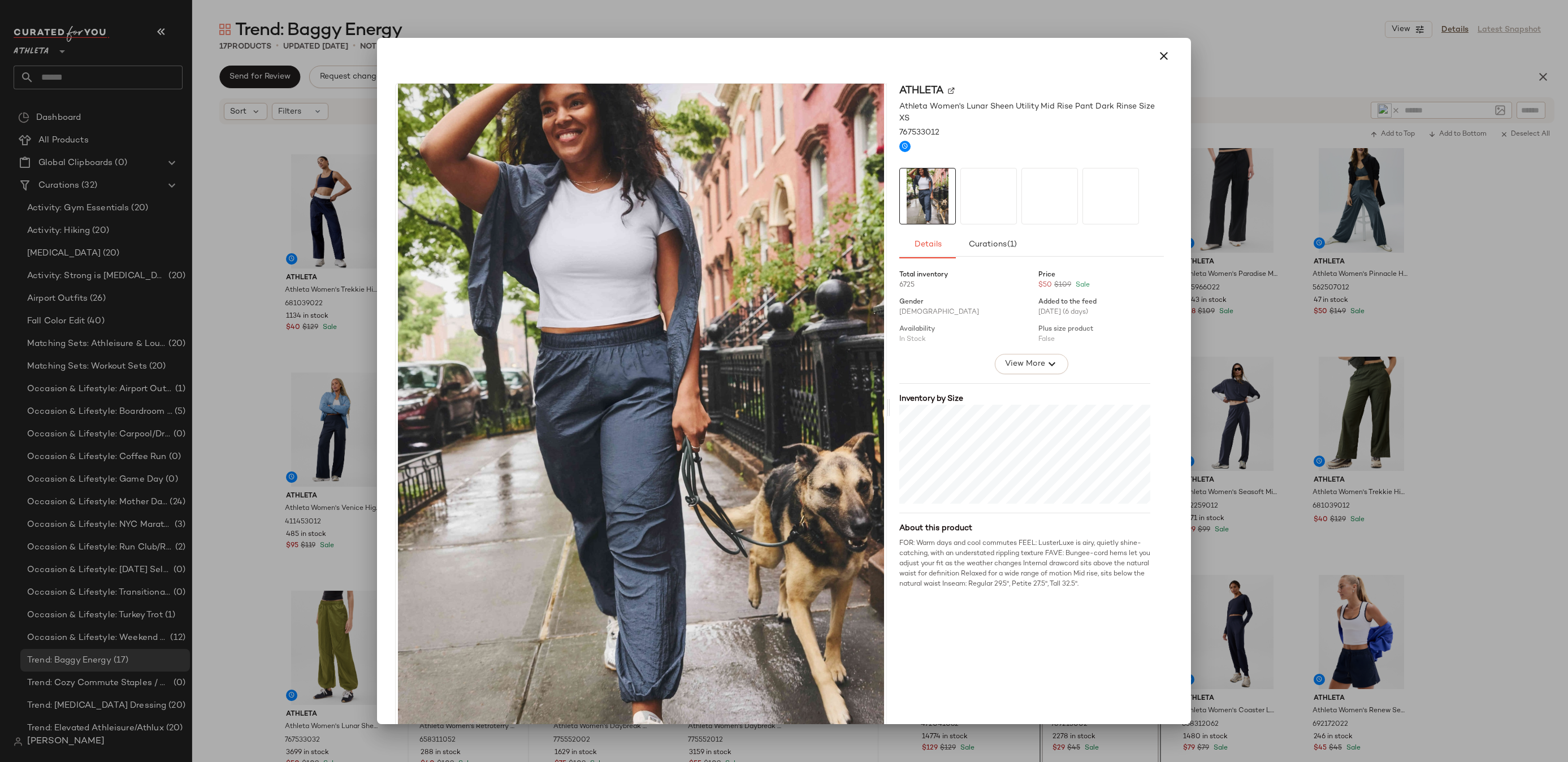
click at [972, 188] on div at bounding box center [988, 195] width 55 height 55
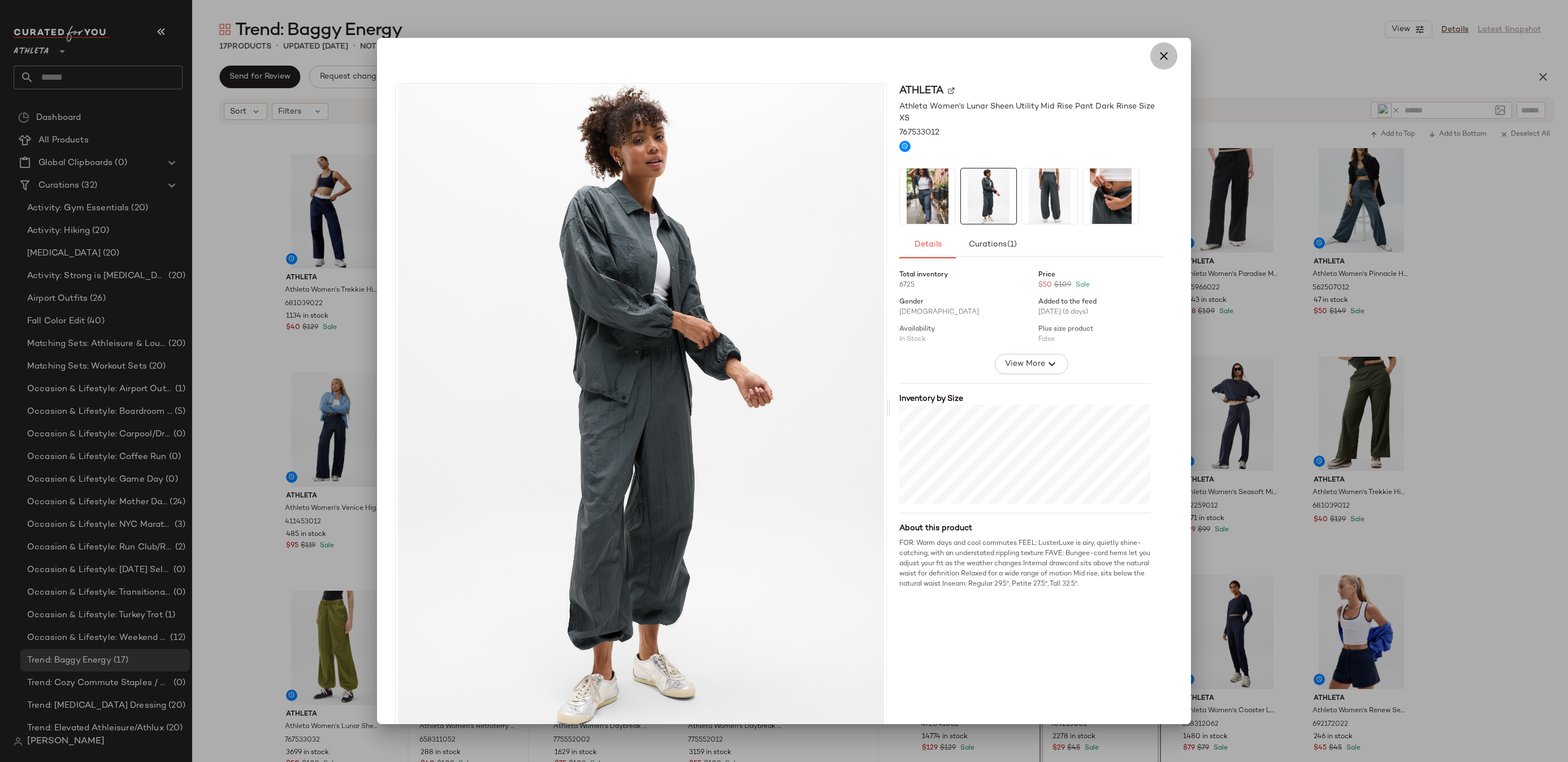
click at [1159, 54] on icon "button" at bounding box center [1163, 56] width 13 height 13
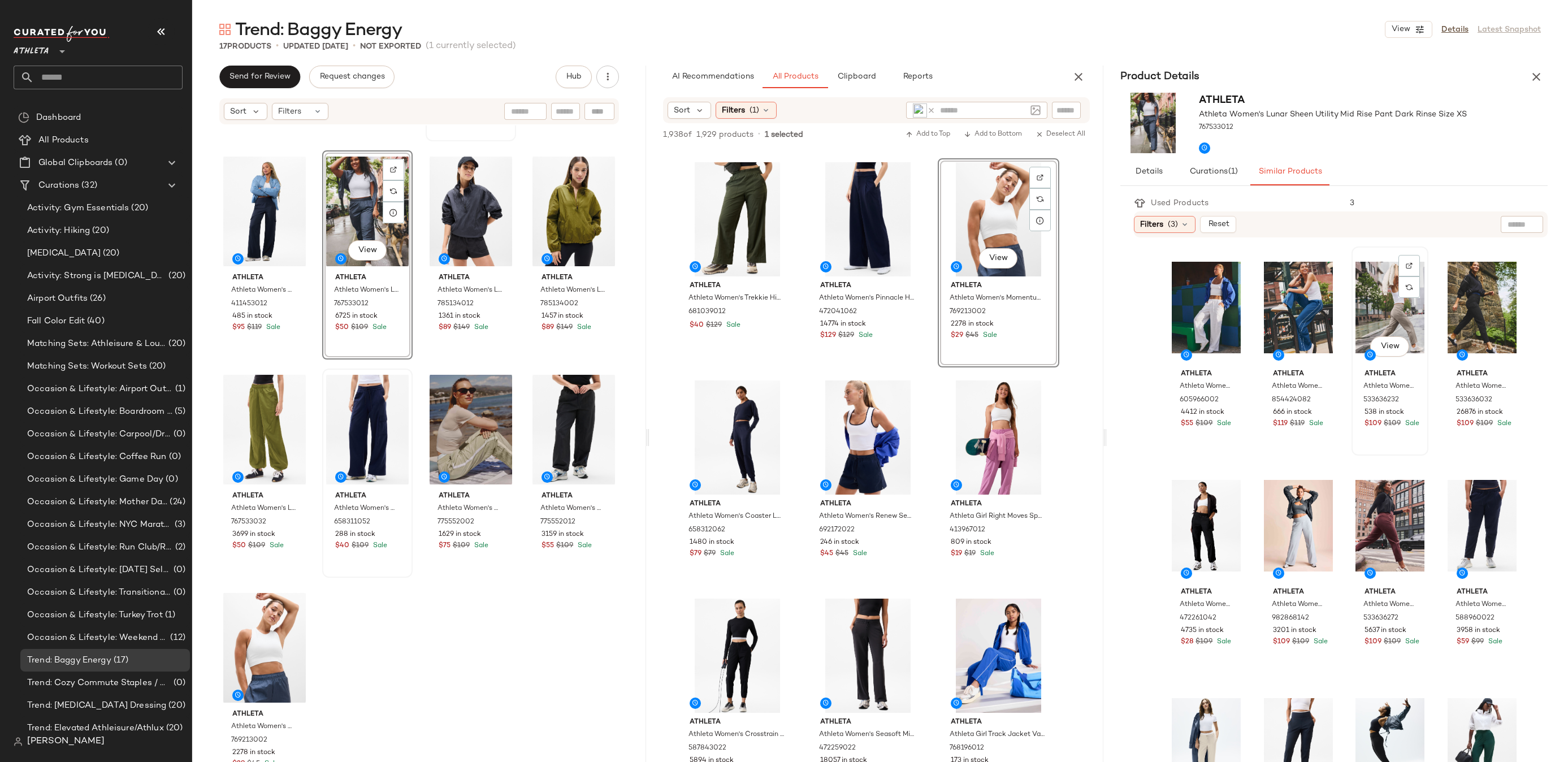
scroll to position [193, 0]
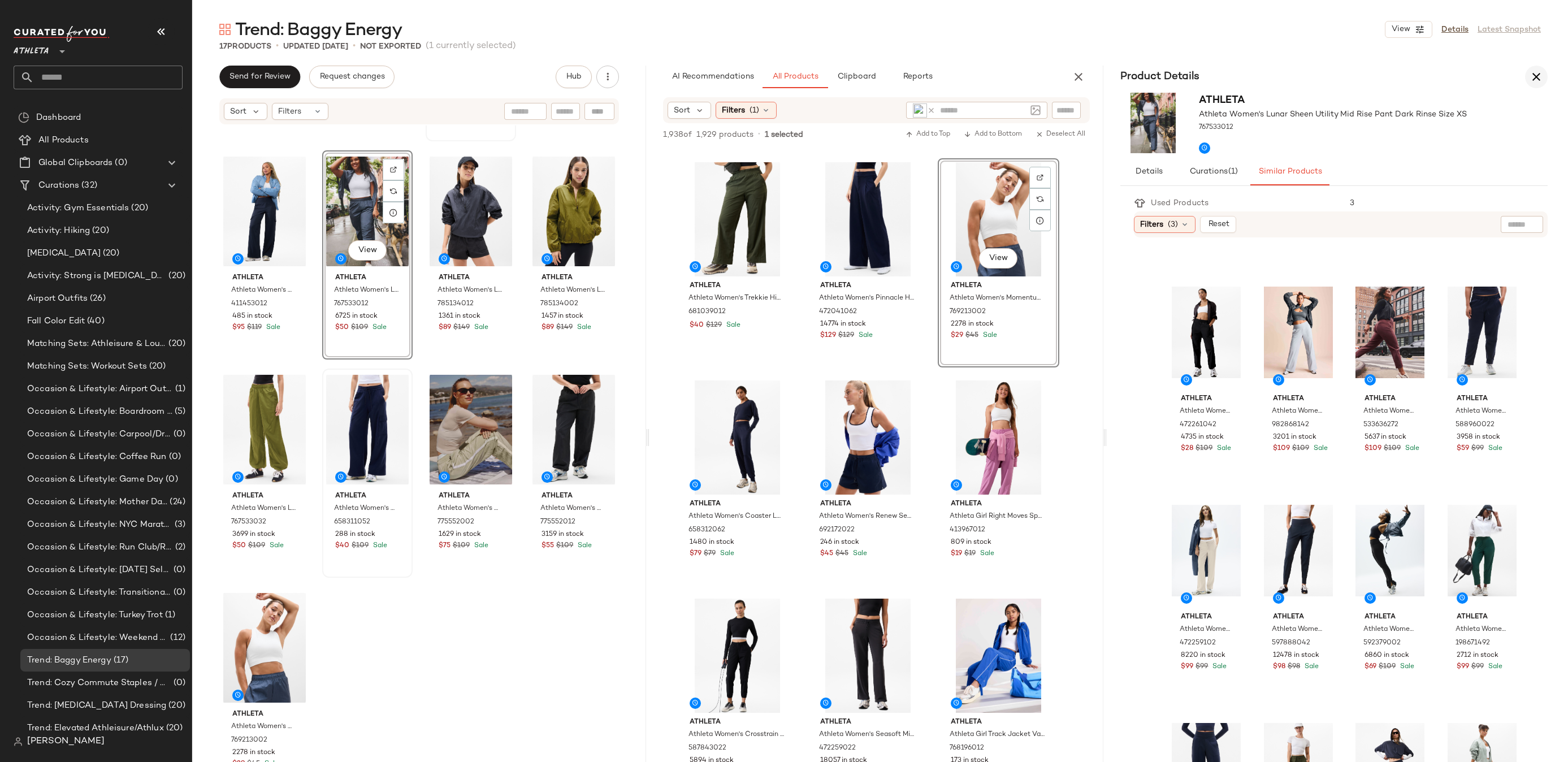
click at [1542, 73] on button "button" at bounding box center [1536, 76] width 22 height 22
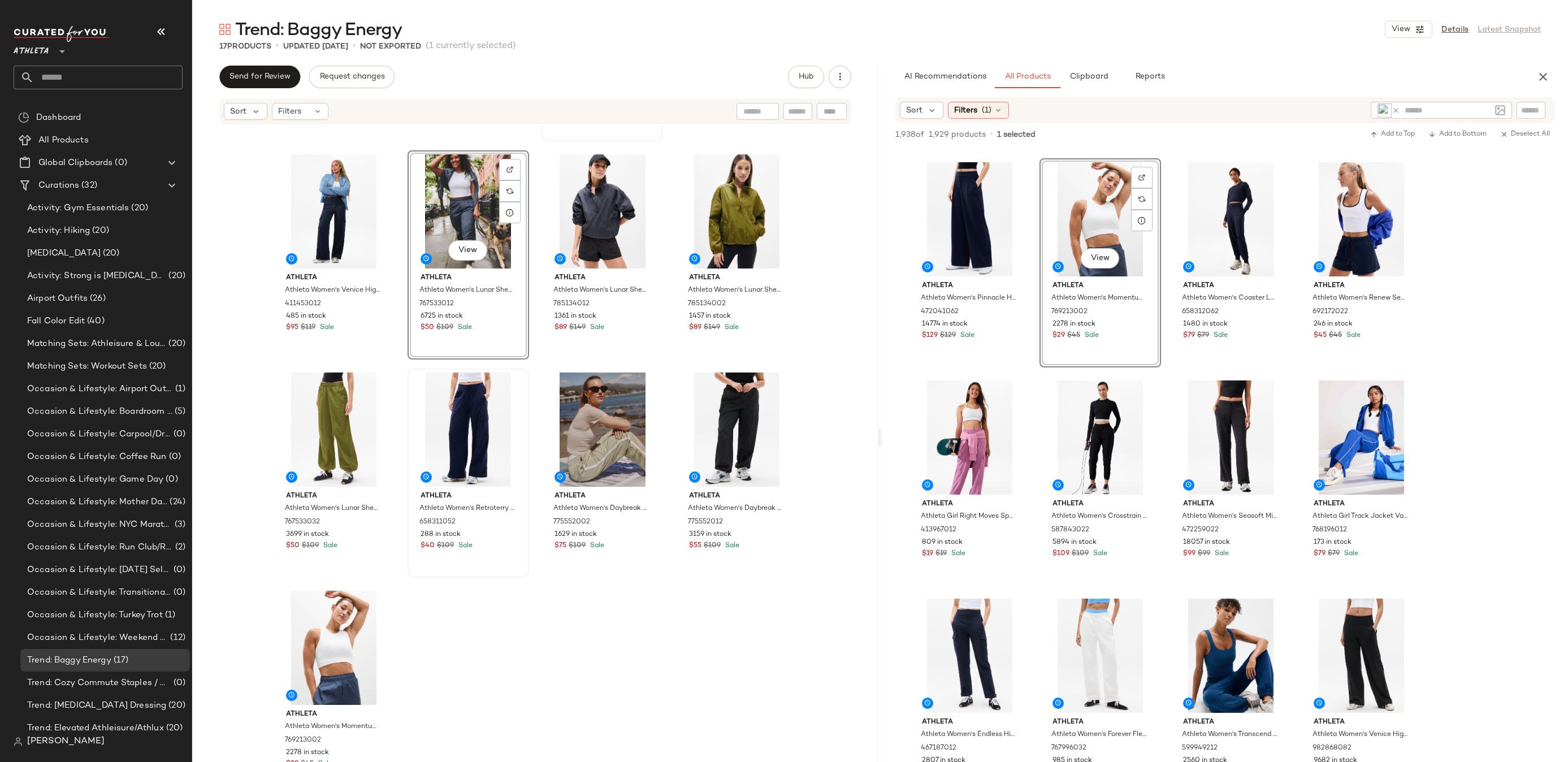
scroll to position [0, 0]
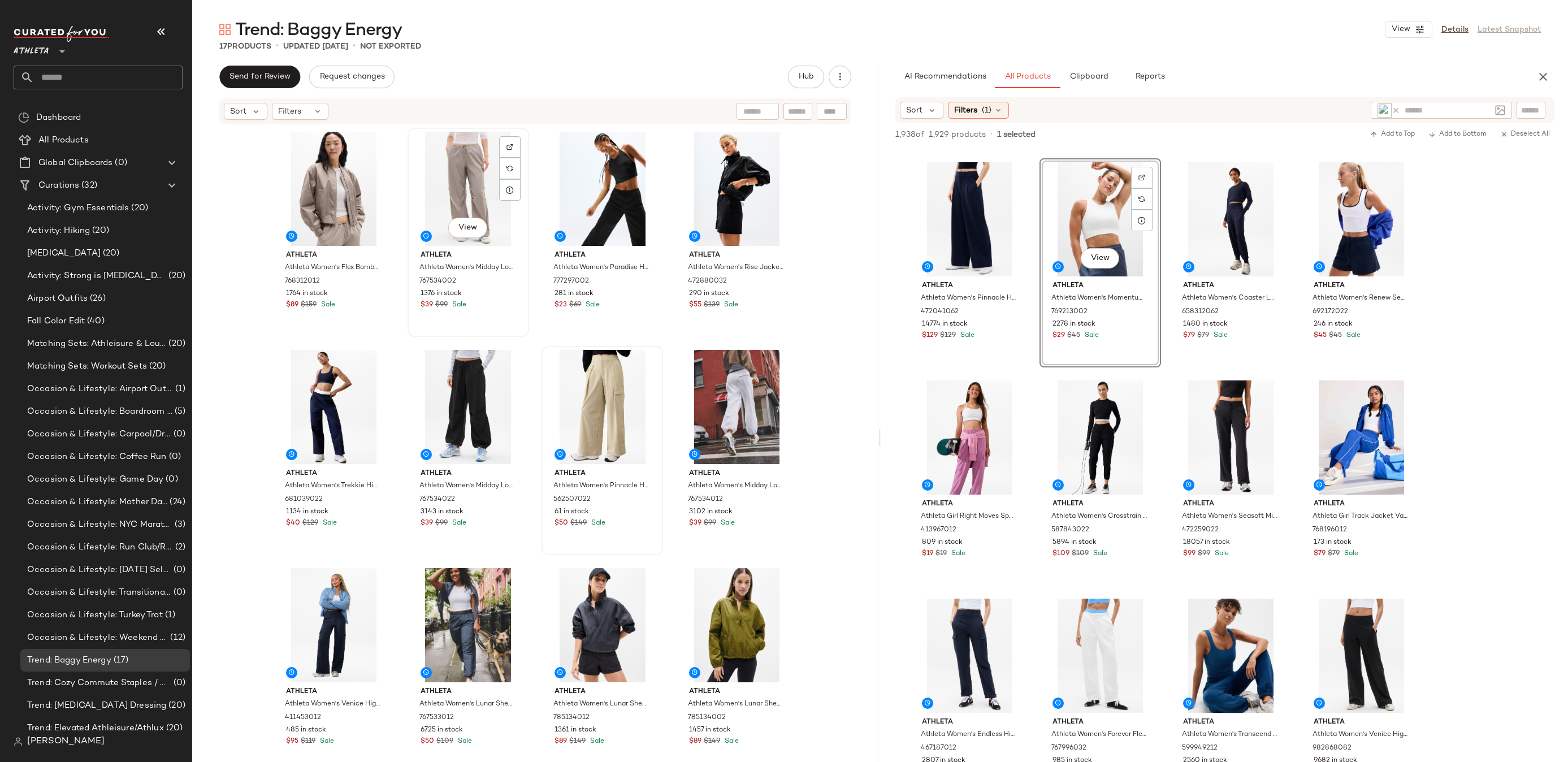
click at [416, 204] on div "View" at bounding box center [469, 189] width 114 height 114
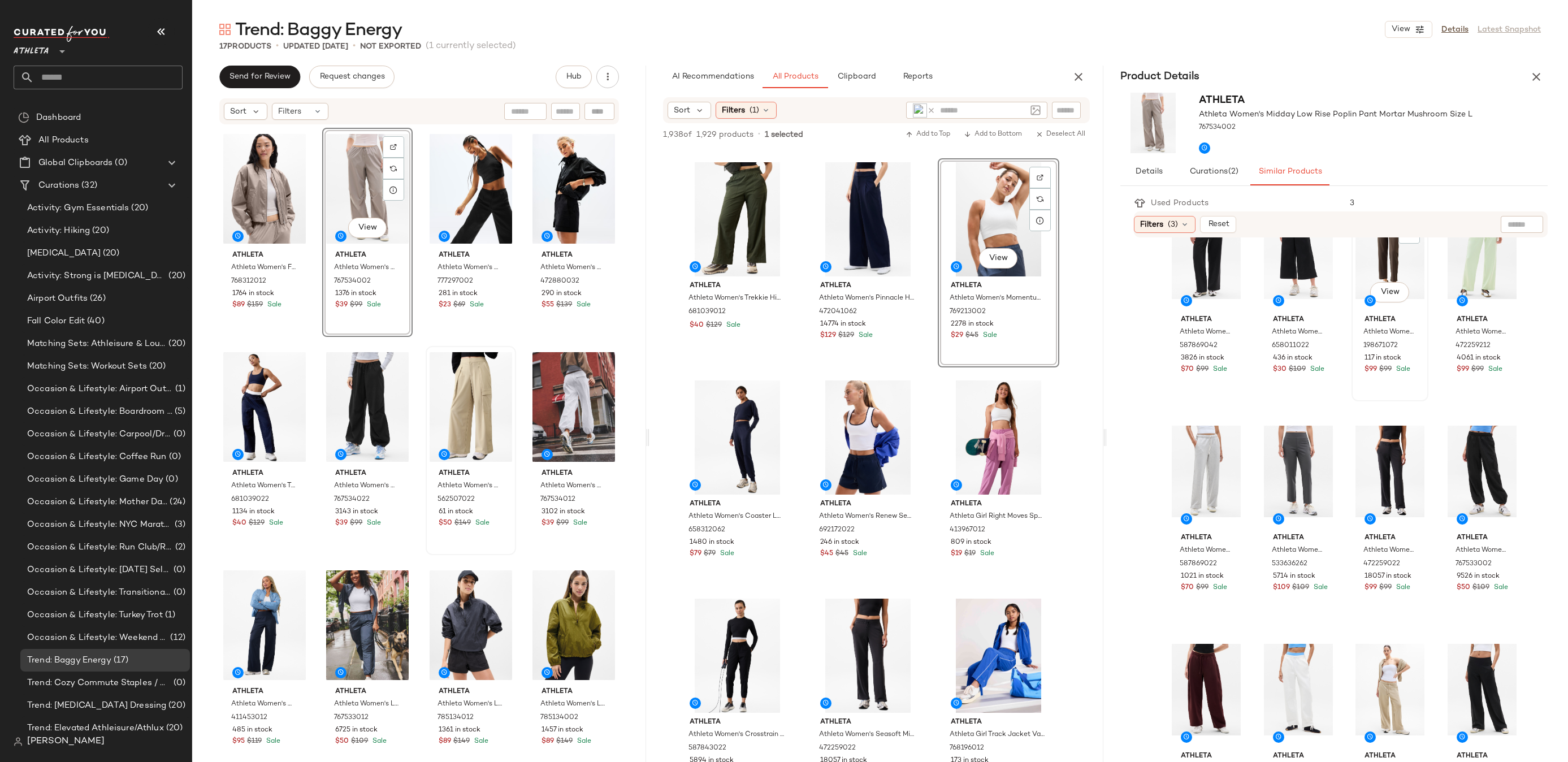
scroll to position [182, 0]
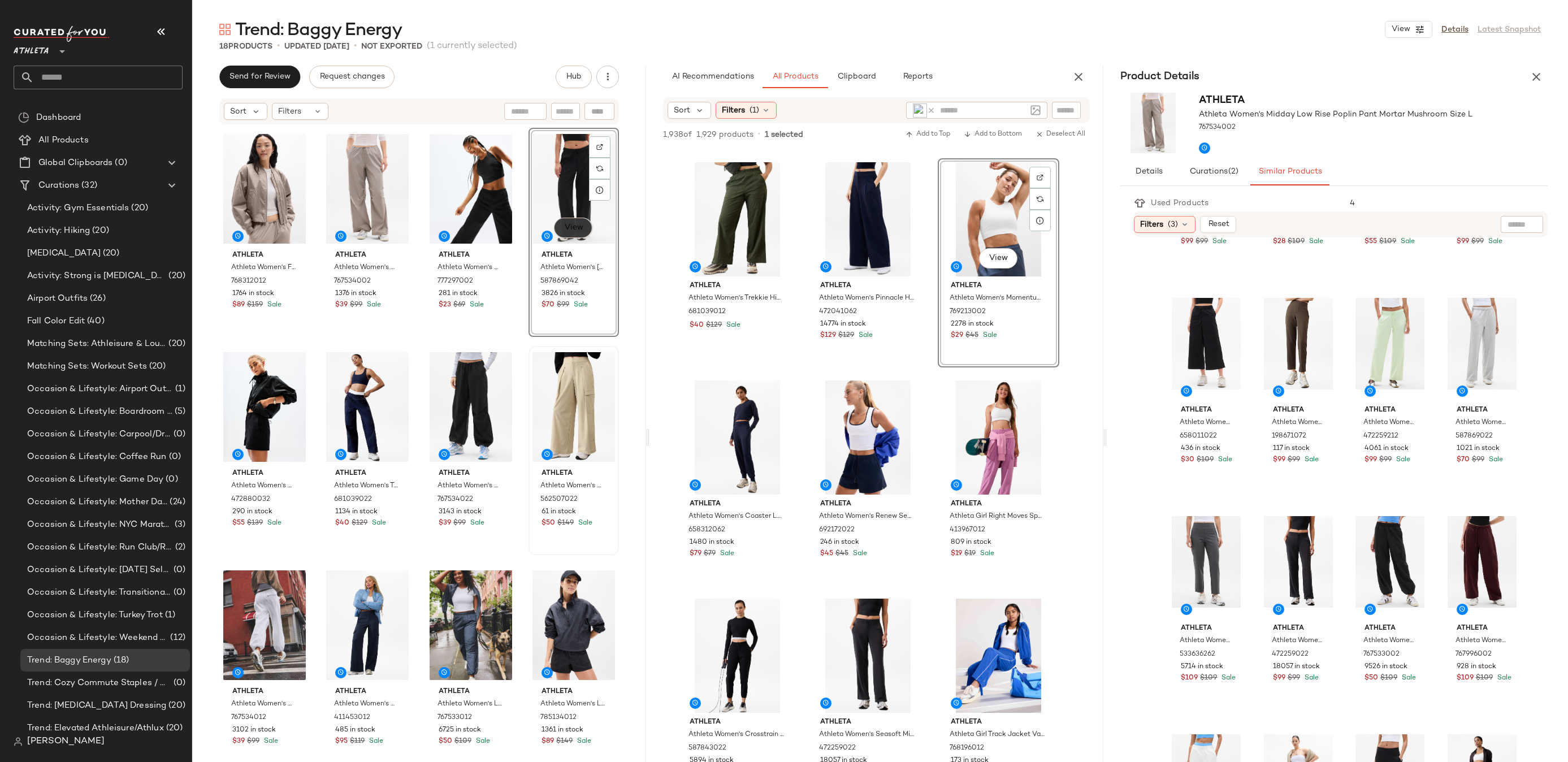
click at [564, 219] on button "View" at bounding box center [572, 228] width 39 height 21
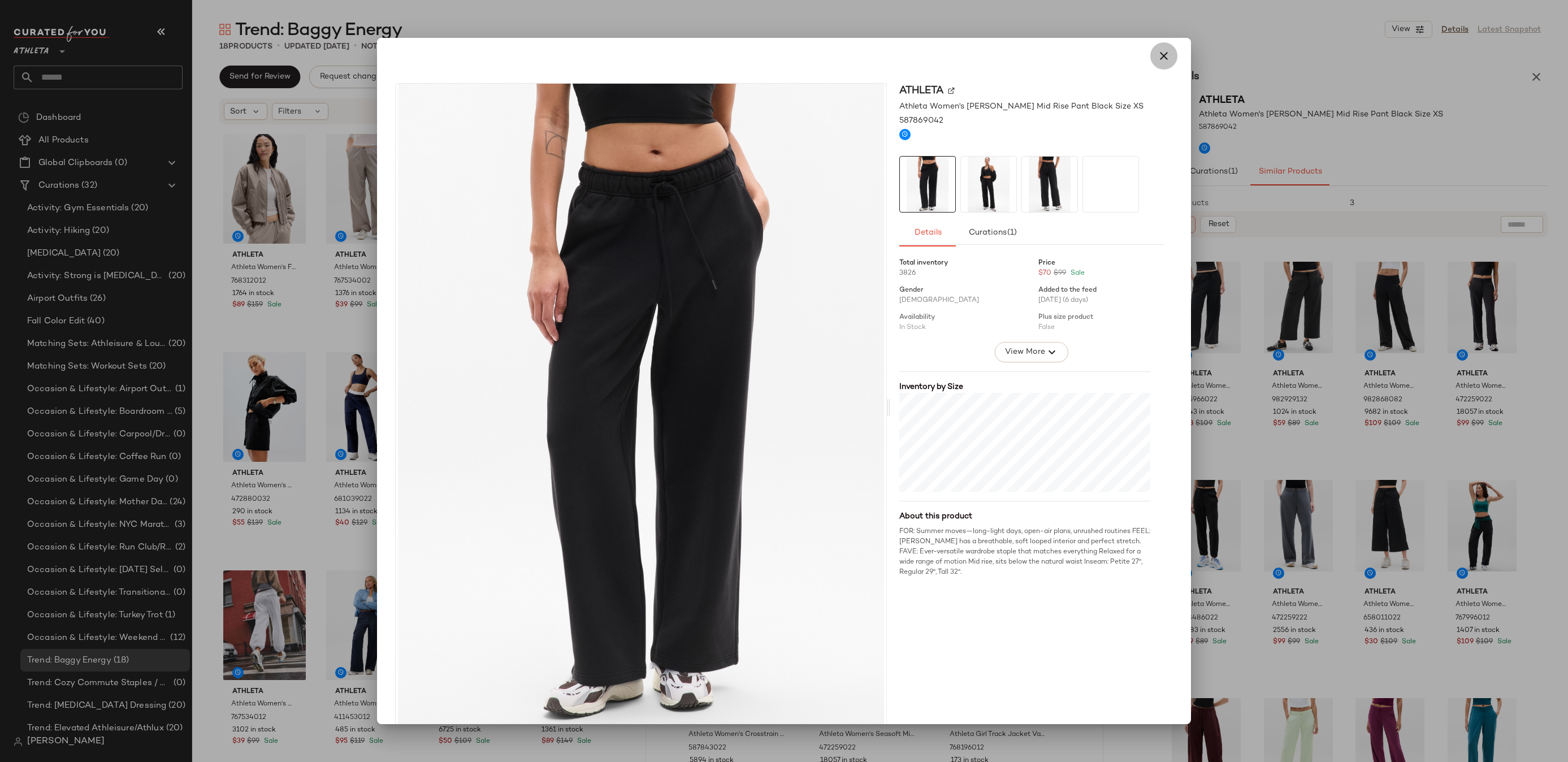
click at [1163, 56] on icon "button" at bounding box center [1163, 56] width 13 height 13
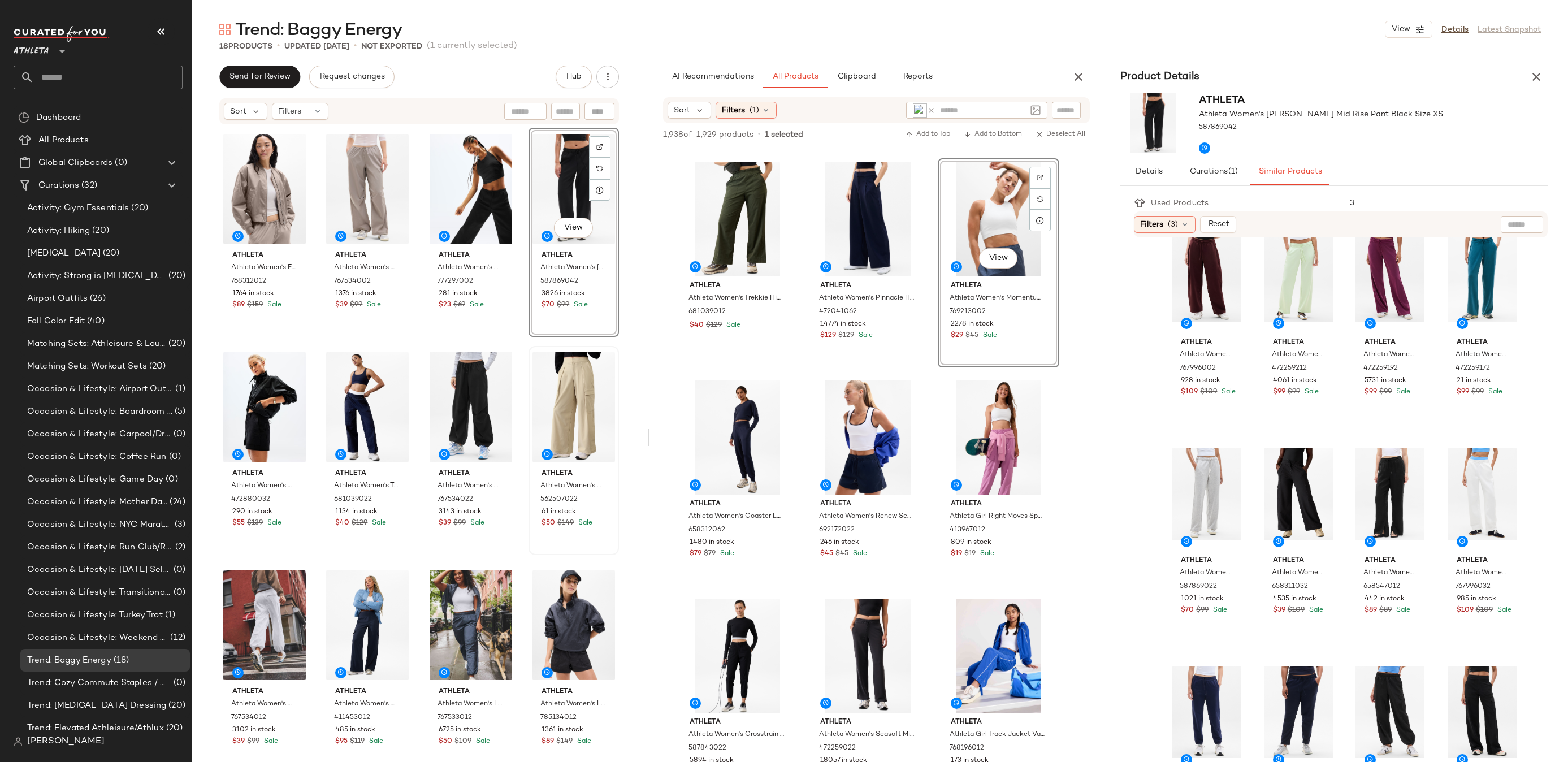
scroll to position [693, 0]
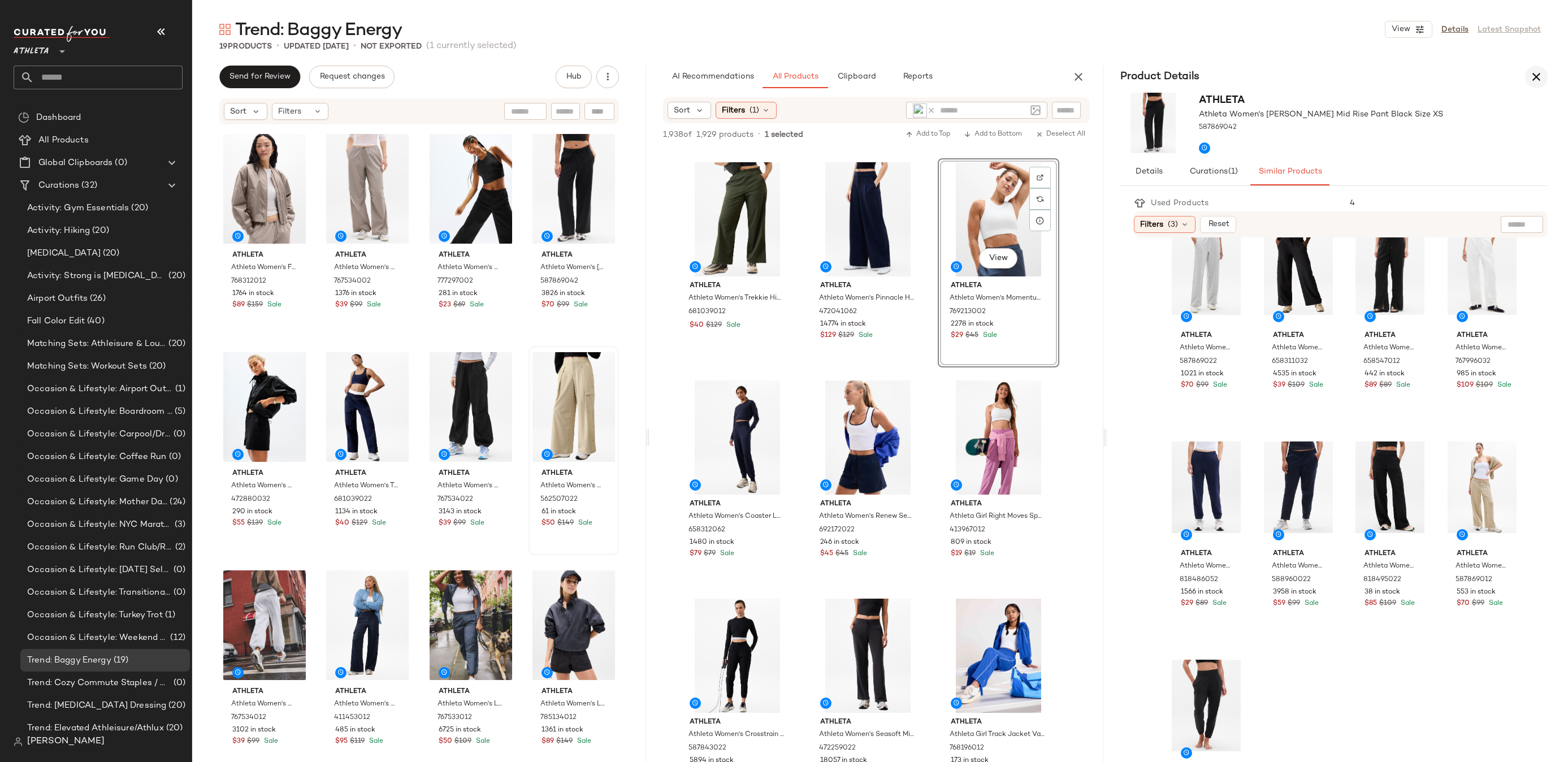
click at [1539, 66] on button "button" at bounding box center [1536, 76] width 22 height 22
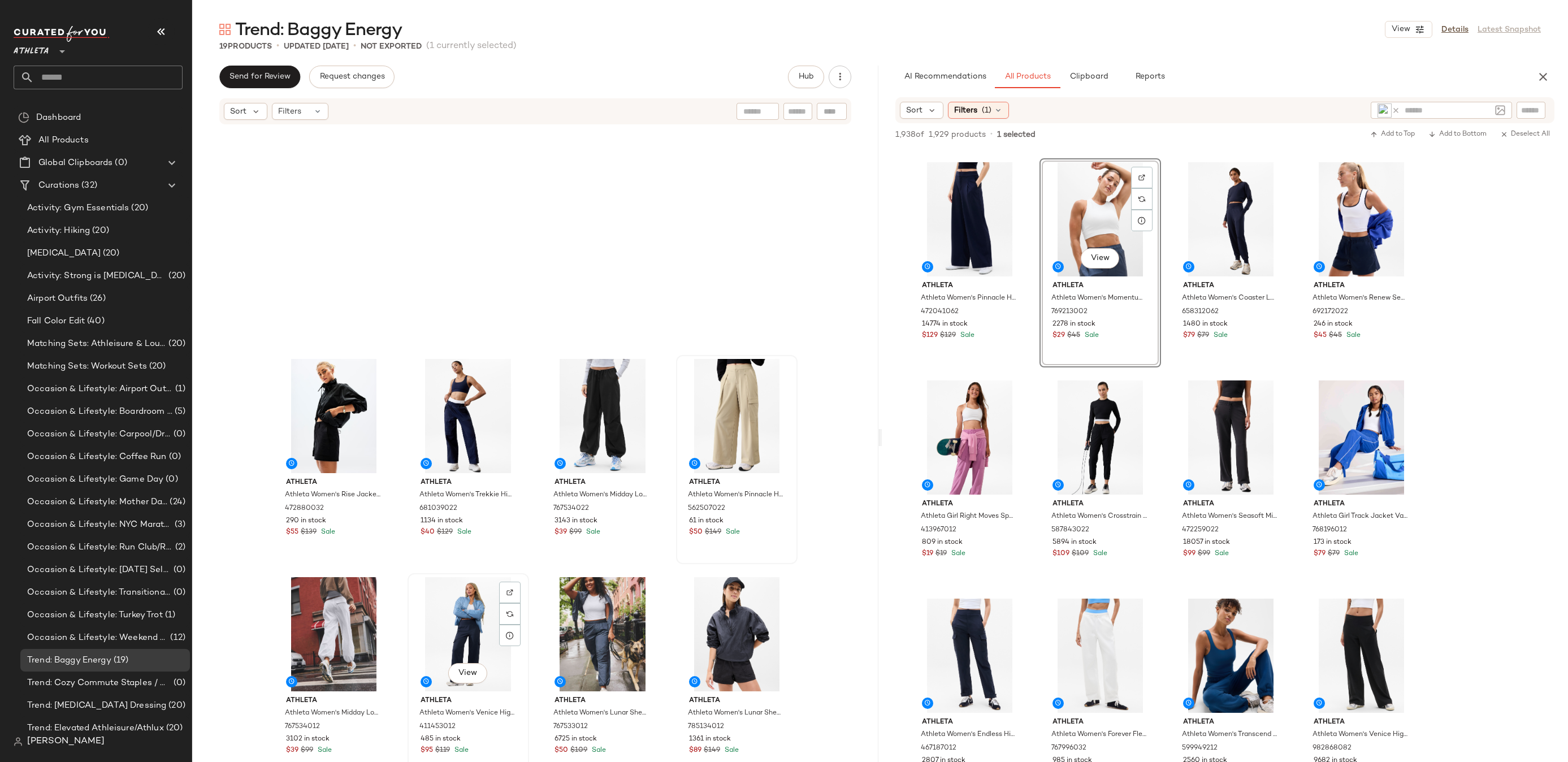
scroll to position [422, 0]
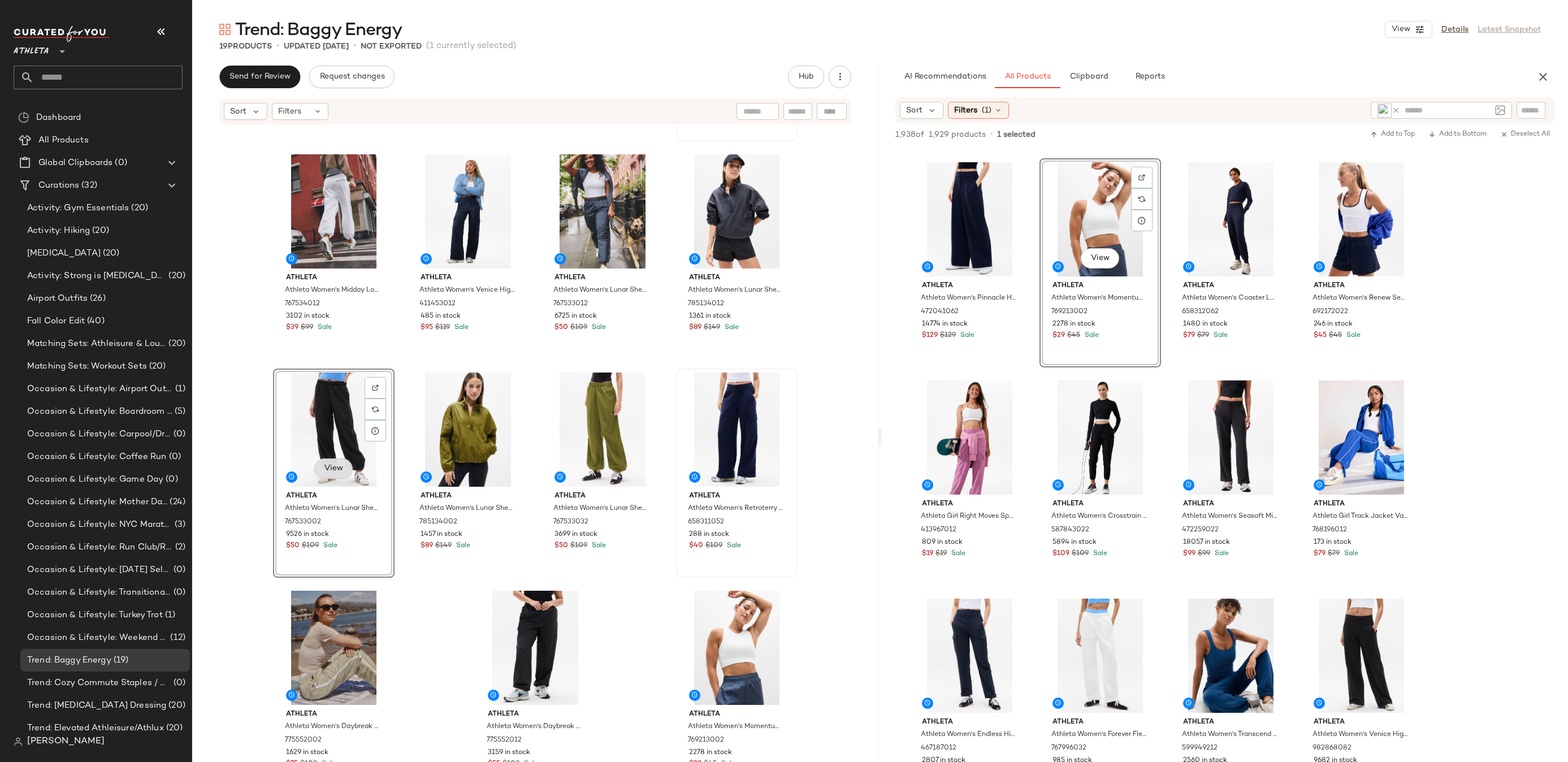
click at [326, 468] on span "View" at bounding box center [333, 468] width 19 height 9
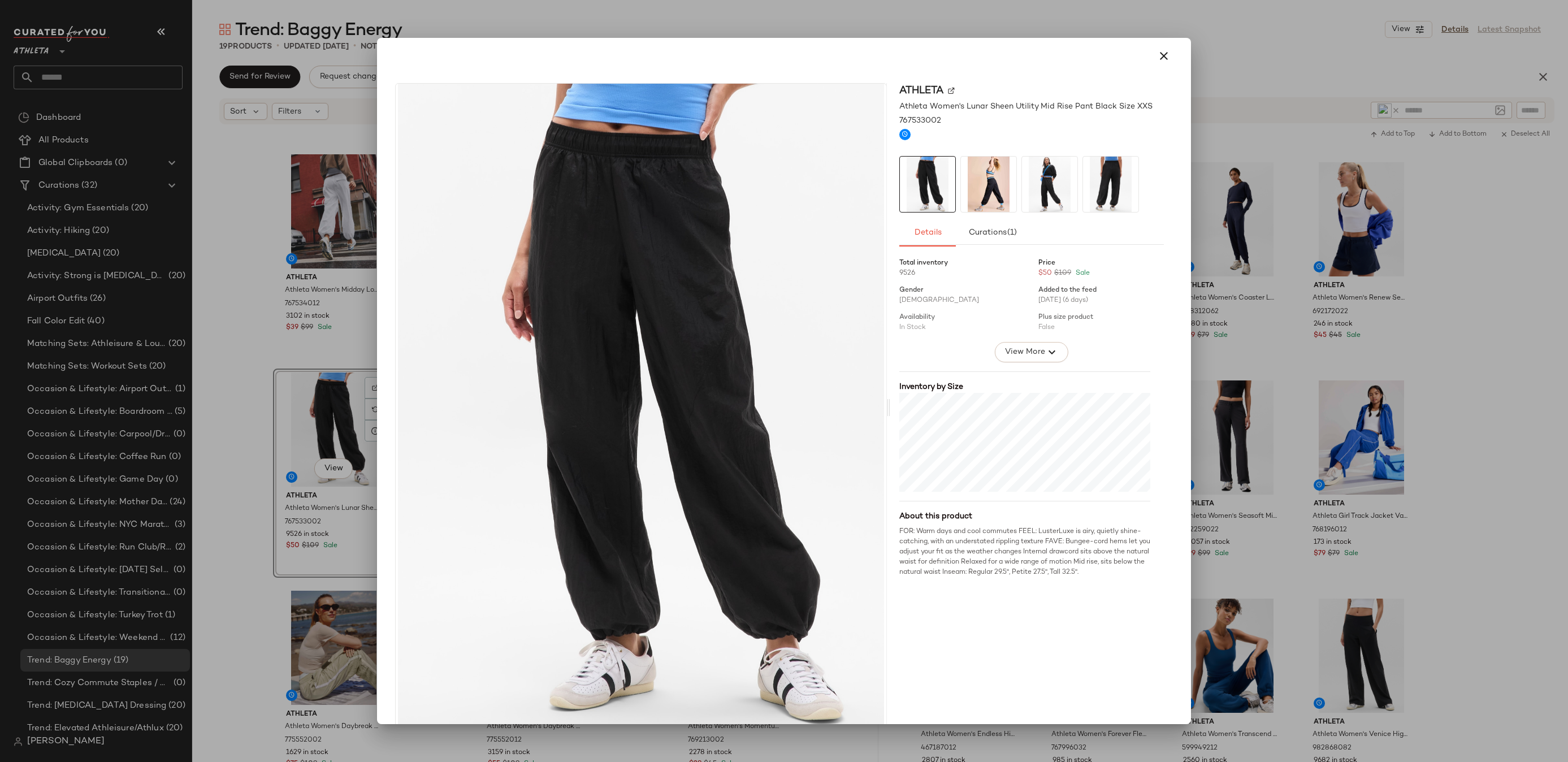
click at [977, 190] on img at bounding box center [988, 184] width 55 height 55
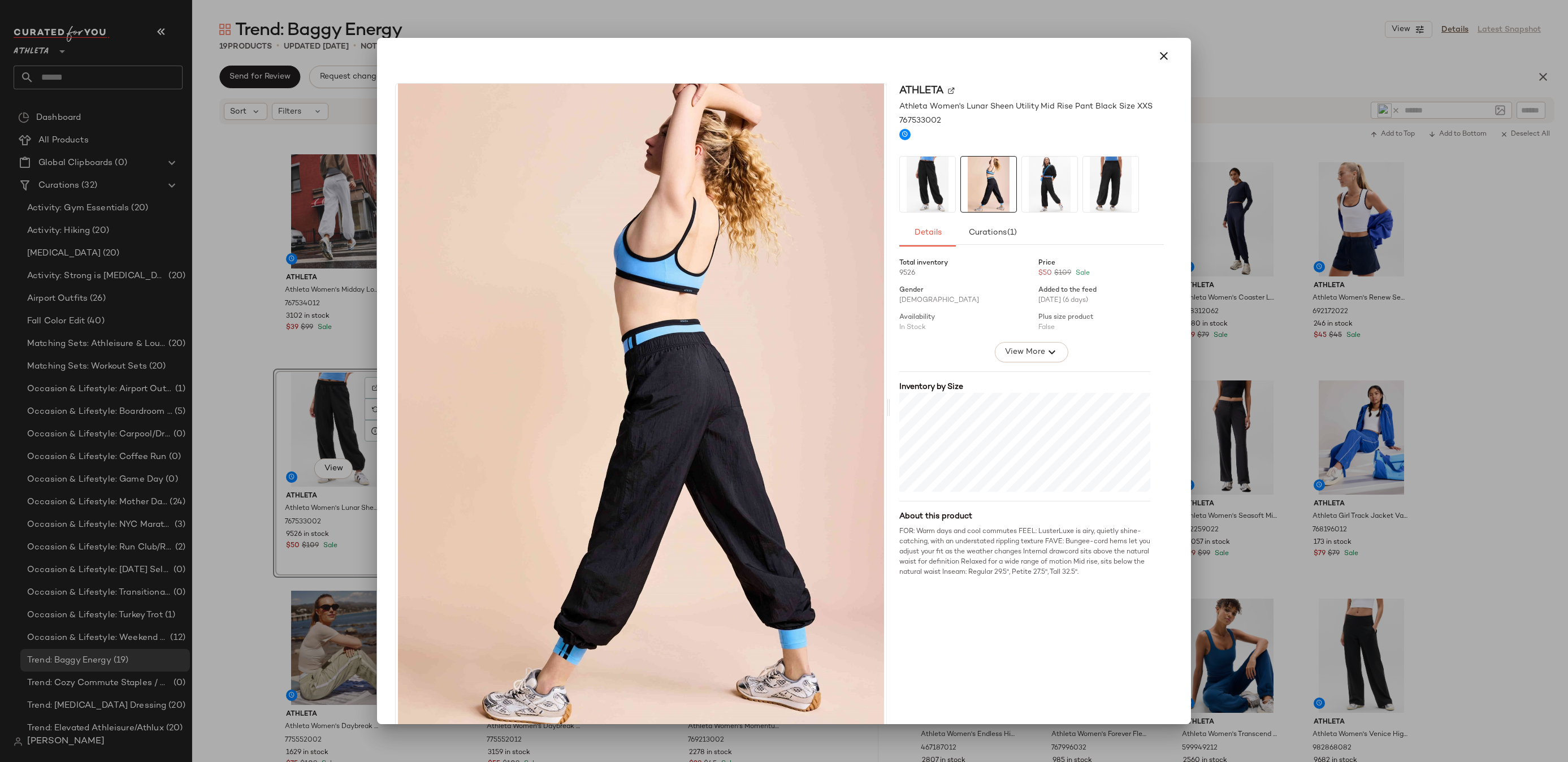
click at [1048, 175] on img at bounding box center [1049, 184] width 55 height 55
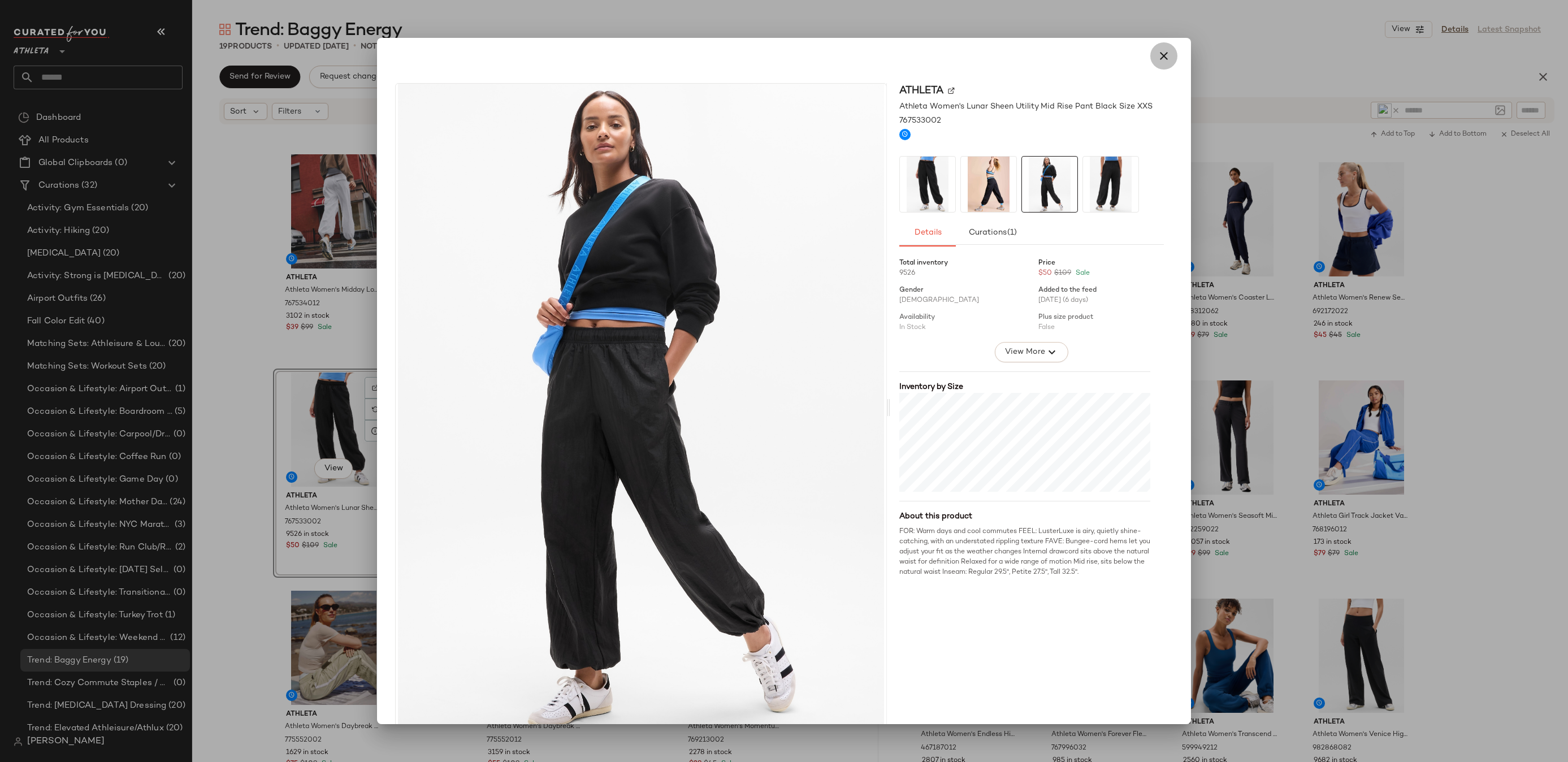
click at [1160, 59] on icon "button" at bounding box center [1163, 56] width 13 height 13
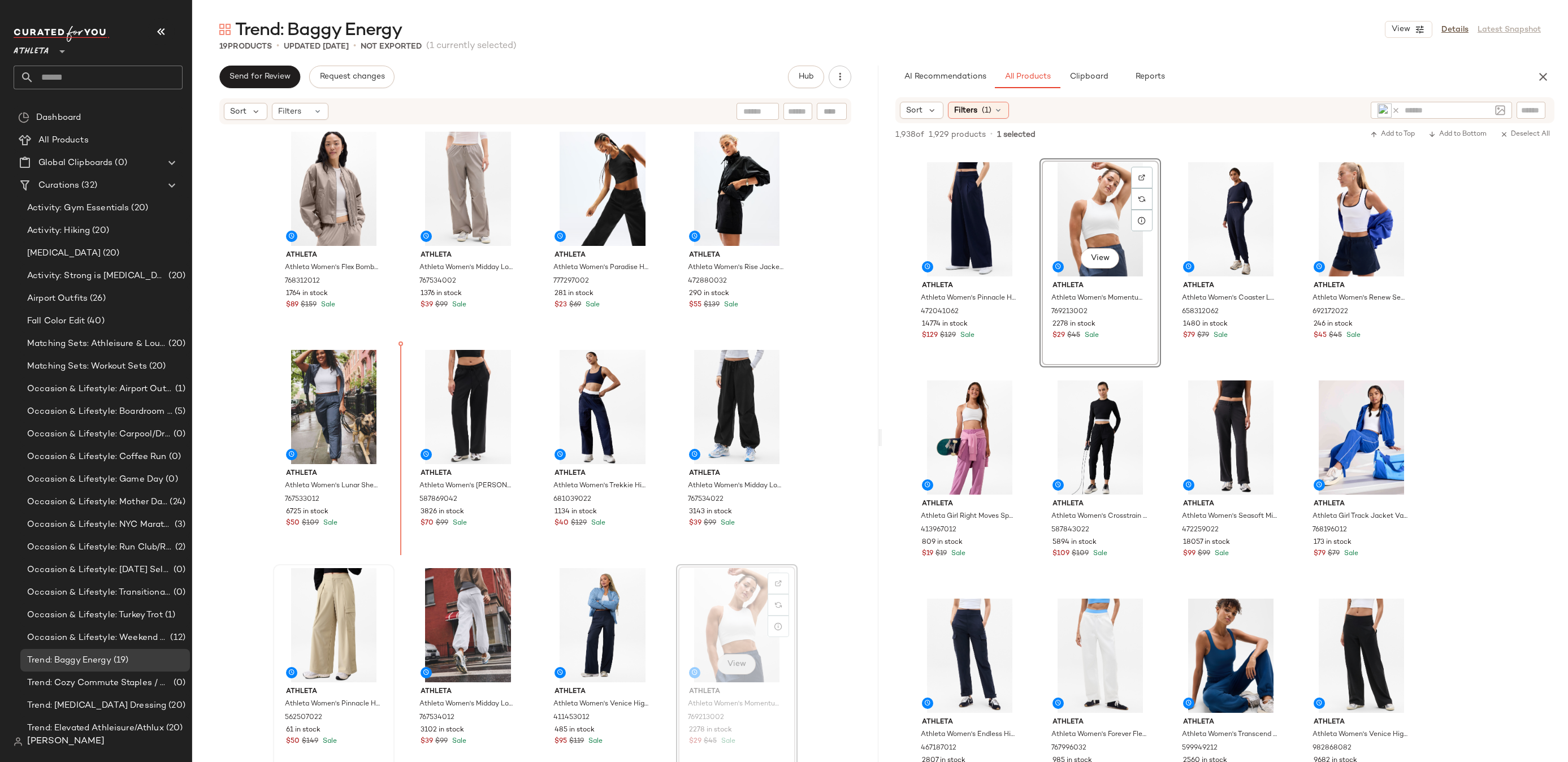
drag, startPoint x: 727, startPoint y: 670, endPoint x: 720, endPoint y: 670, distance: 7.0
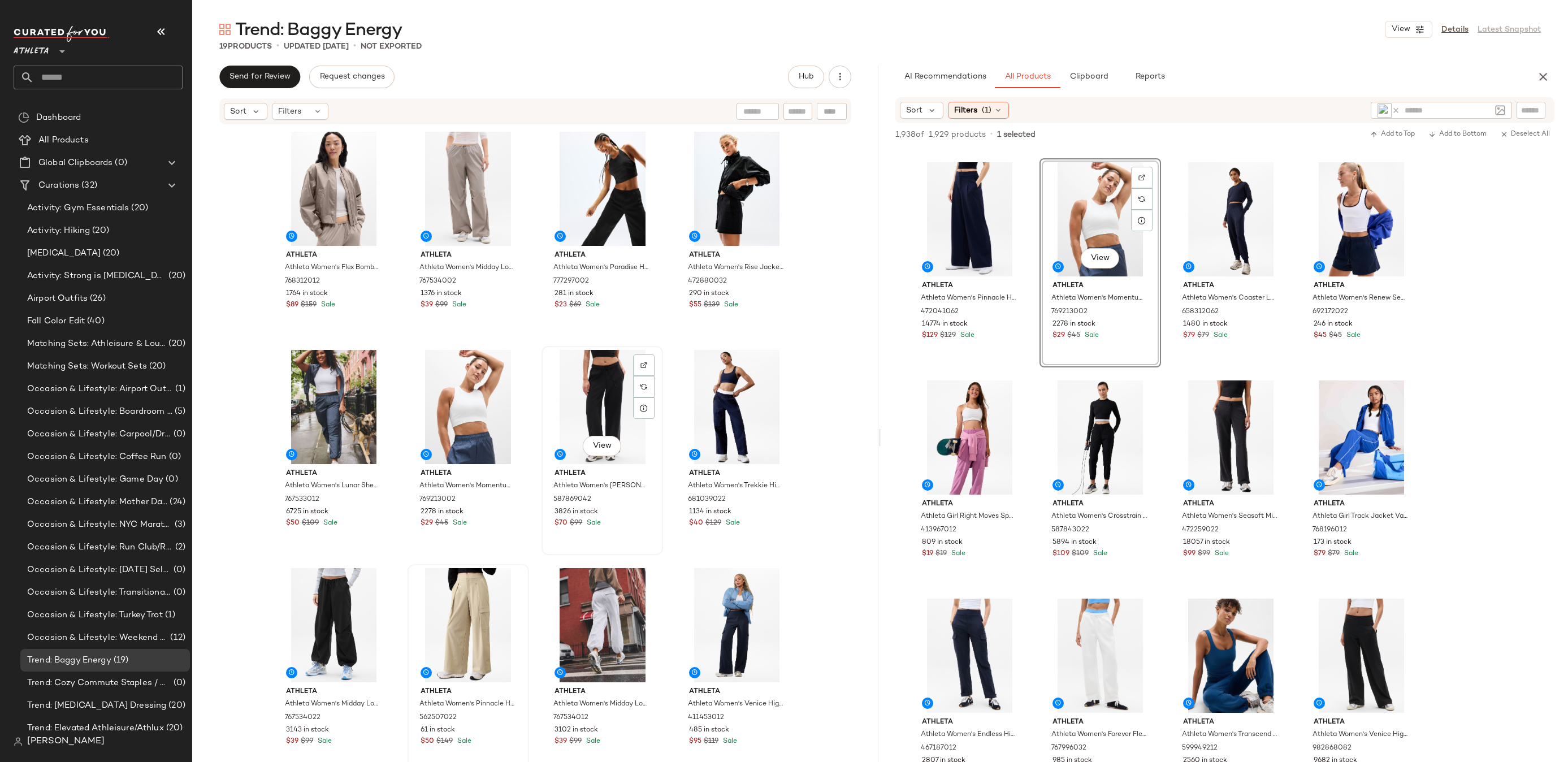
click at [597, 397] on div "View" at bounding box center [602, 407] width 114 height 114
click at [1394, 111] on icon at bounding box center [1396, 111] width 8 height 8
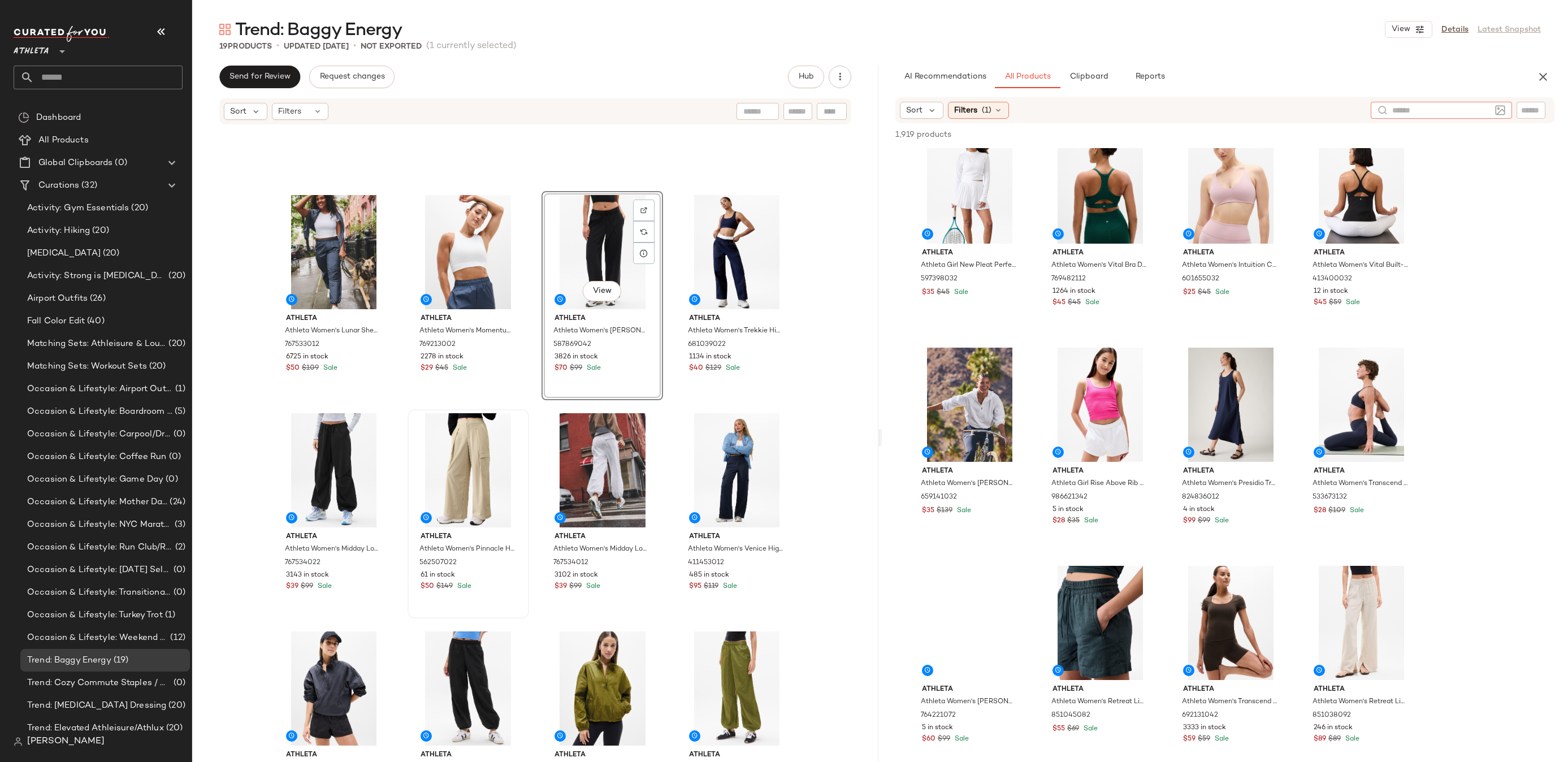
scroll to position [287, 0]
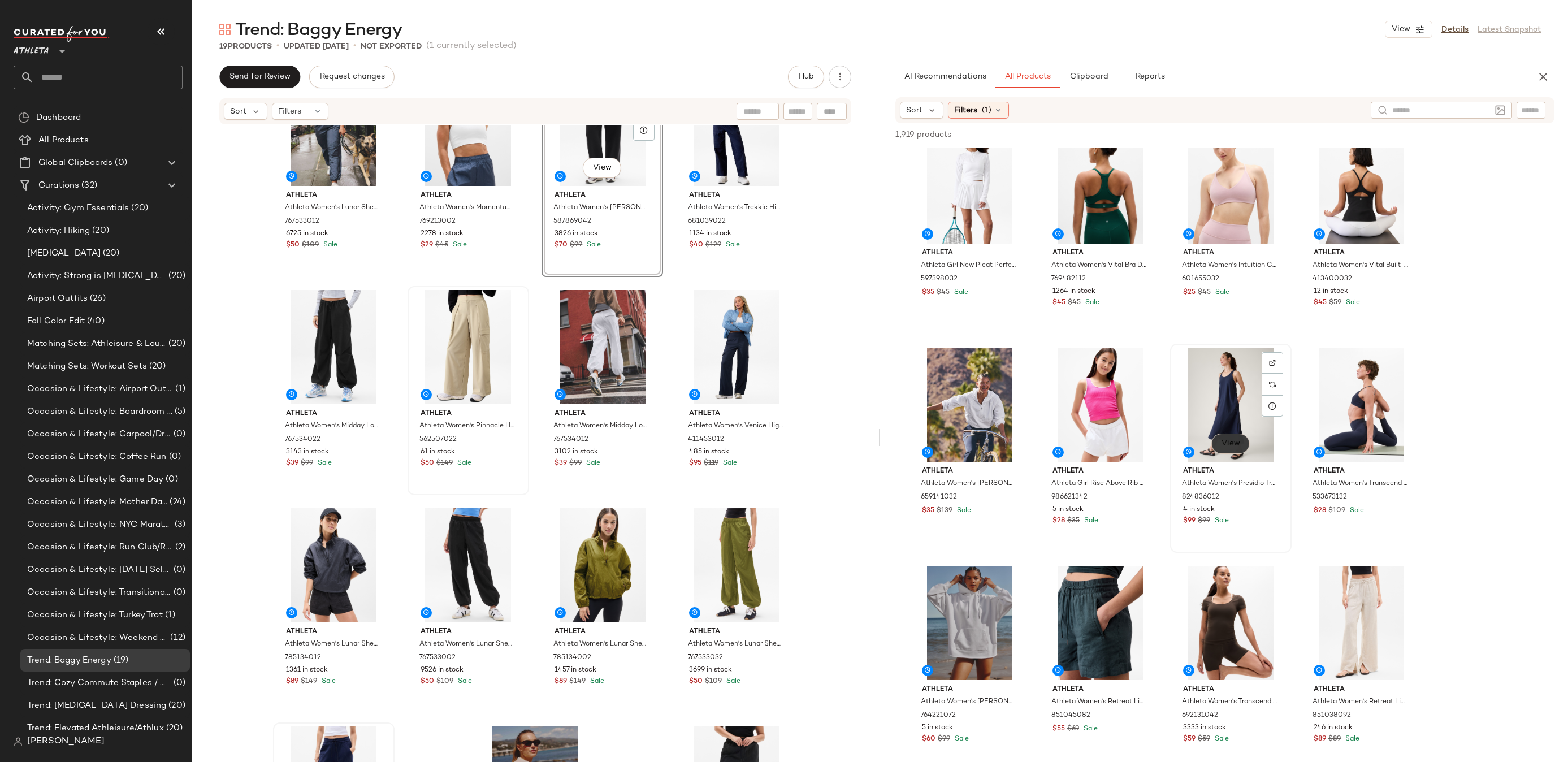
click at [1225, 451] on button "View" at bounding box center [1230, 444] width 39 height 21
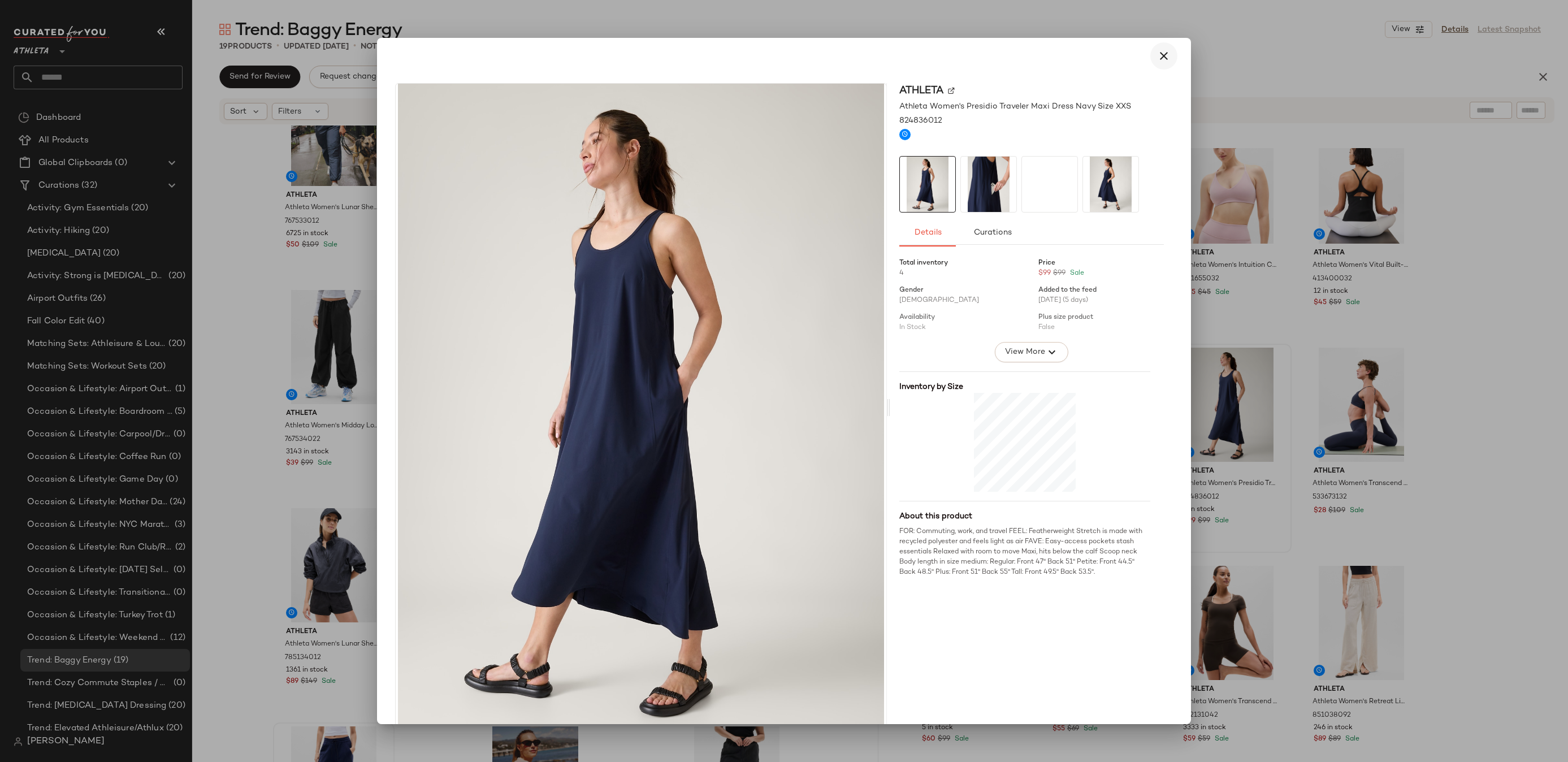
click at [1156, 54] on icon "button" at bounding box center [1163, 56] width 13 height 13
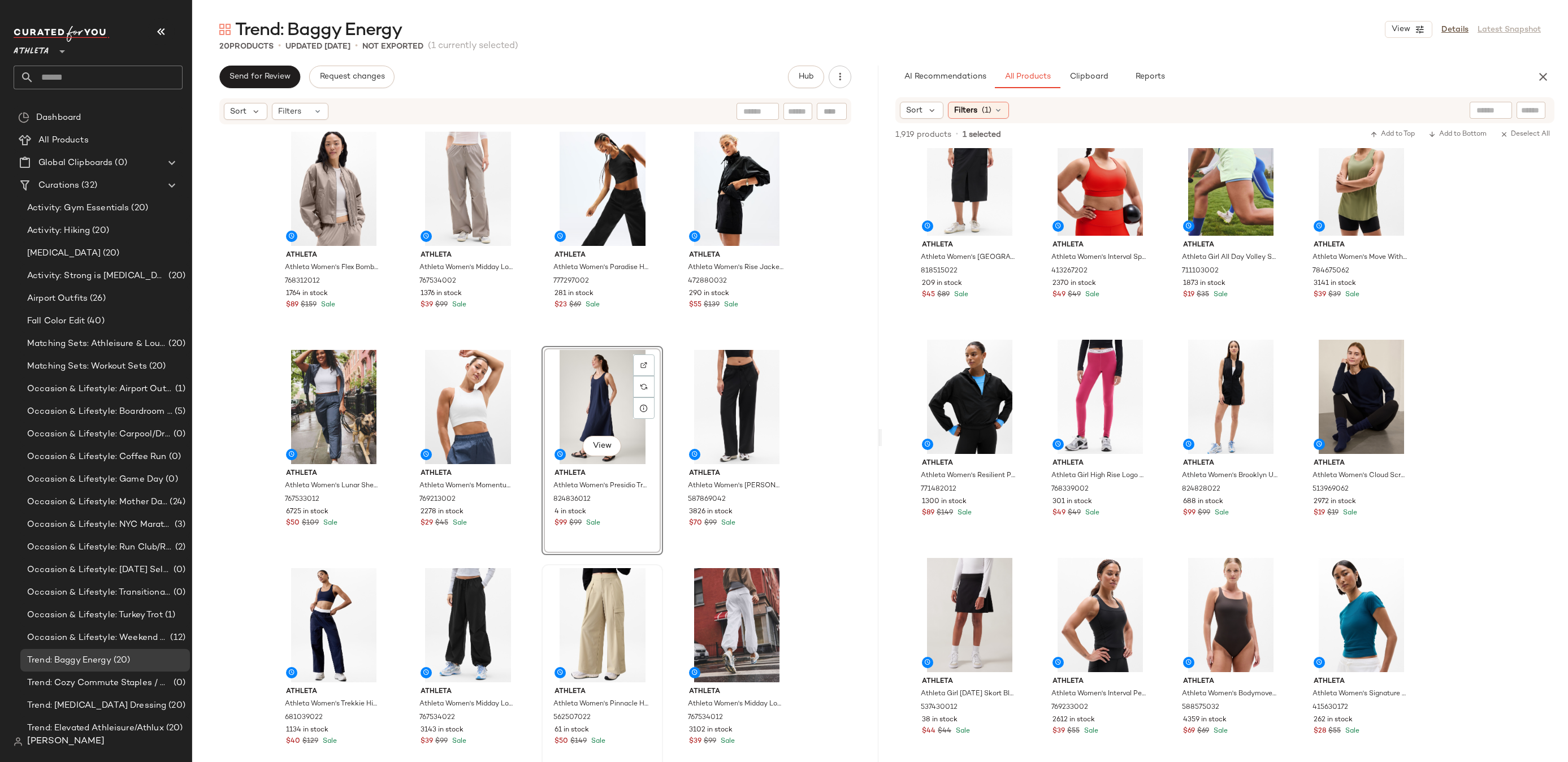
scroll to position [4462, 0]
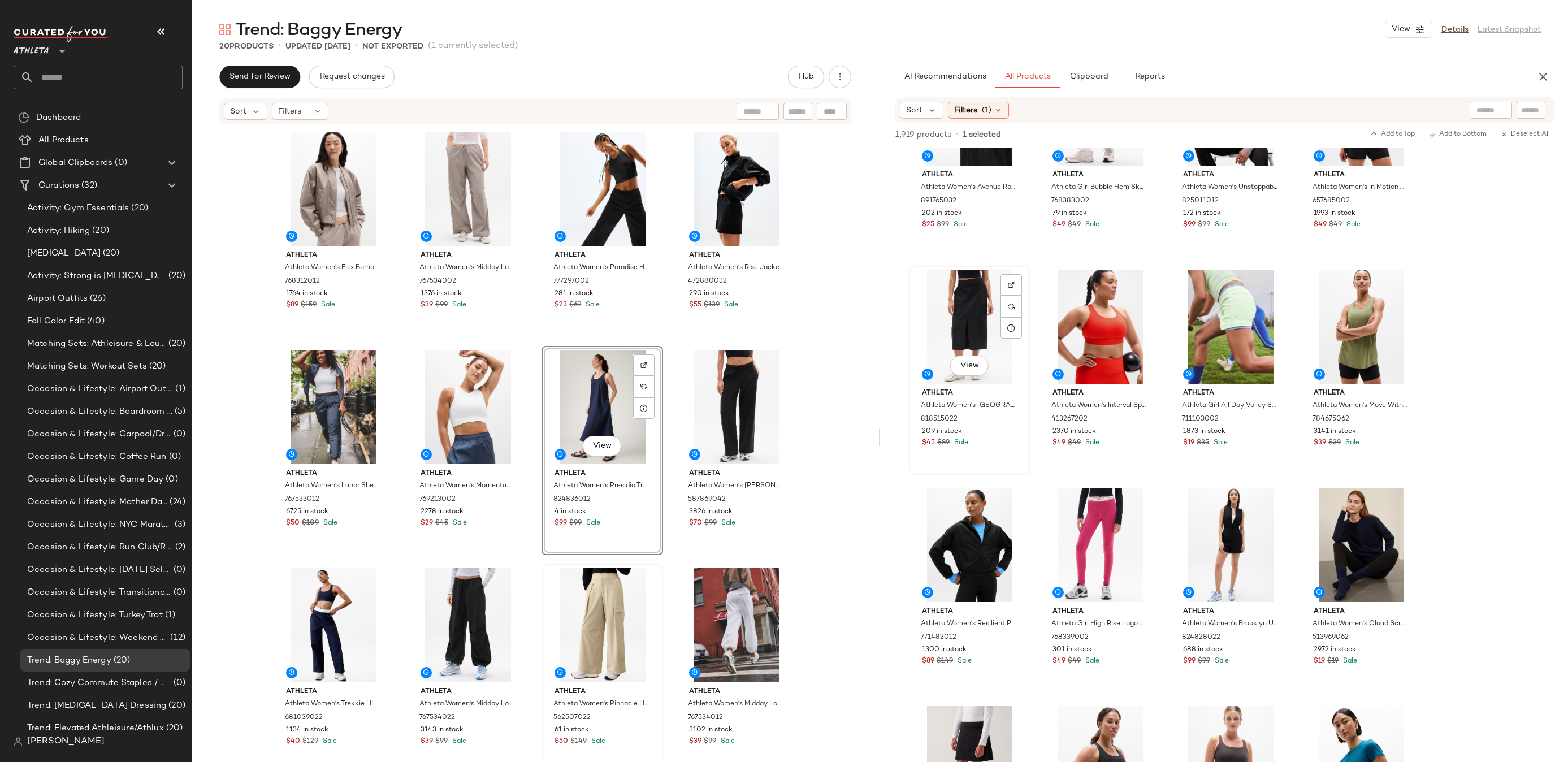
click at [978, 332] on div "View" at bounding box center [970, 327] width 114 height 114
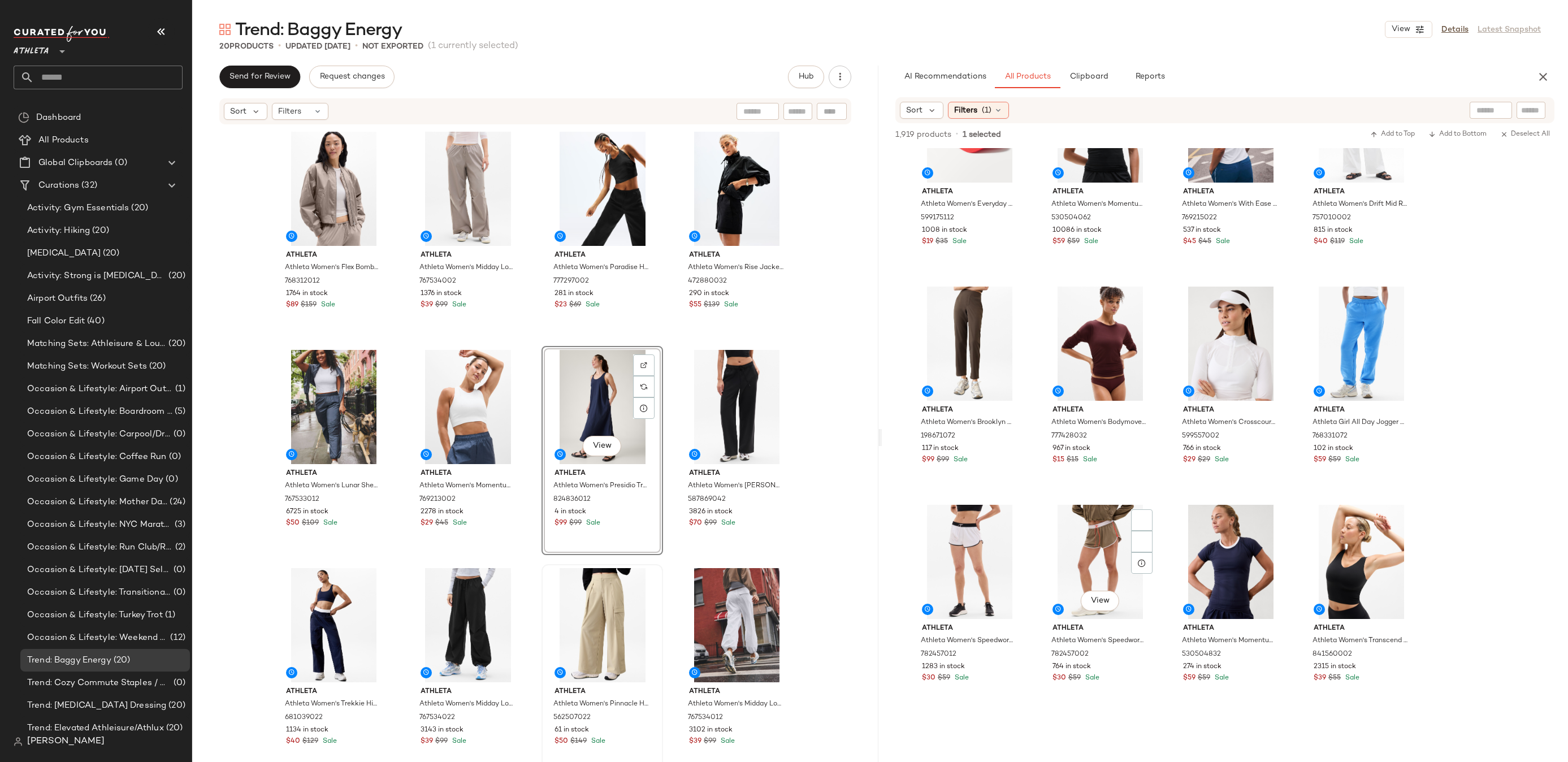
scroll to position [5546, 0]
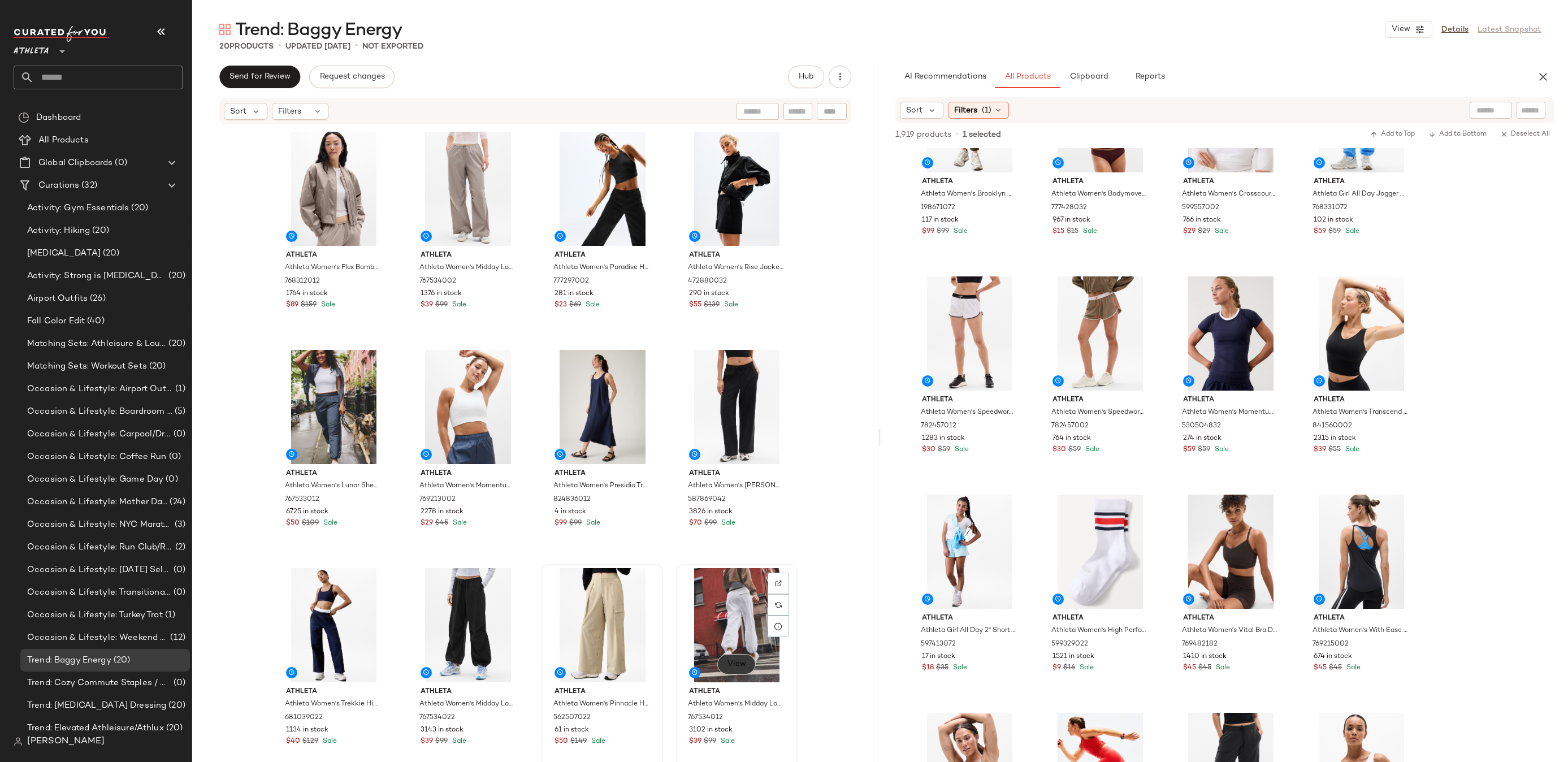
click at [742, 661] on span "View" at bounding box center [735, 664] width 19 height 9
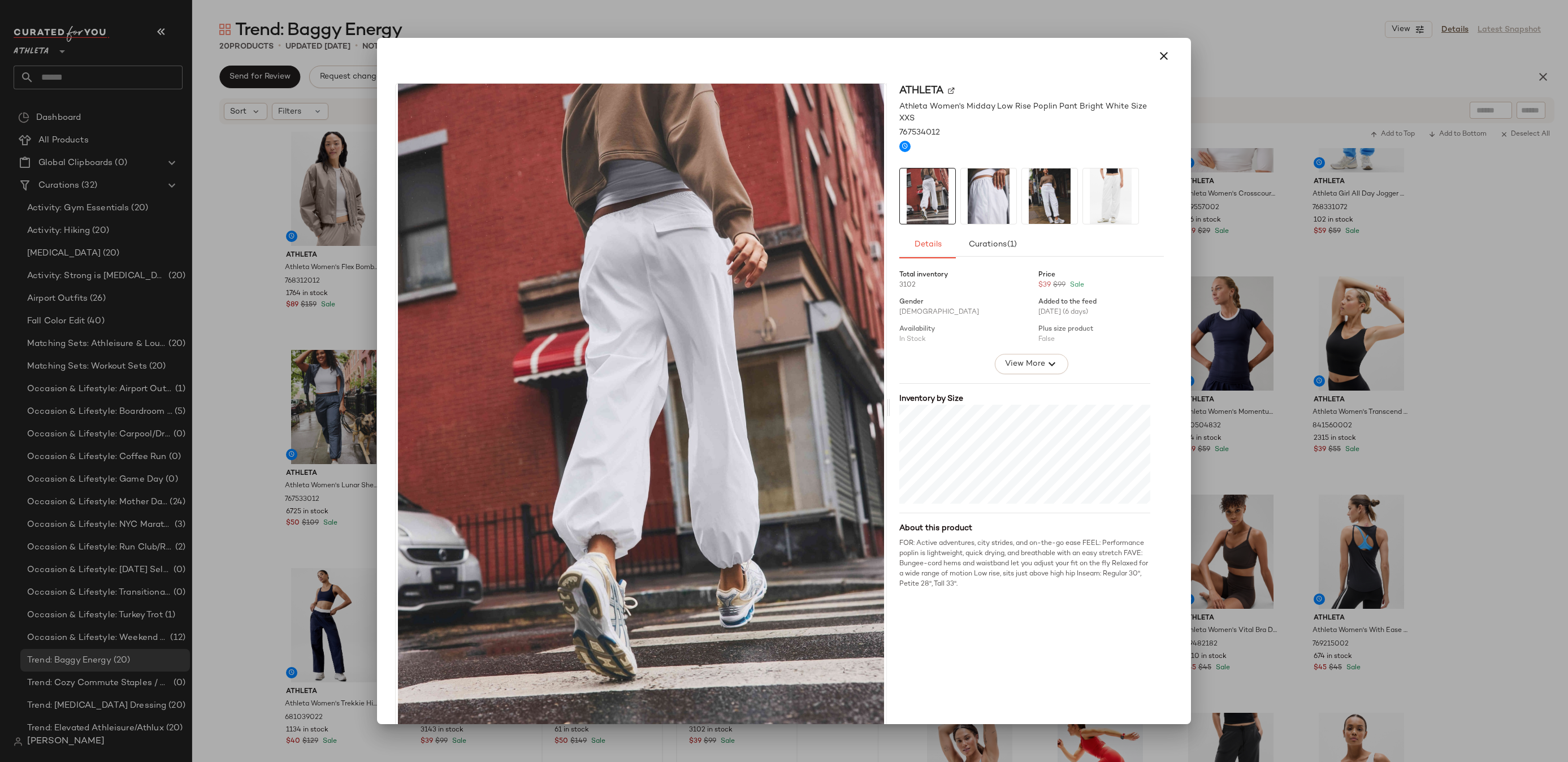
click at [978, 189] on img at bounding box center [988, 195] width 55 height 55
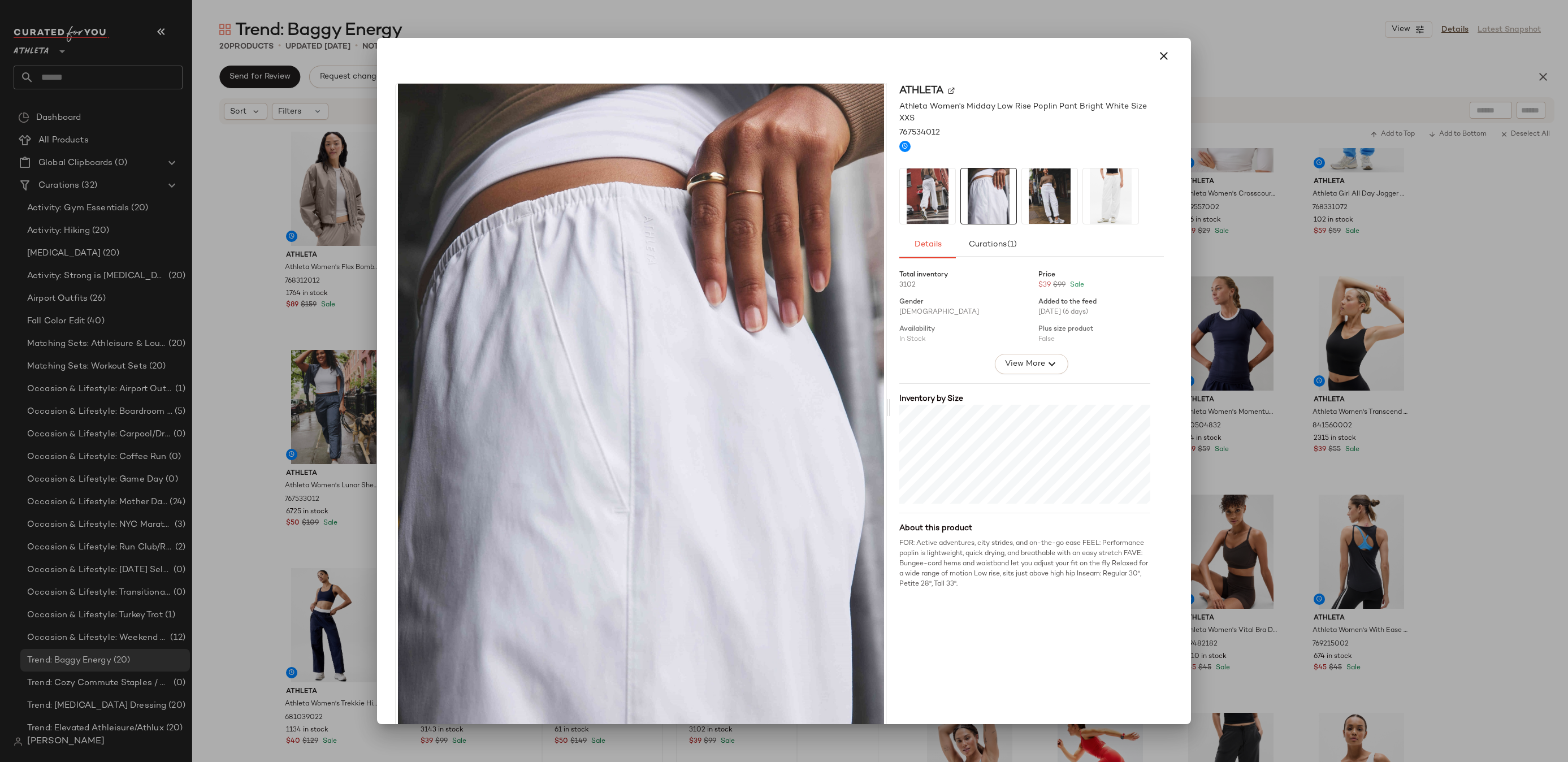
click at [1057, 181] on img at bounding box center [1049, 195] width 55 height 55
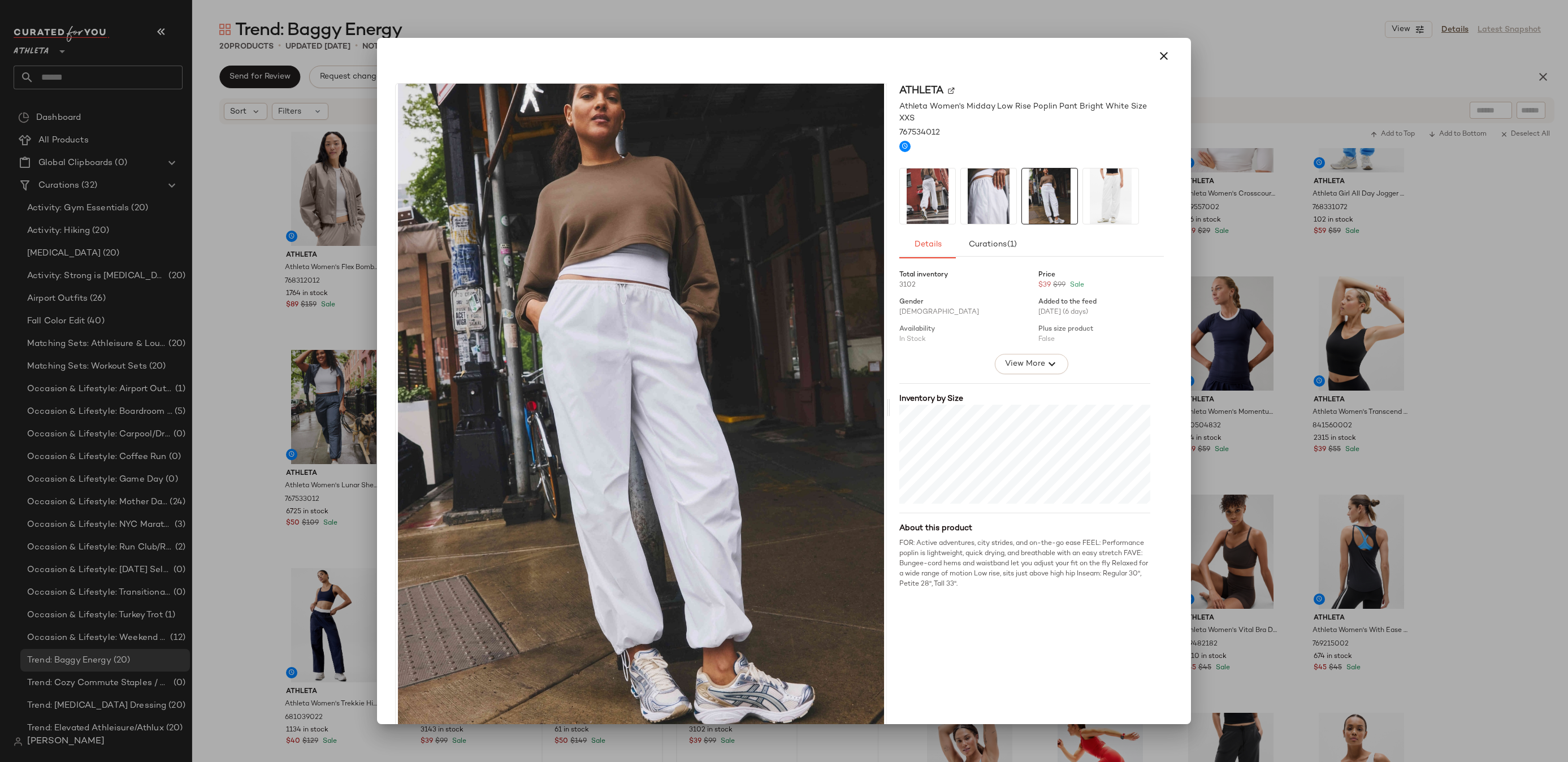
click at [924, 183] on img at bounding box center [927, 195] width 55 height 55
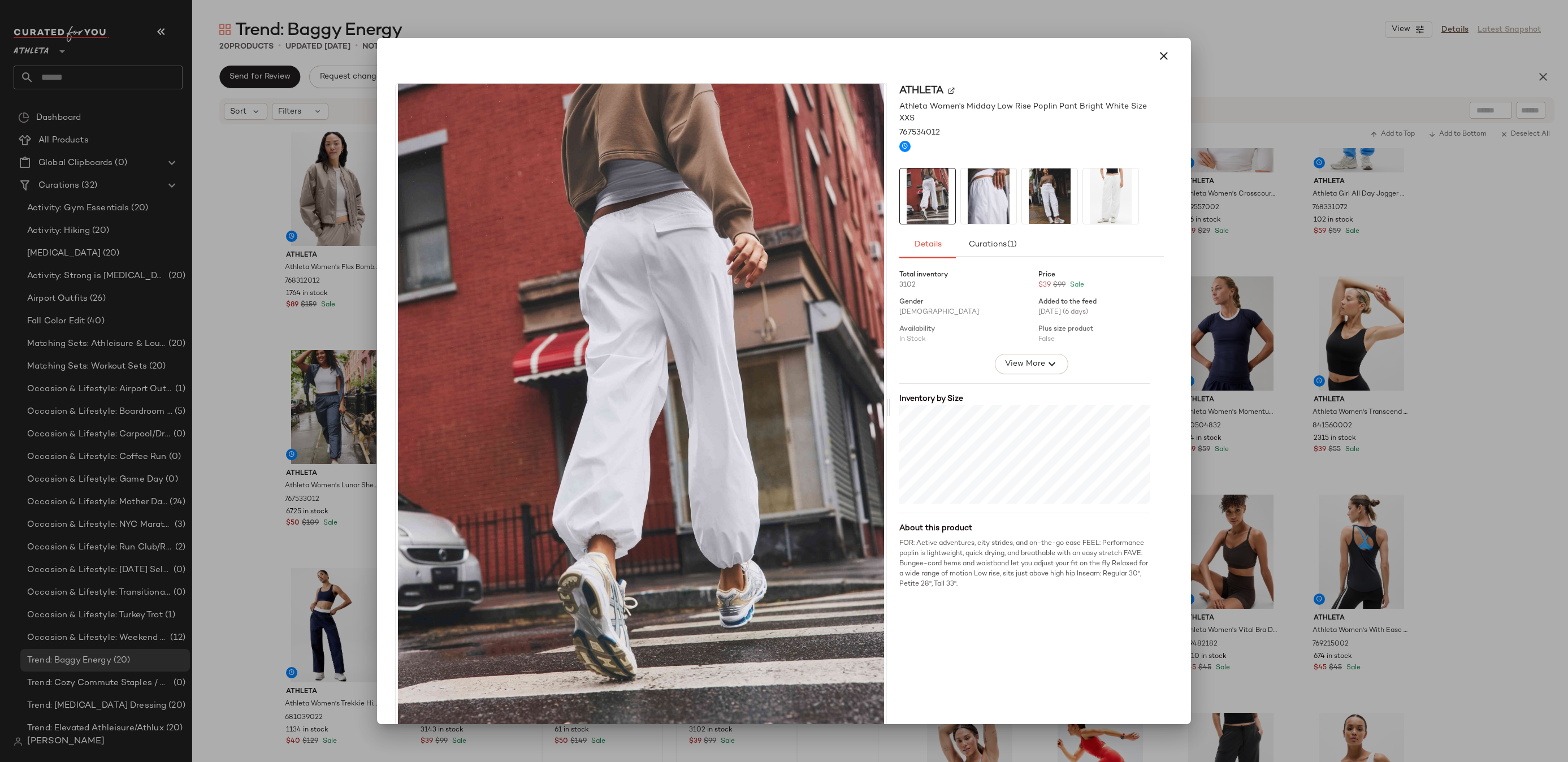
click at [1033, 181] on img at bounding box center [1049, 195] width 55 height 55
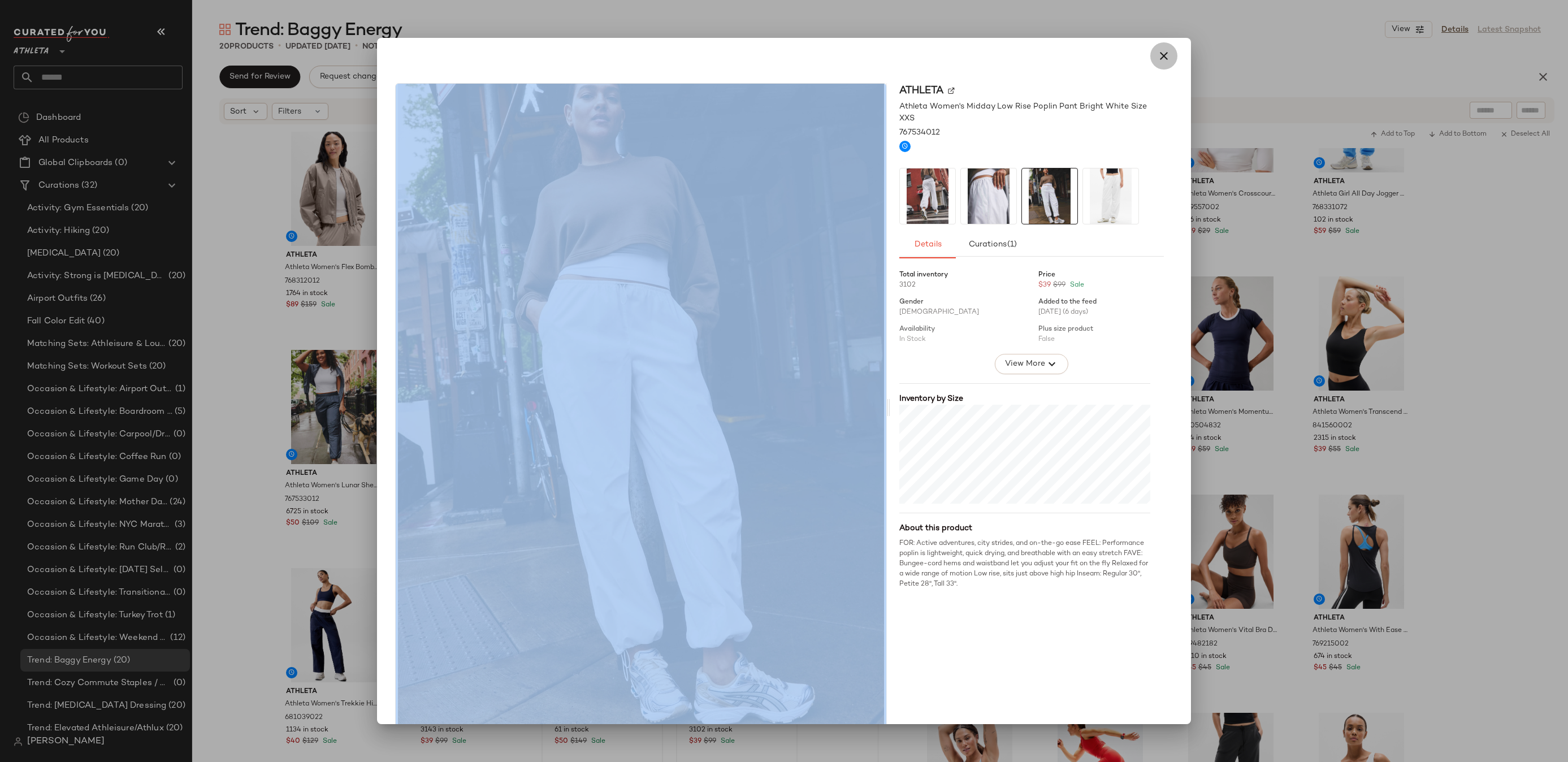
click at [1156, 59] on icon "button" at bounding box center [1163, 56] width 13 height 13
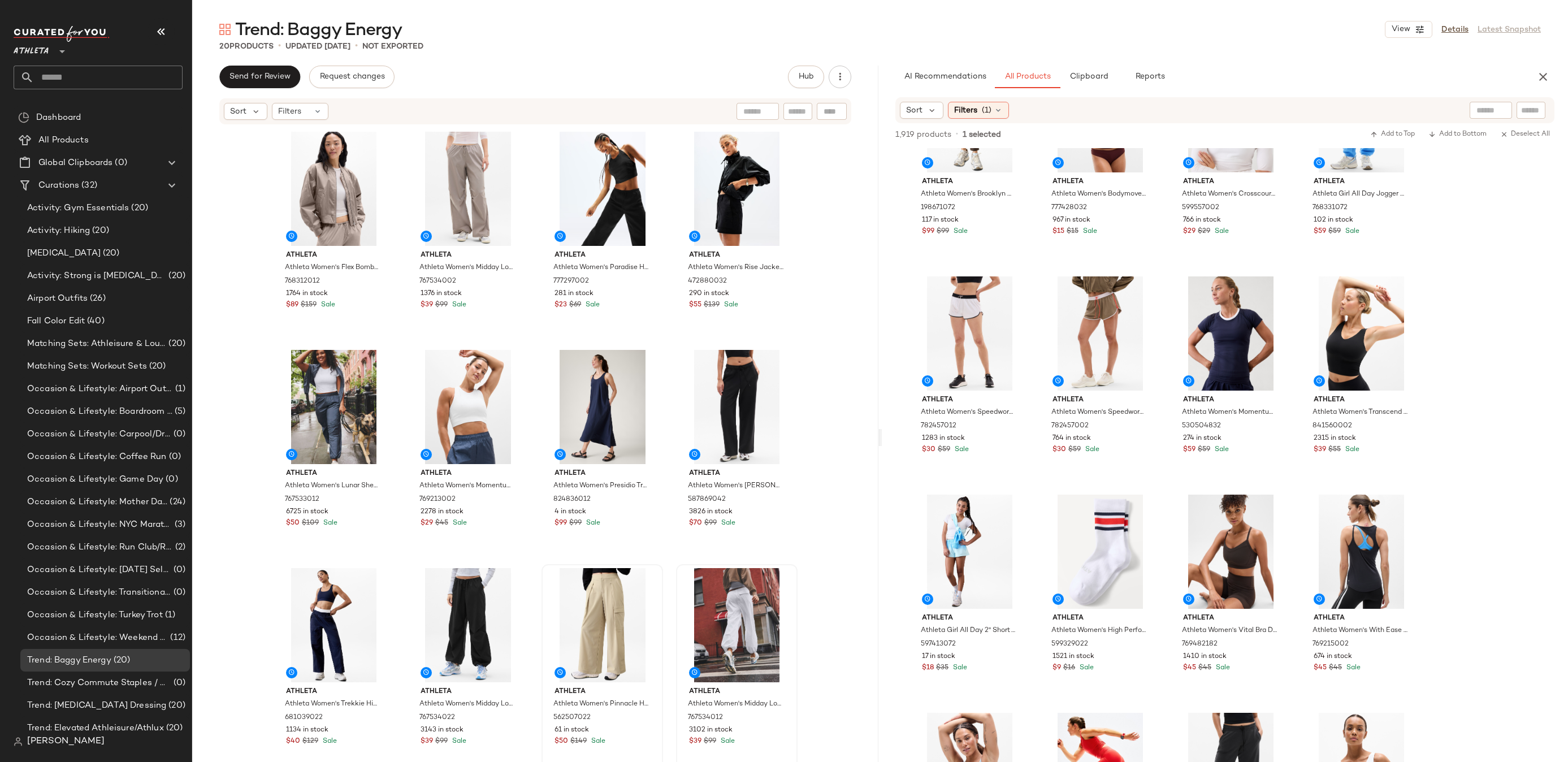
drag, startPoint x: 1492, startPoint y: 109, endPoint x: 1483, endPoint y: 109, distance: 9.0
click at [1492, 109] on div at bounding box center [1490, 110] width 42 height 17
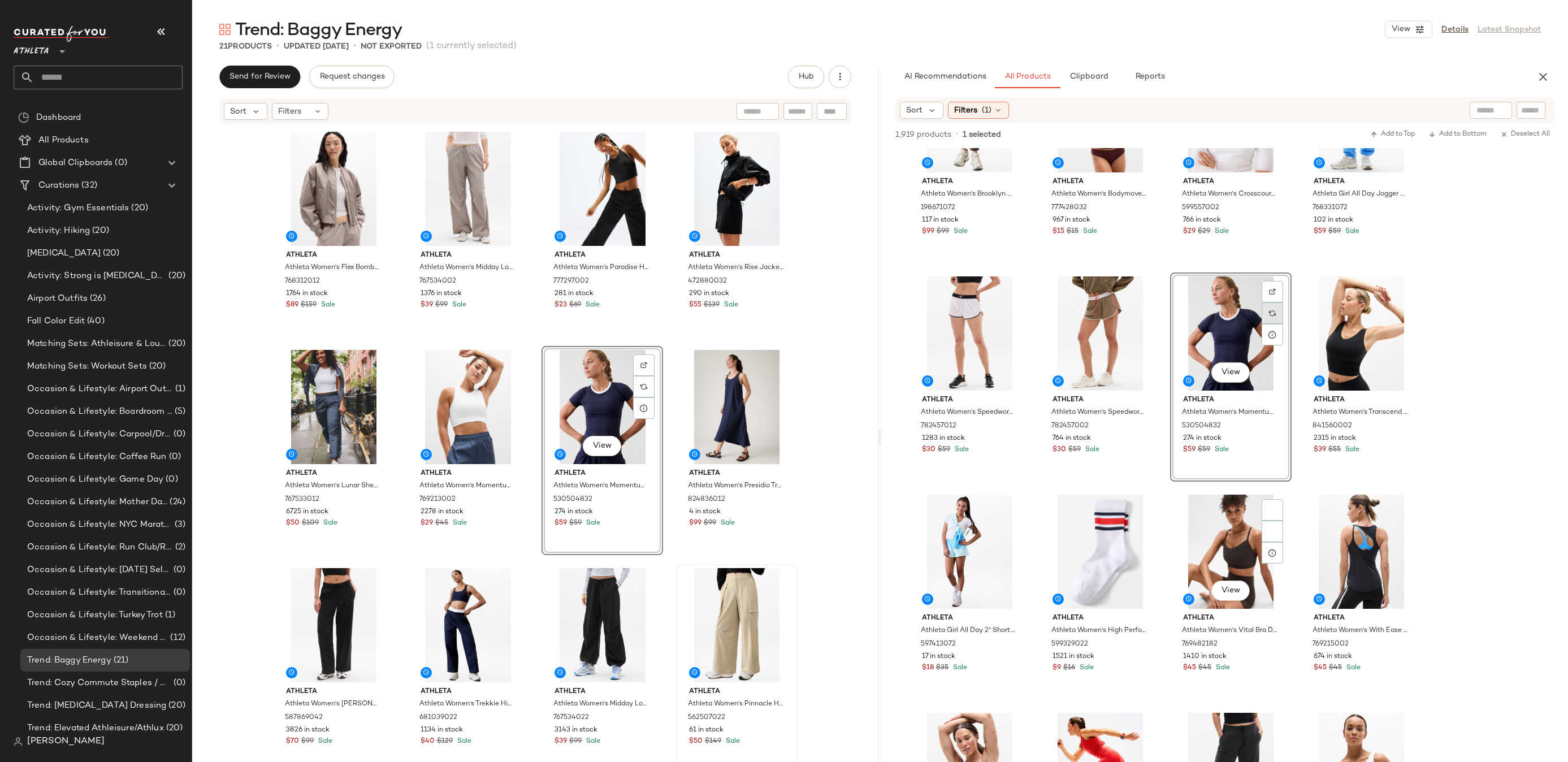
scroll to position [5896, 0]
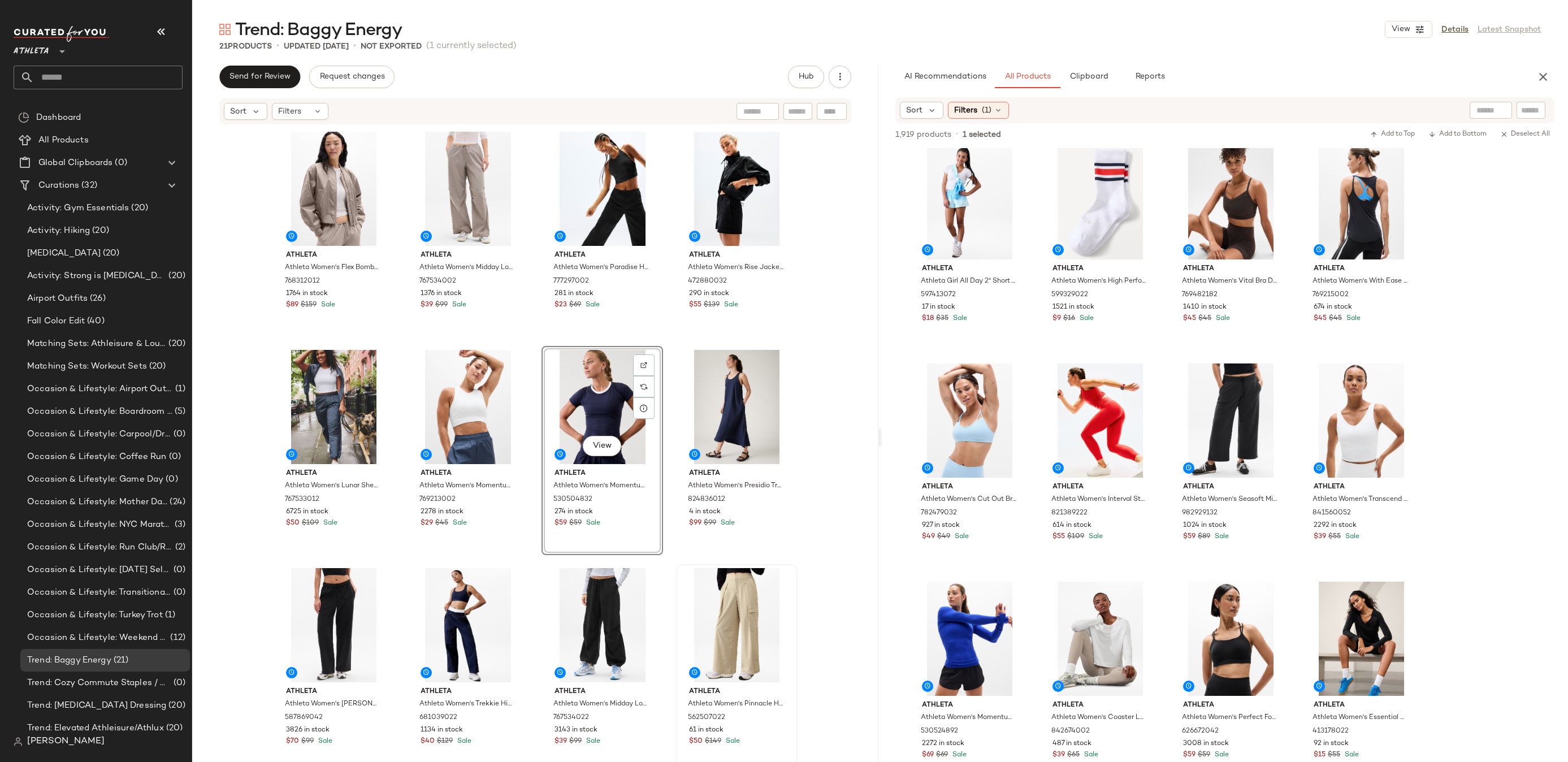
click at [1487, 98] on div "Sort Filters (1)" at bounding box center [1224, 111] width 659 height 26
click at [1487, 109] on input "text" at bounding box center [1490, 111] width 29 height 12
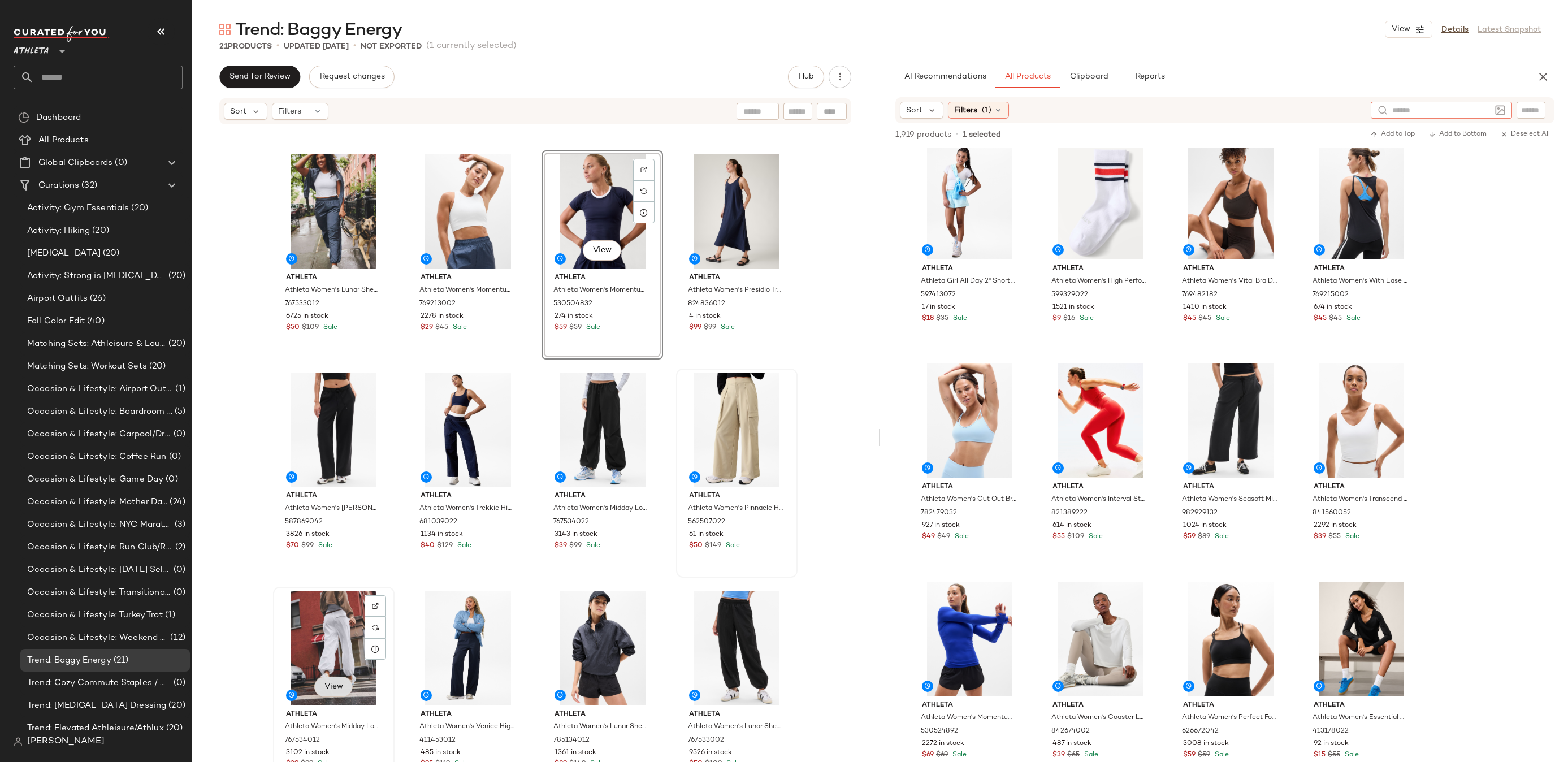
click at [324, 689] on span "View" at bounding box center [333, 686] width 19 height 9
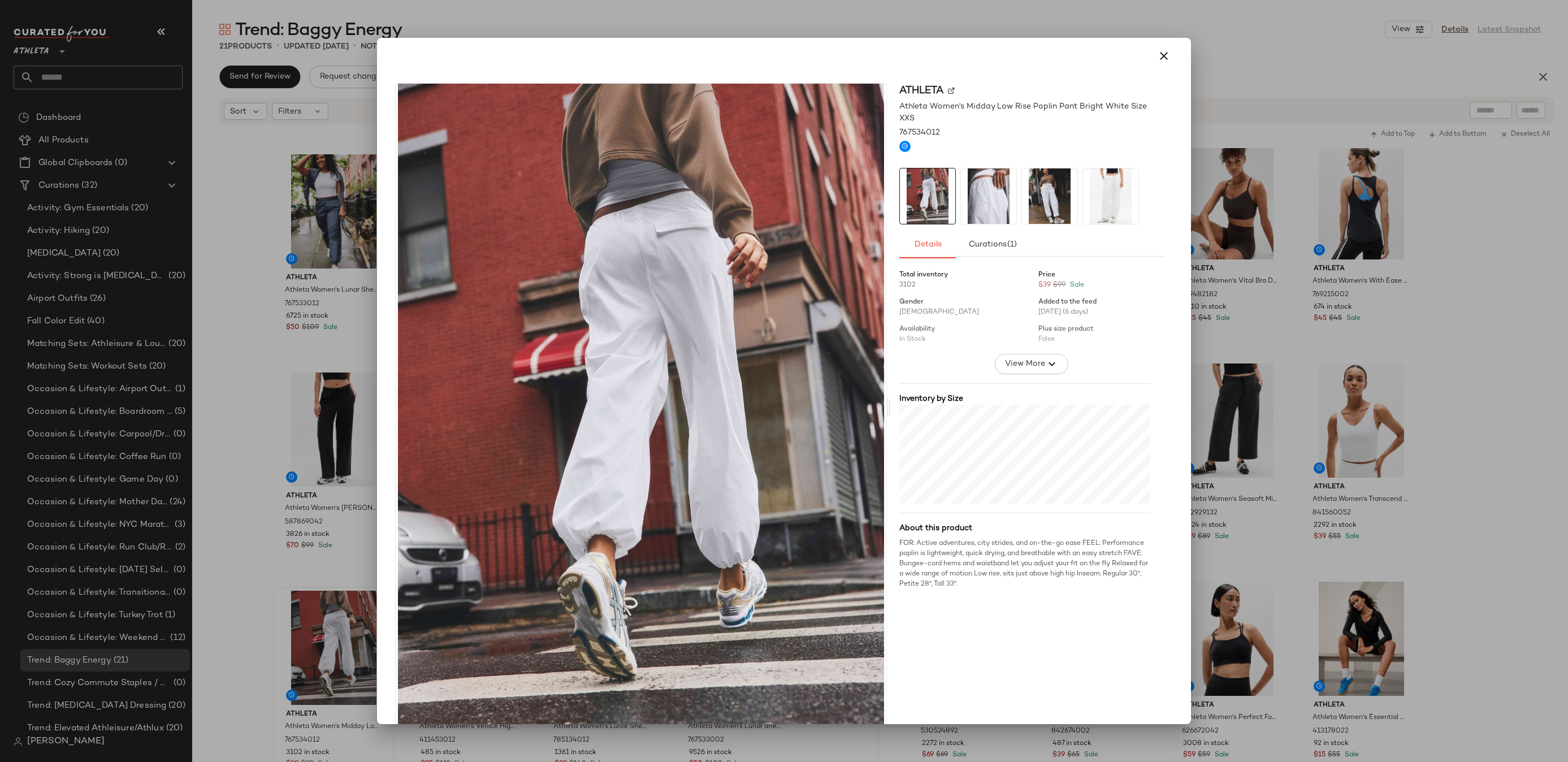
click at [679, 296] on img at bounding box center [641, 407] width 491 height 647
click at [1013, 188] on div at bounding box center [1031, 195] width 265 height 57
click at [1031, 188] on img at bounding box center [1049, 195] width 55 height 55
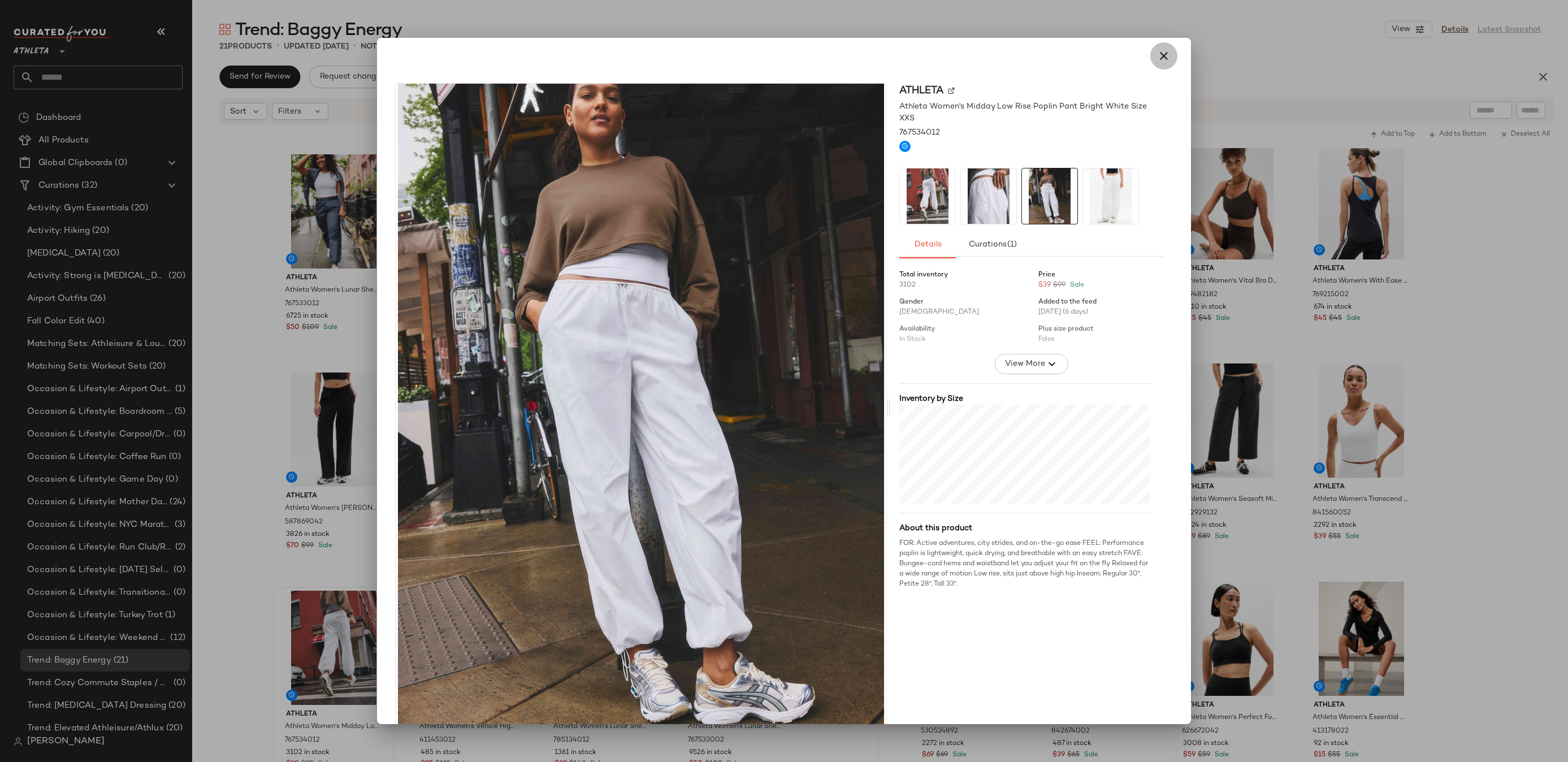
click at [1156, 59] on icon "button" at bounding box center [1163, 56] width 13 height 13
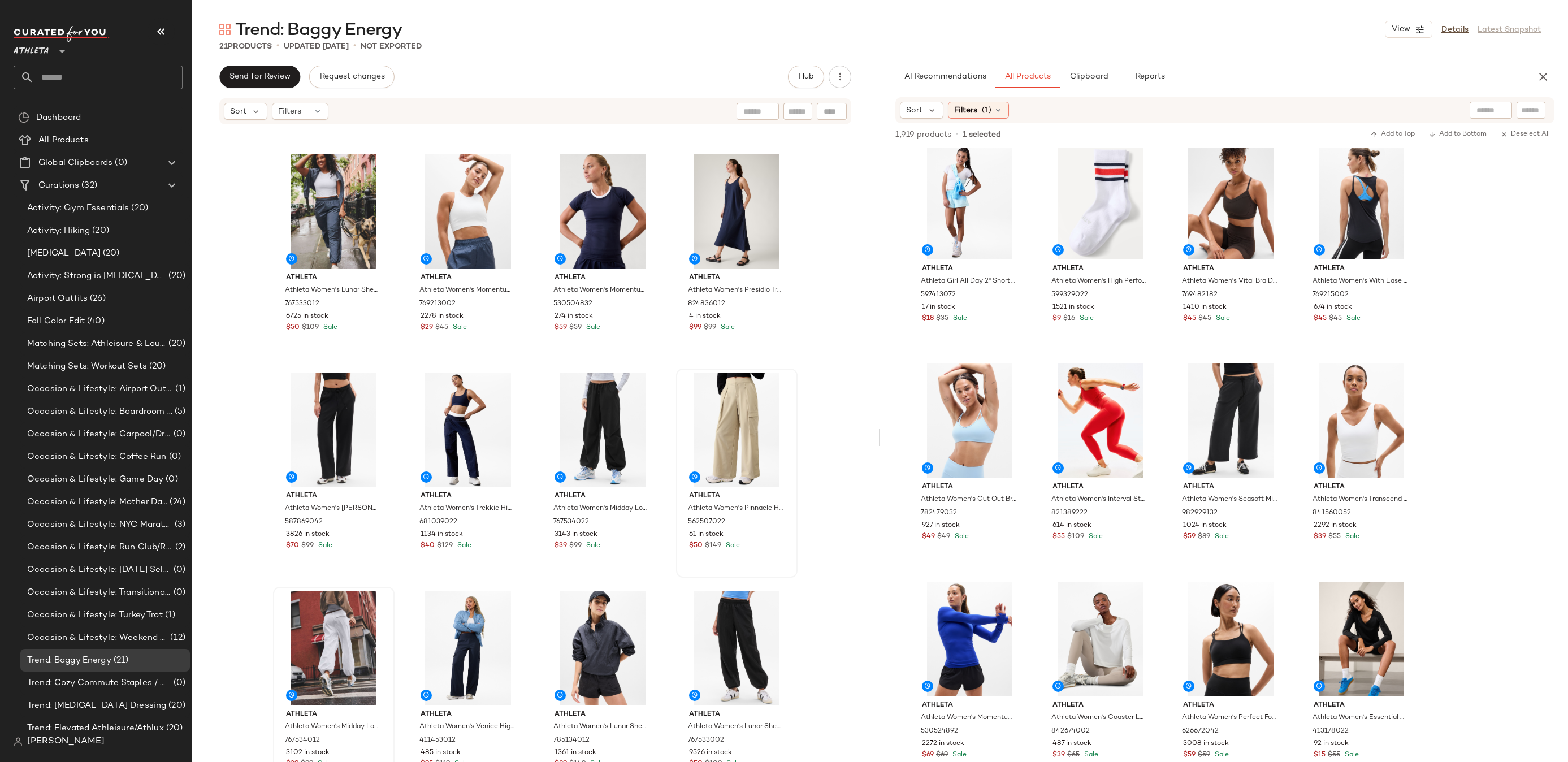
click at [1486, 106] on input "text" at bounding box center [1490, 111] width 29 height 12
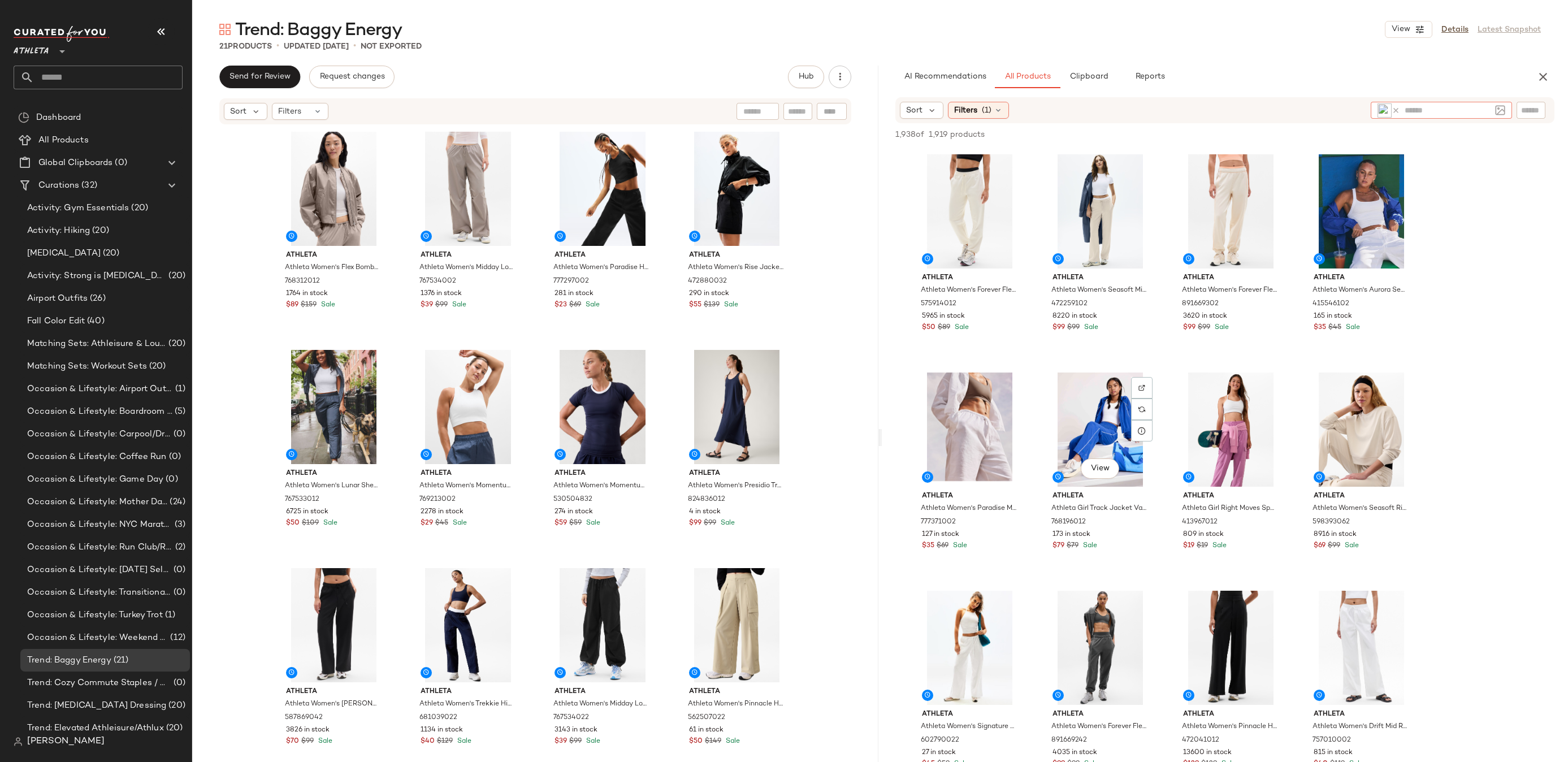
scroll to position [1846, 0]
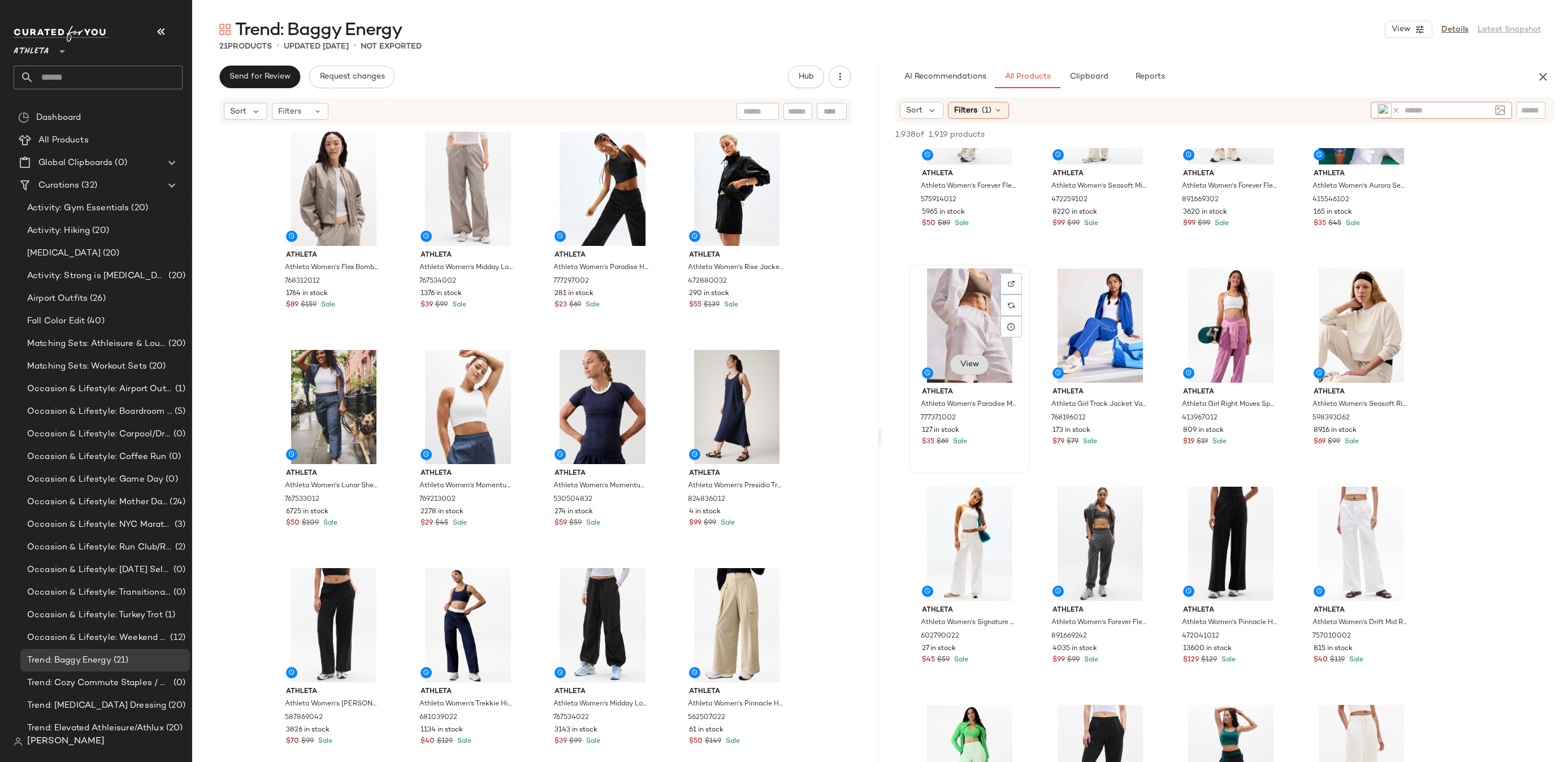
click at [958, 367] on button "View" at bounding box center [969, 365] width 39 height 21
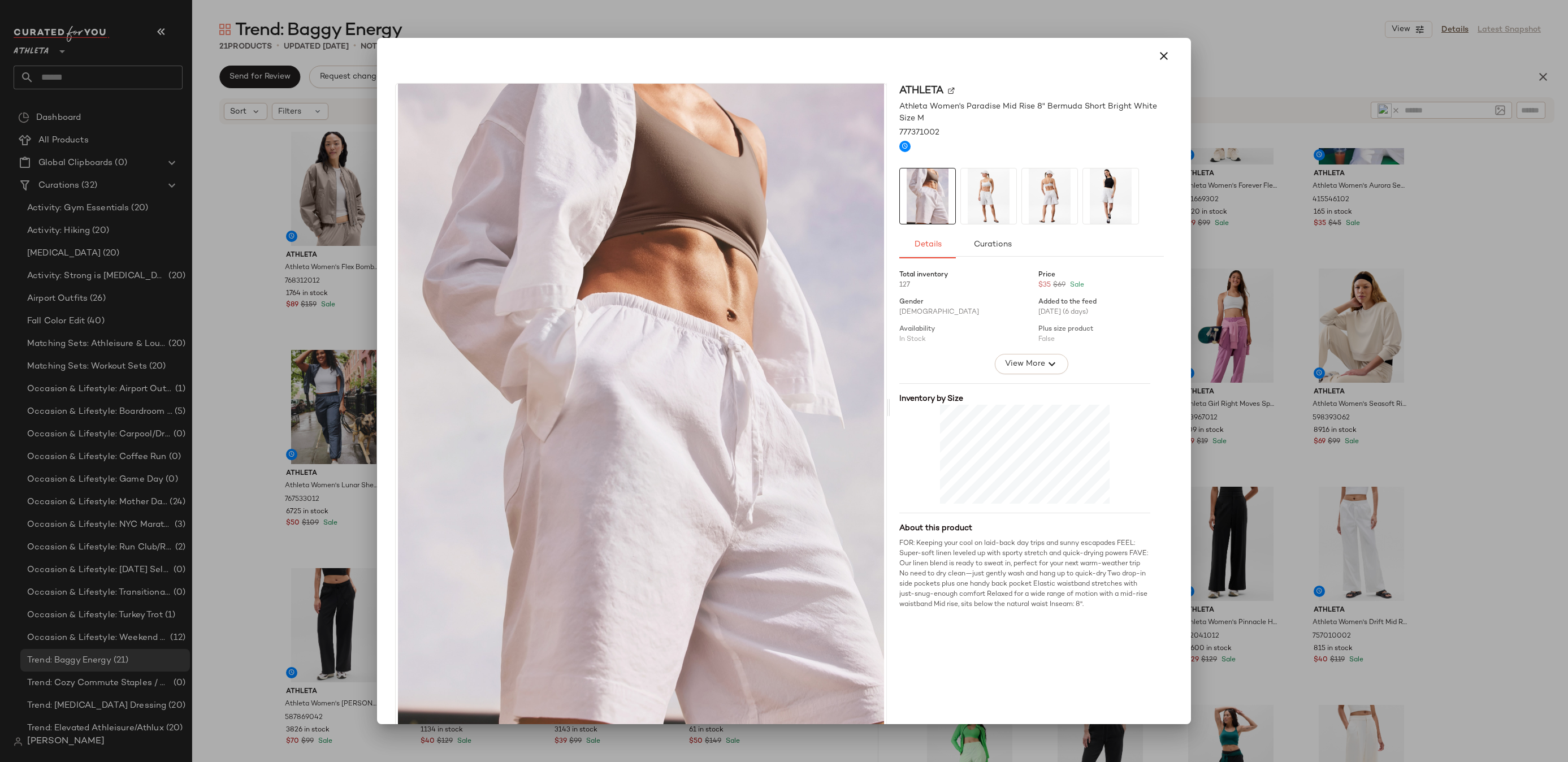
click at [977, 202] on img at bounding box center [988, 195] width 55 height 55
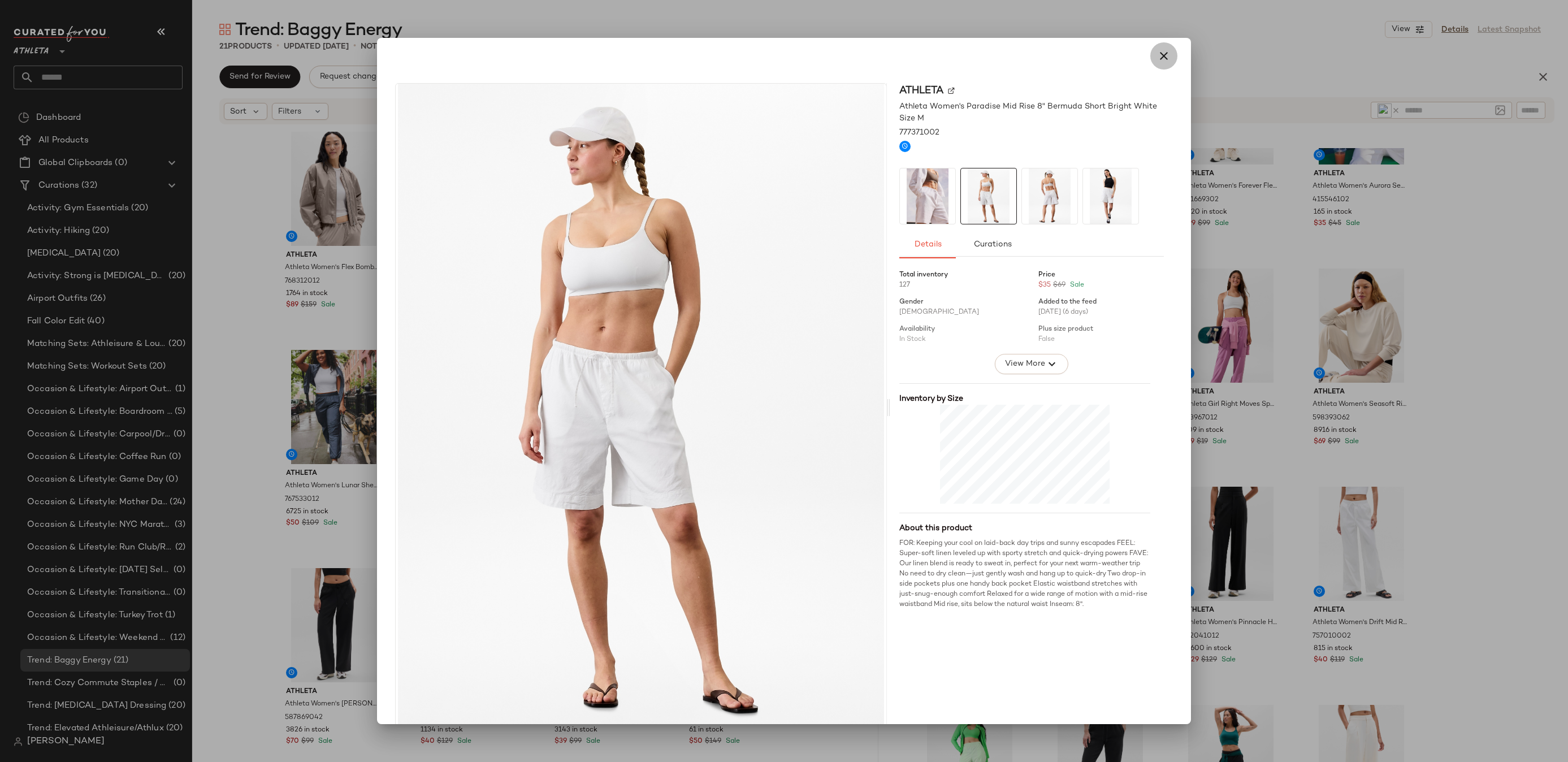
click at [1161, 53] on icon "button" at bounding box center [1163, 56] width 13 height 13
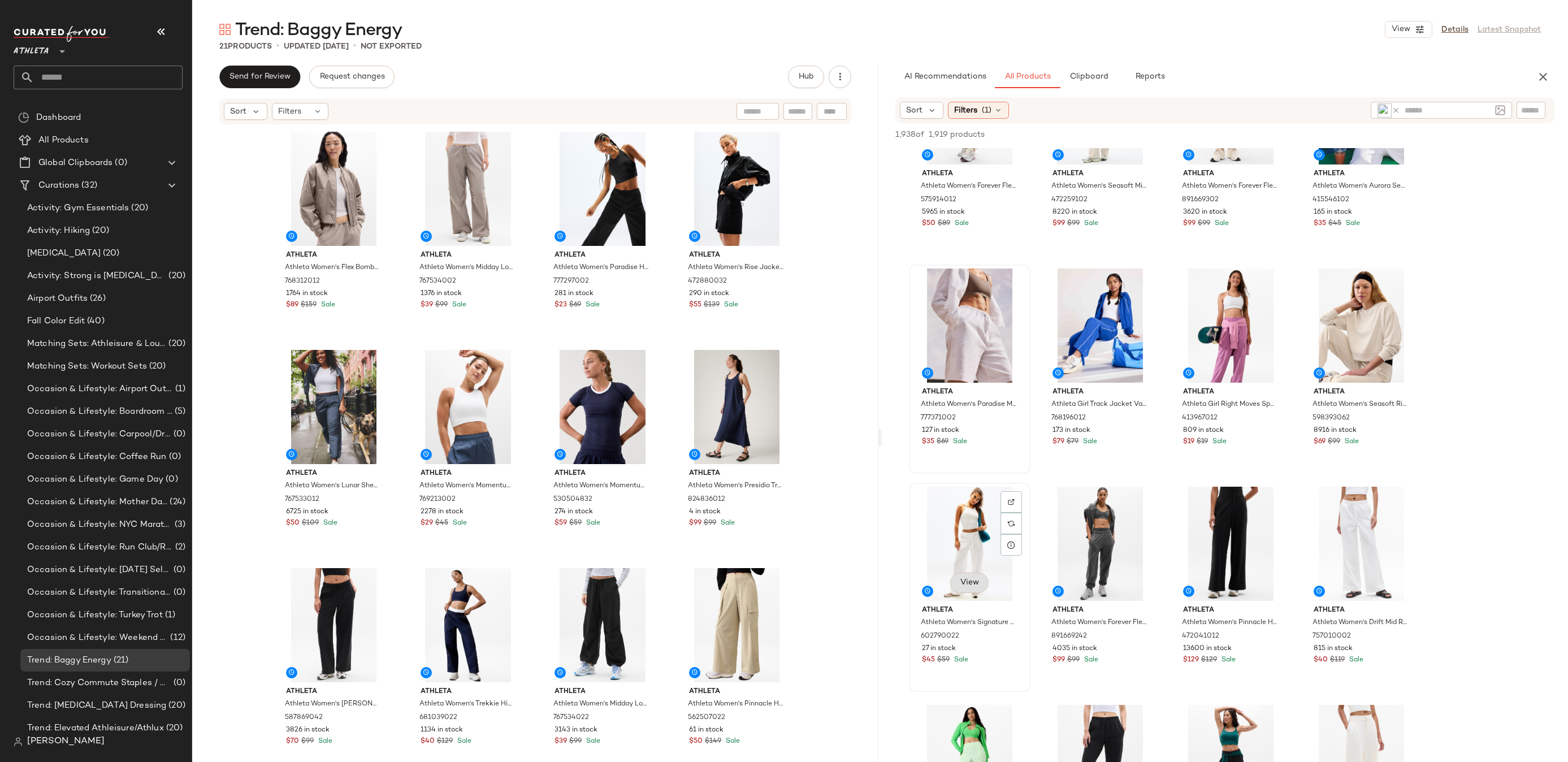
click at [972, 584] on span "View" at bounding box center [968, 582] width 19 height 9
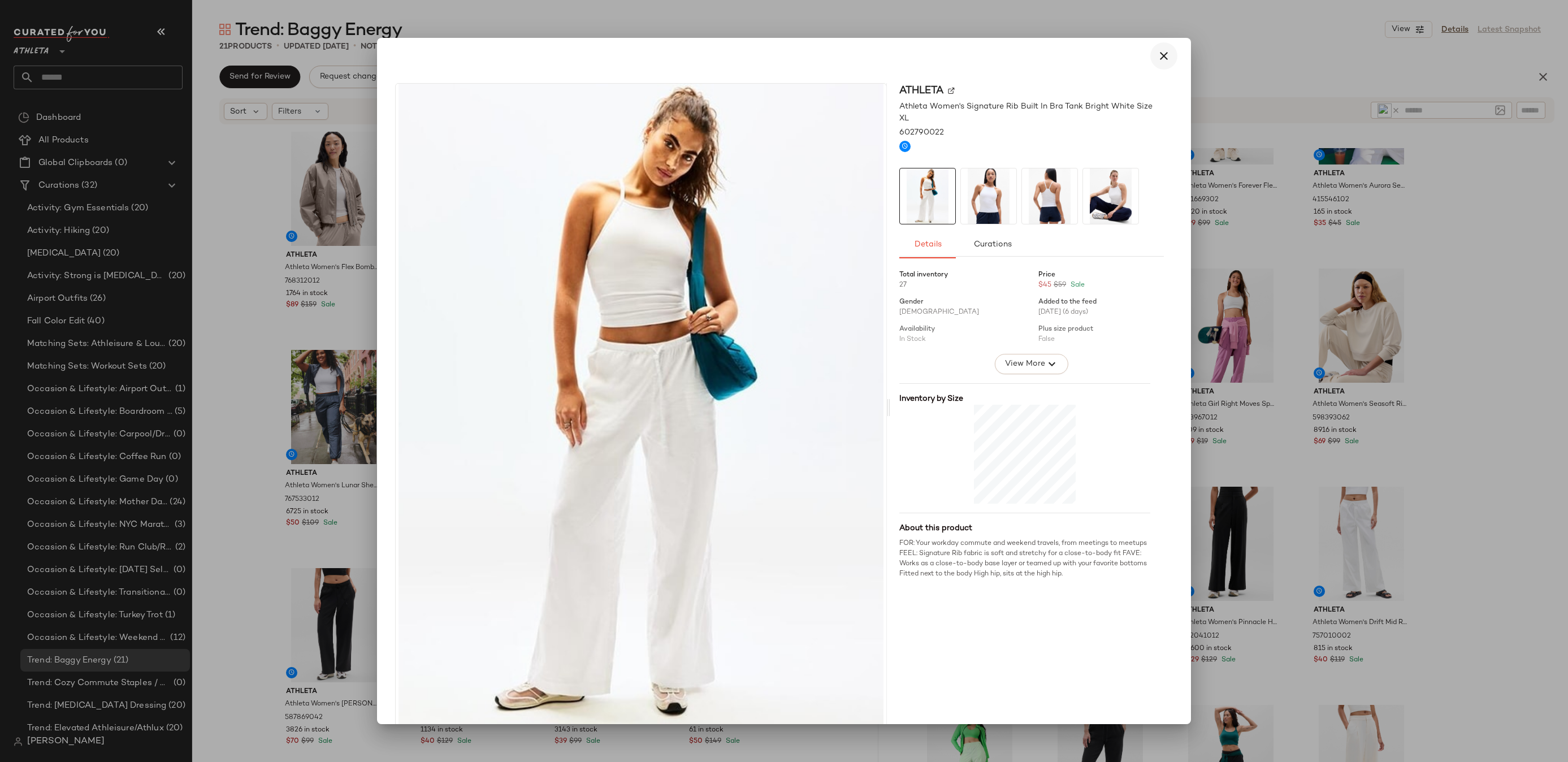
click at [1161, 60] on icon "button" at bounding box center [1163, 56] width 13 height 13
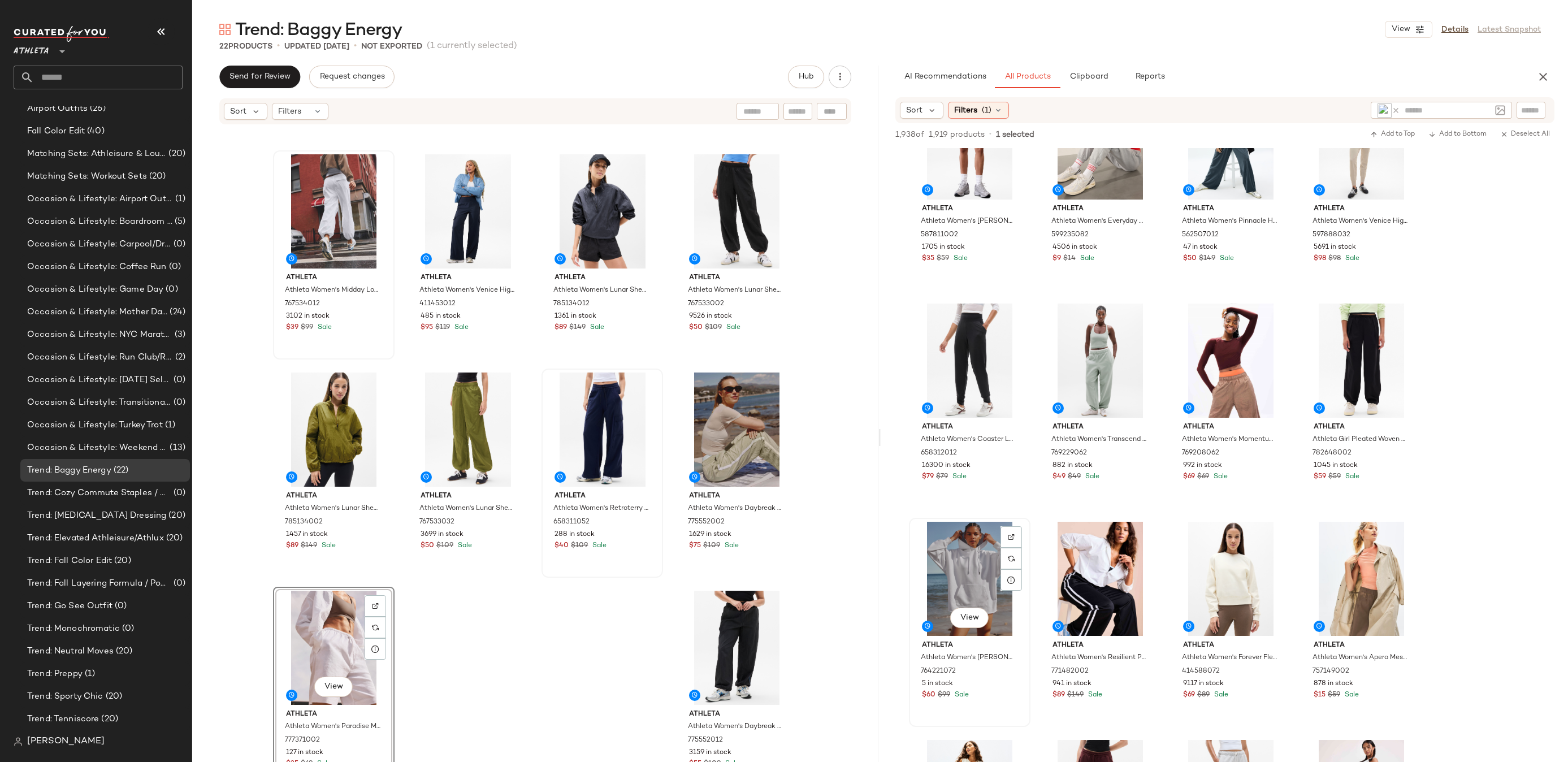
scroll to position [5303, 0]
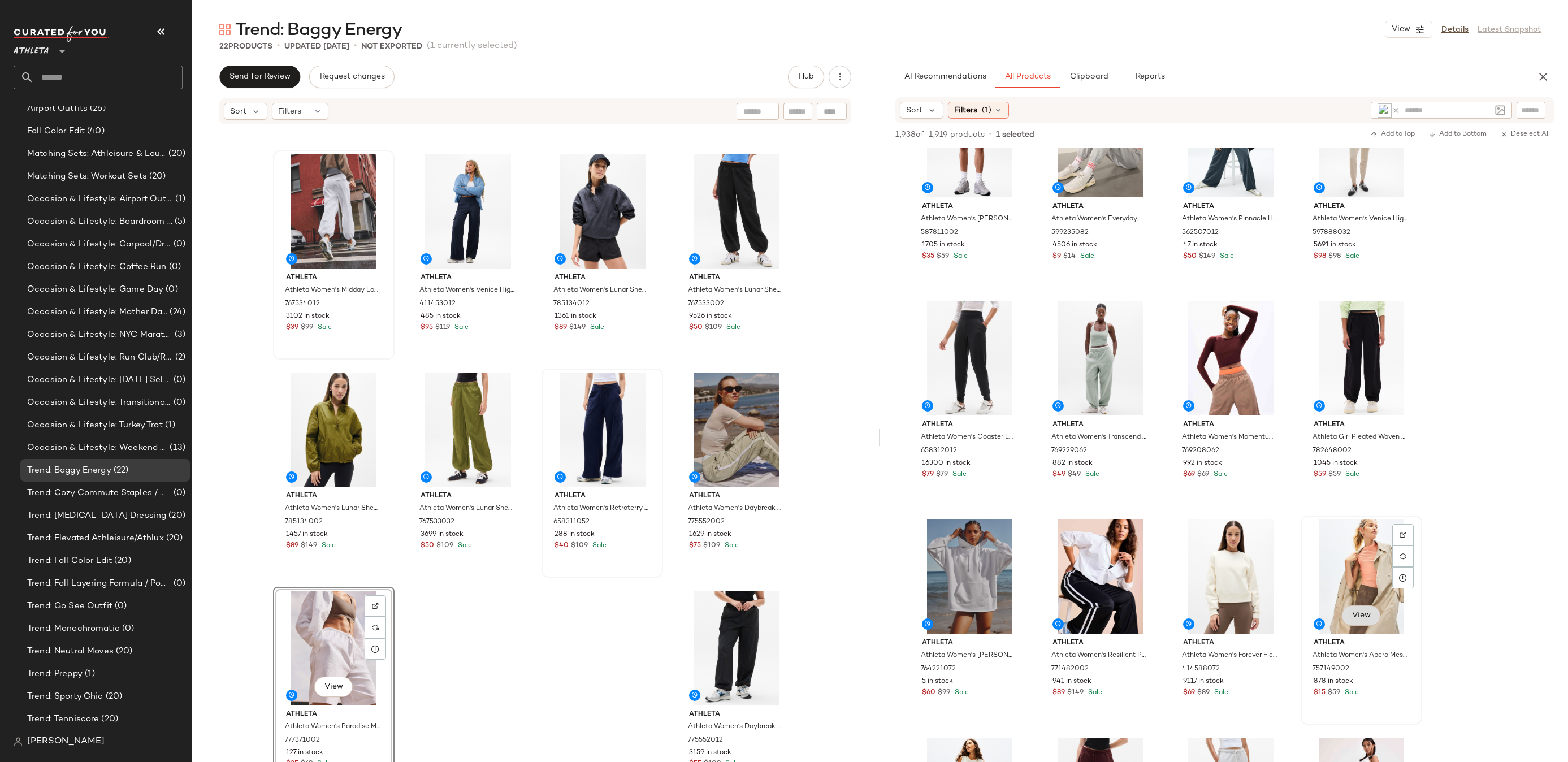
click at [1359, 607] on button "View" at bounding box center [1361, 615] width 39 height 21
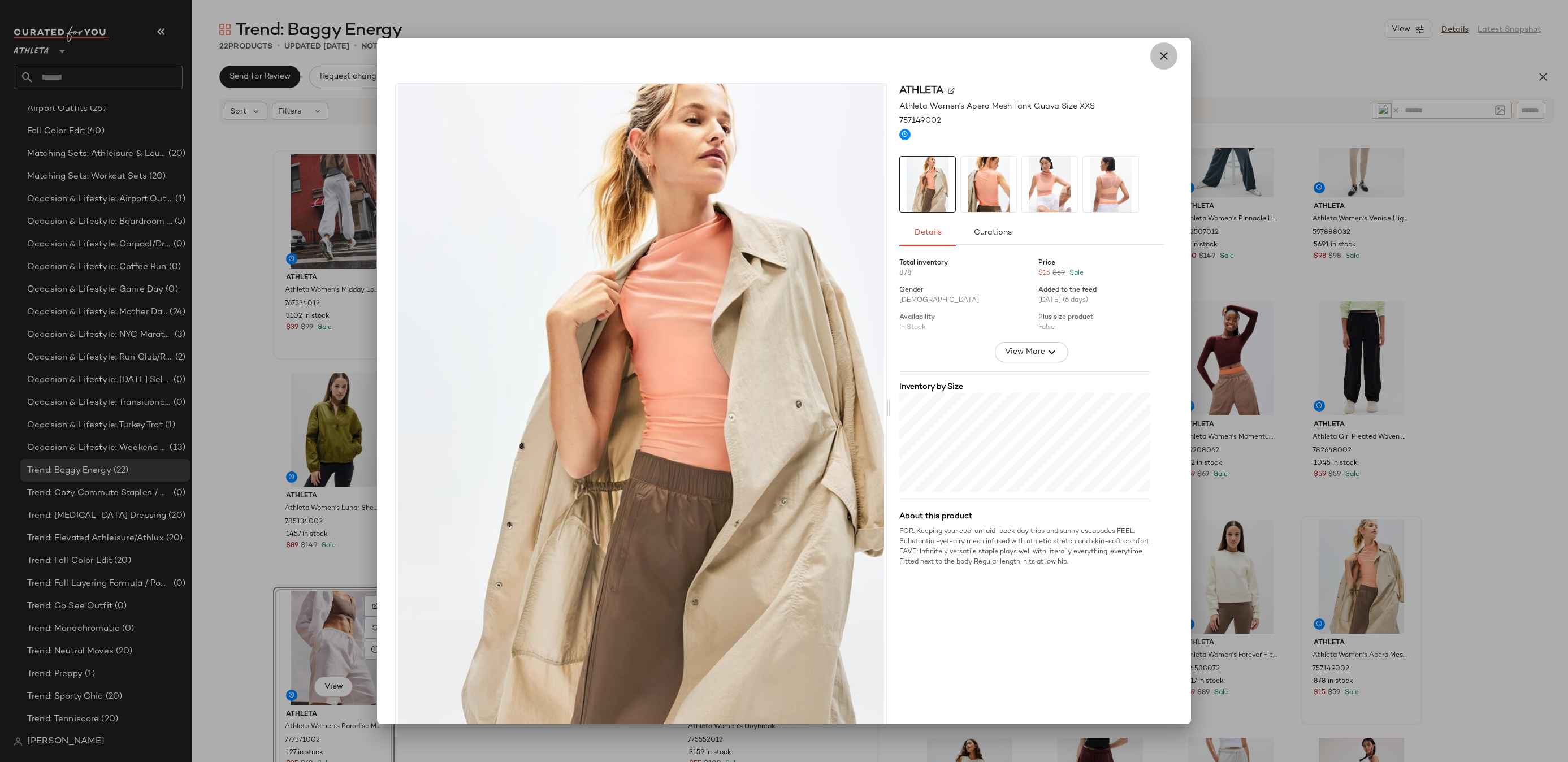
click at [1150, 59] on button "button" at bounding box center [1163, 55] width 27 height 27
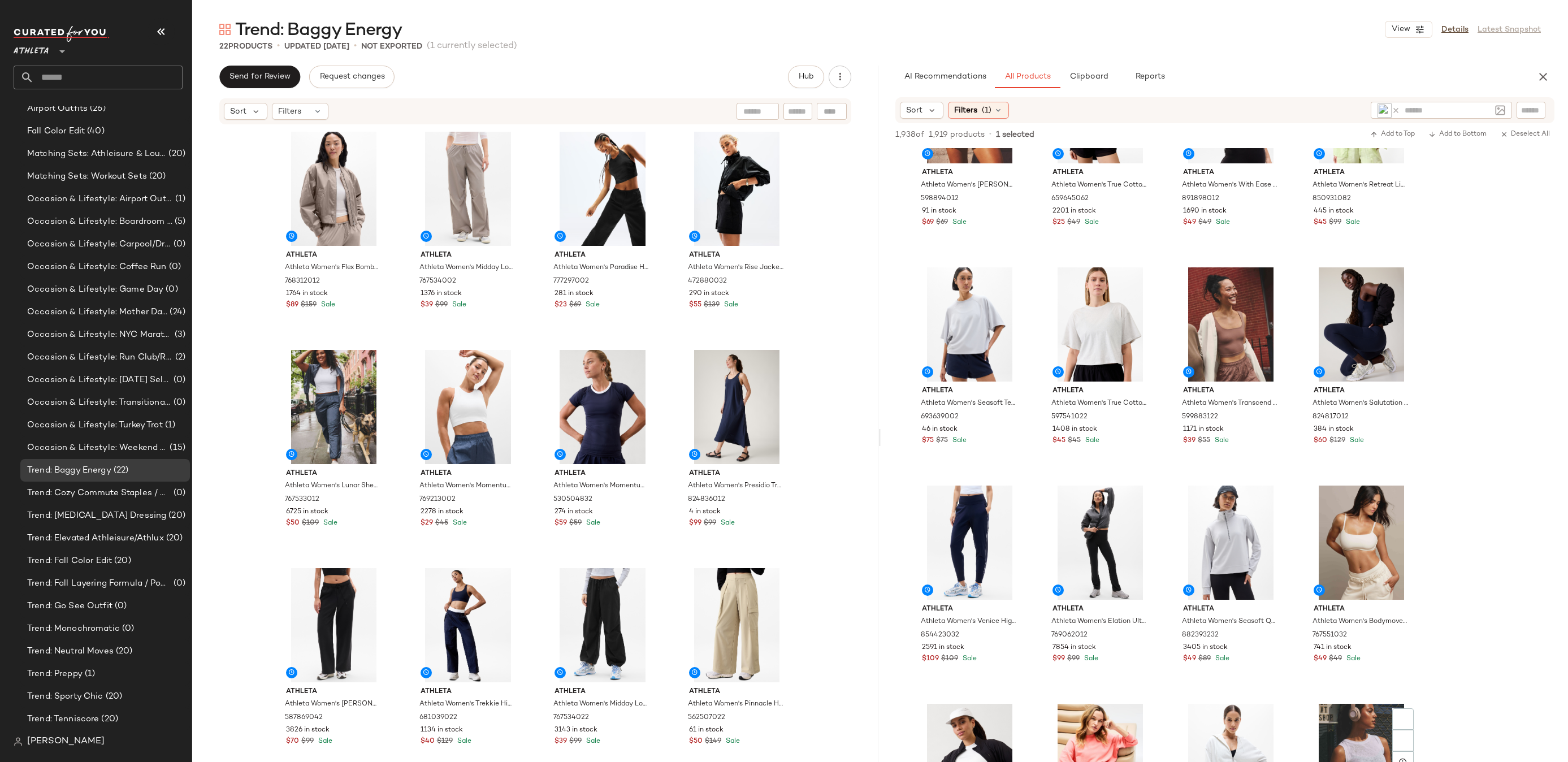
scroll to position [11979, 0]
